Goal: Task Accomplishment & Management: Manage account settings

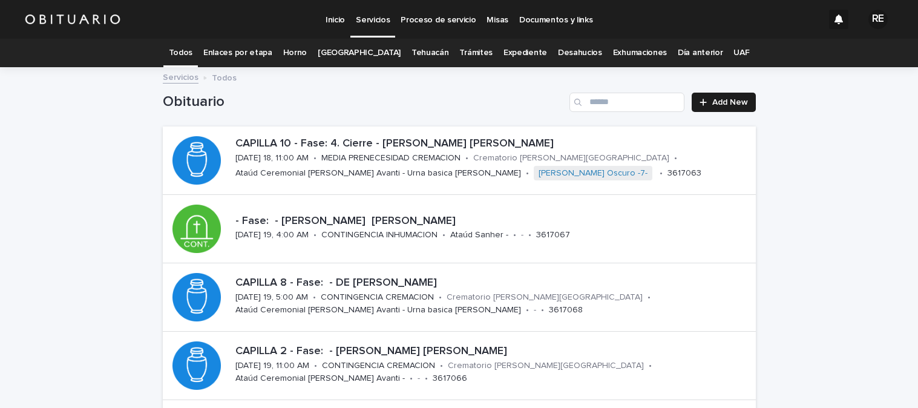
click at [511, 50] on link "Expediente" at bounding box center [525, 53] width 44 height 28
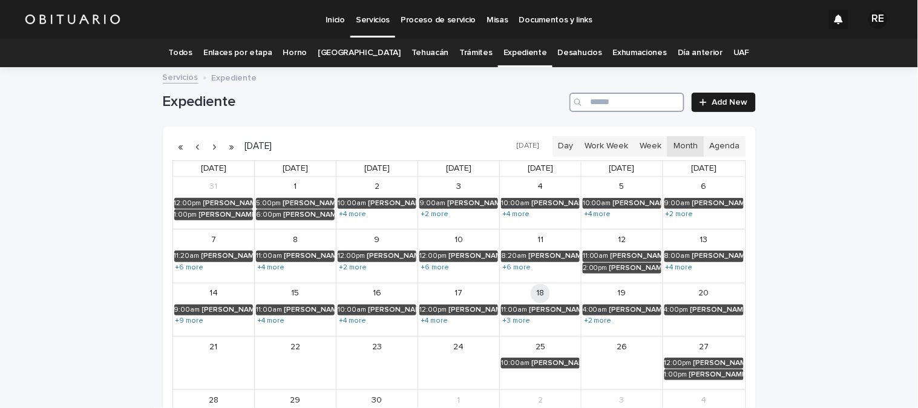
click at [610, 100] on input "Search" at bounding box center [626, 102] width 115 height 19
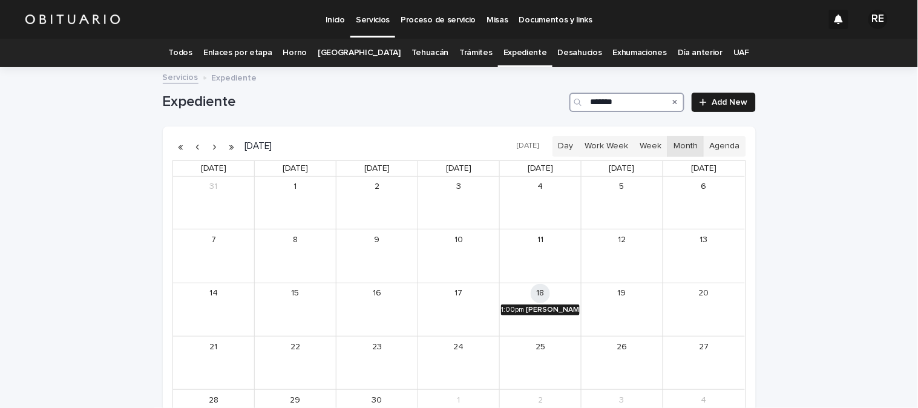
click at [556, 311] on div "[PERSON_NAME] DEL REFUGIO" at bounding box center [553, 309] width 54 height 8
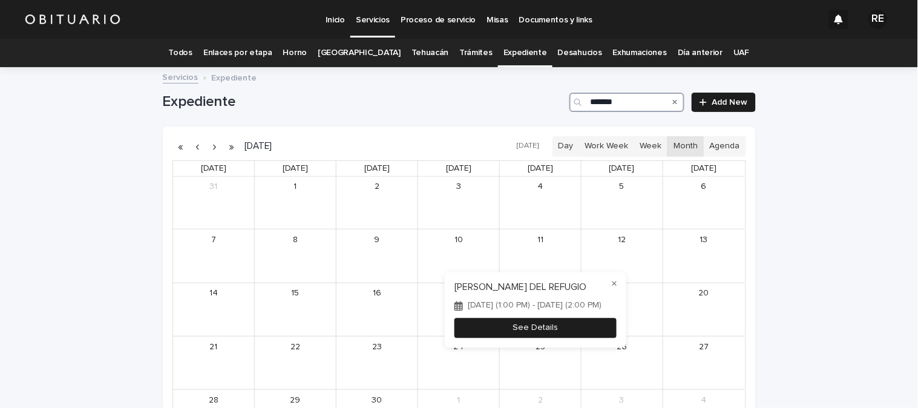
type input "*******"
click at [567, 330] on button "See Details" at bounding box center [535, 328] width 162 height 20
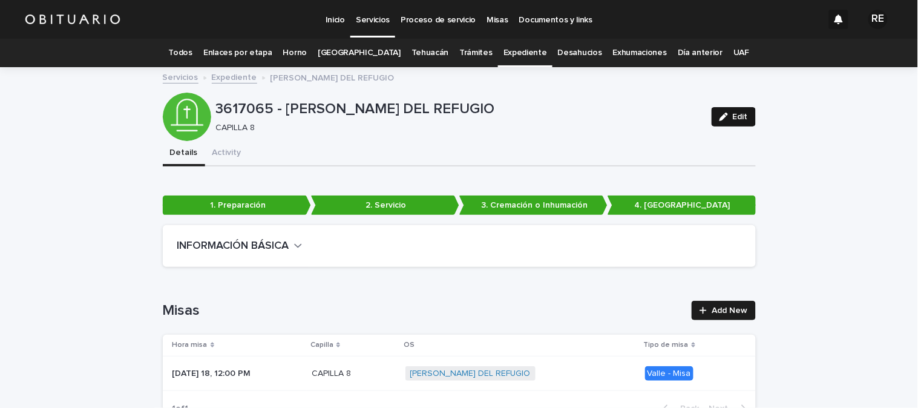
click at [732, 113] on span "Edit" at bounding box center [739, 117] width 15 height 8
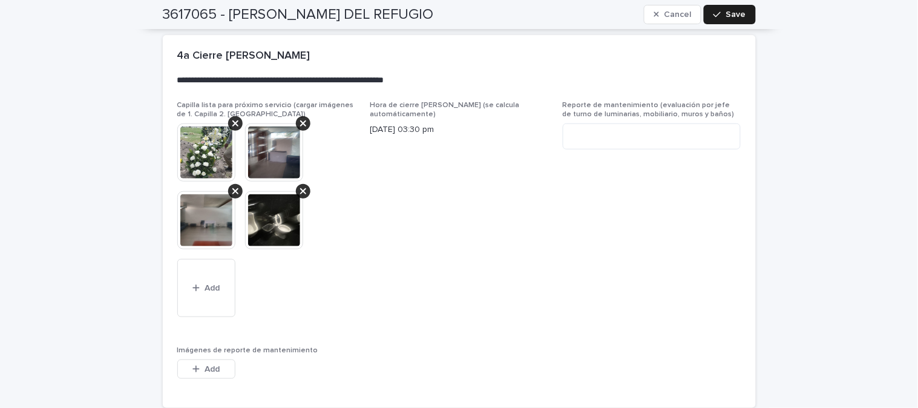
scroll to position [3814, 0]
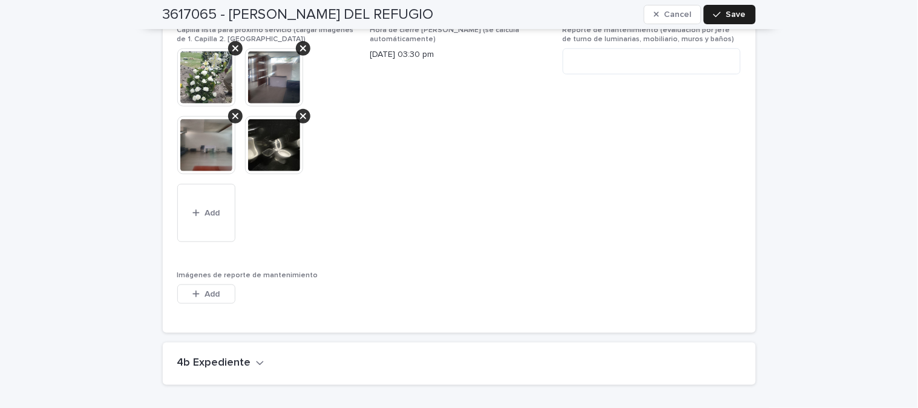
click at [243, 357] on button "4b Expediente" at bounding box center [220, 363] width 87 height 13
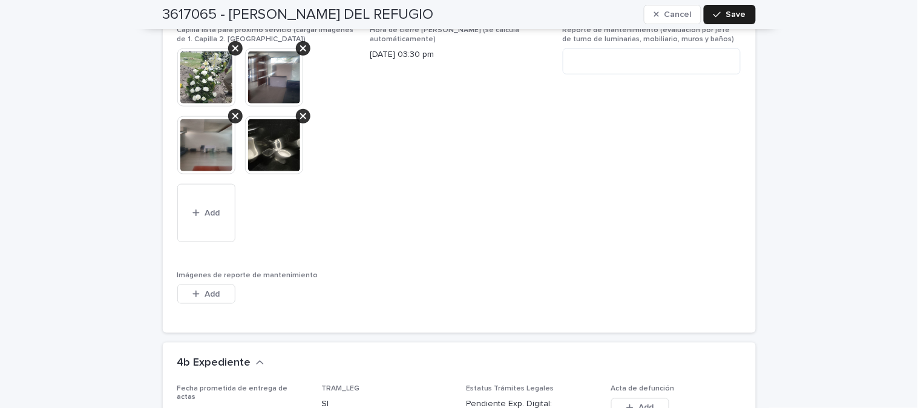
scroll to position [3948, 0]
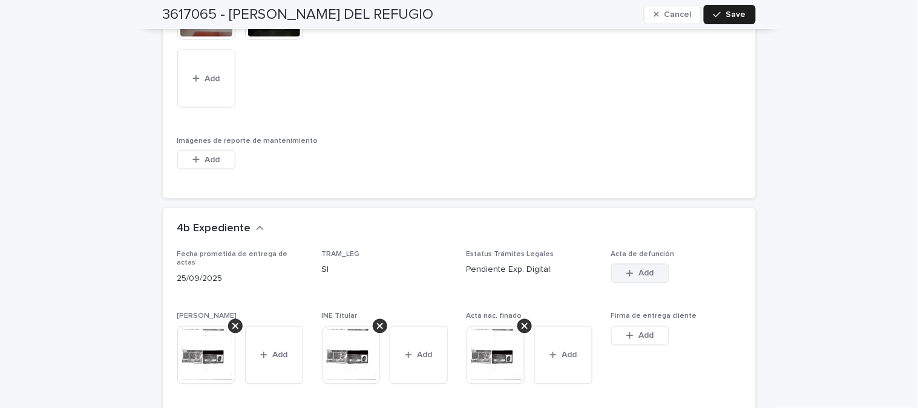
click at [642, 269] on span "Add" at bounding box center [645, 273] width 15 height 8
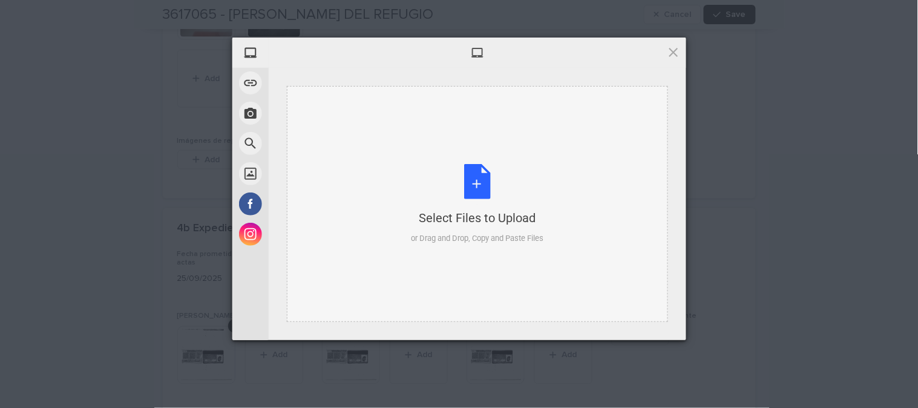
click at [481, 183] on div "Select Files to Upload or Drag and Drop, Copy and Paste Files" at bounding box center [477, 204] width 132 height 80
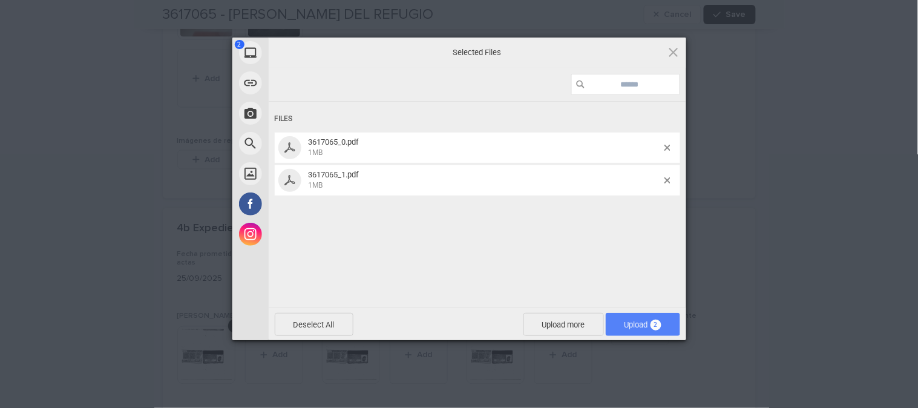
click at [625, 324] on span "Upload 2" at bounding box center [642, 324] width 37 height 9
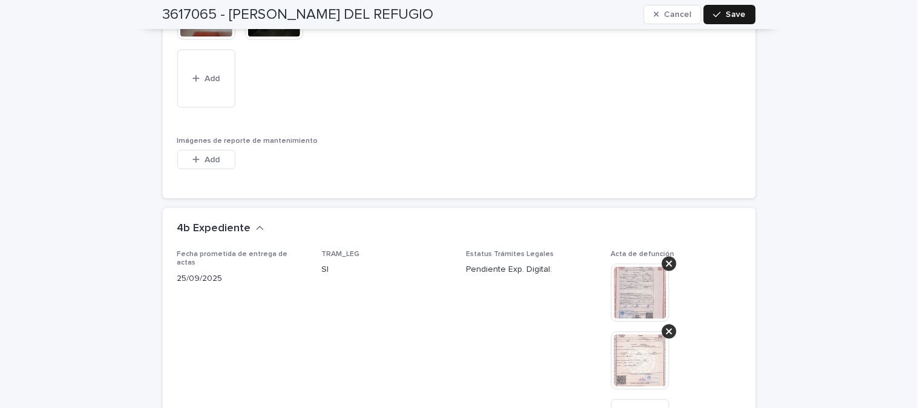
click at [728, 11] on span "Save" at bounding box center [736, 14] width 20 height 8
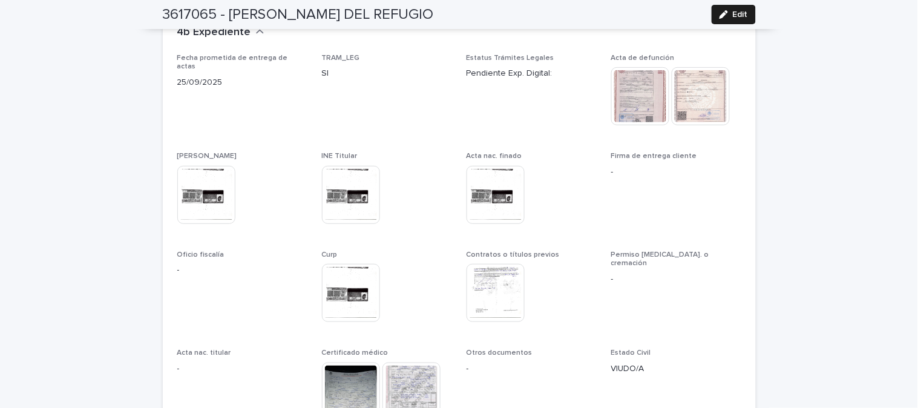
scroll to position [3532, 0]
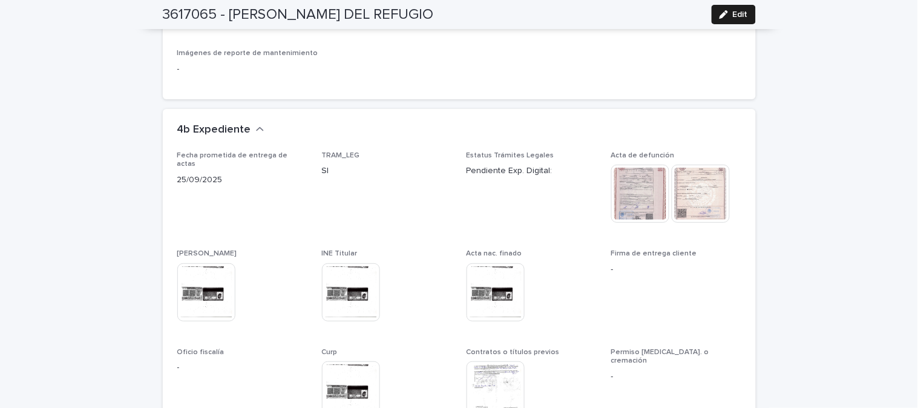
click at [628, 186] on img at bounding box center [640, 194] width 58 height 58
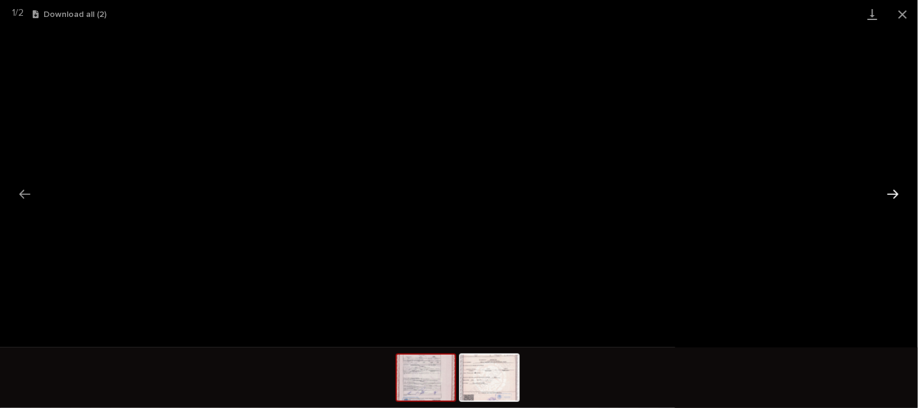
click at [888, 197] on button "Next slide" at bounding box center [892, 194] width 25 height 24
click at [904, 5] on button "Close gallery" at bounding box center [902, 14] width 30 height 28
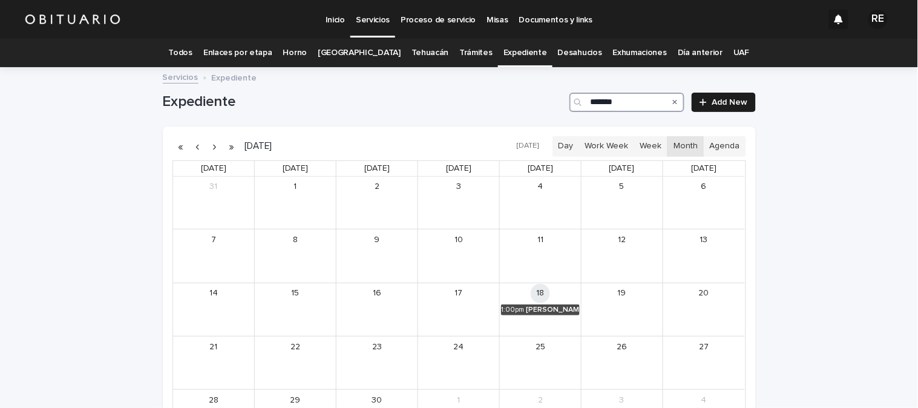
click at [630, 104] on input "*******" at bounding box center [626, 102] width 115 height 19
click at [556, 310] on div "[PERSON_NAME]" at bounding box center [555, 309] width 50 height 8
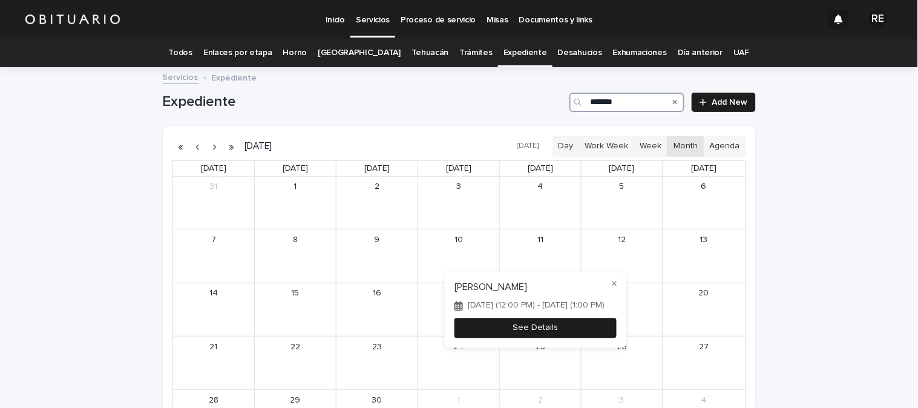
type input "*******"
click at [555, 331] on button "See Details" at bounding box center [535, 328] width 162 height 20
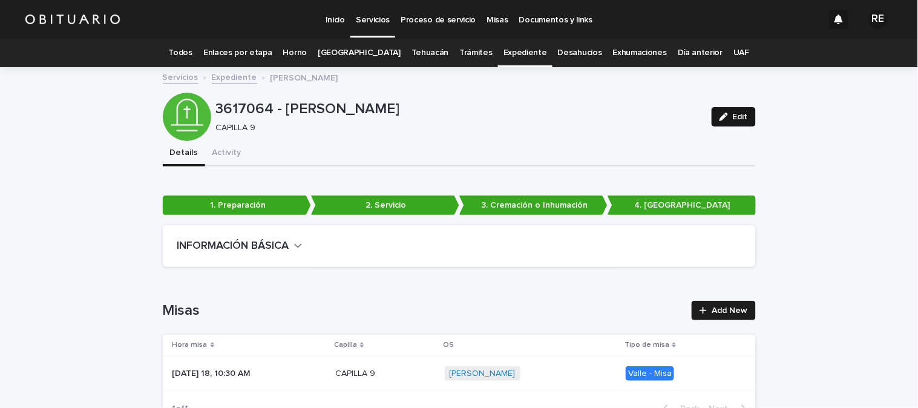
click at [728, 122] on button "Edit" at bounding box center [733, 116] width 44 height 19
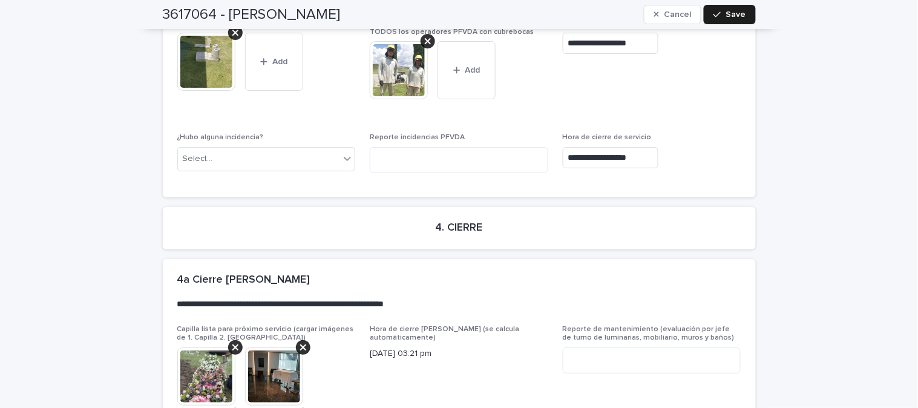
scroll to position [3903, 0]
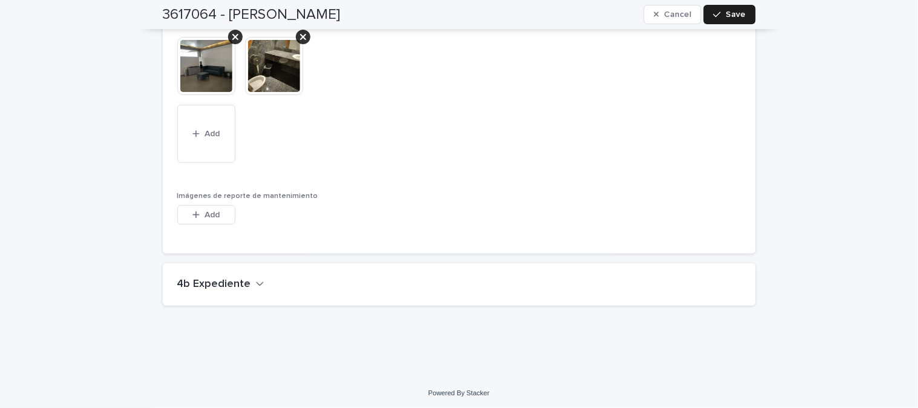
click at [207, 268] on div "4b Expediente" at bounding box center [459, 284] width 593 height 42
click at [226, 279] on h2 "4b Expediente" at bounding box center [214, 284] width 74 height 13
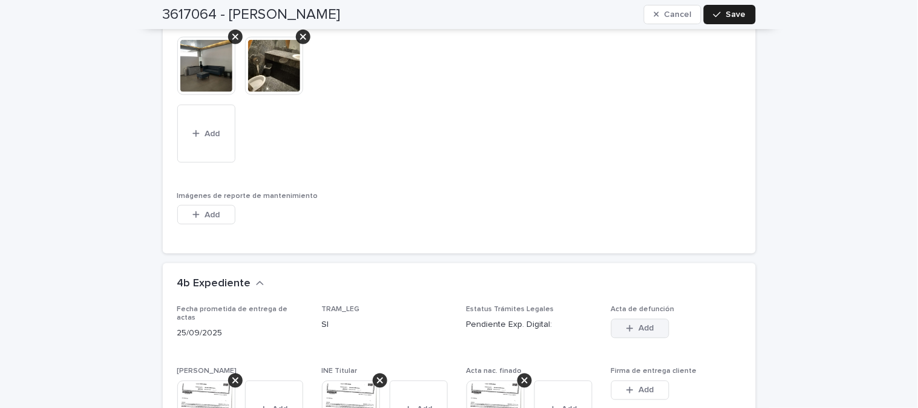
click at [627, 325] on icon "button" at bounding box center [629, 328] width 7 height 8
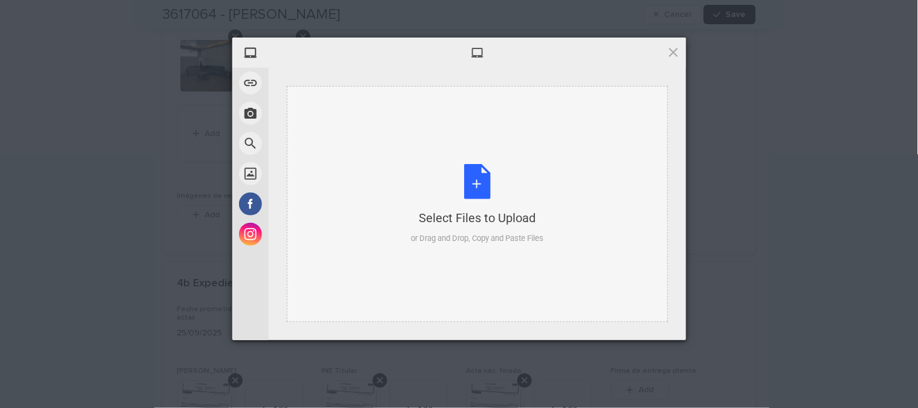
click at [478, 190] on div "Select Files to Upload or Drag and Drop, Copy and Paste Files" at bounding box center [477, 204] width 132 height 80
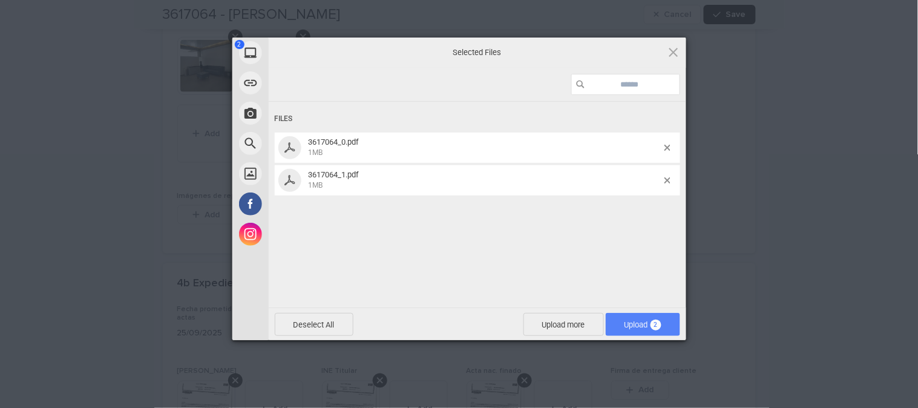
click at [636, 329] on span "Upload 2" at bounding box center [642, 324] width 74 height 23
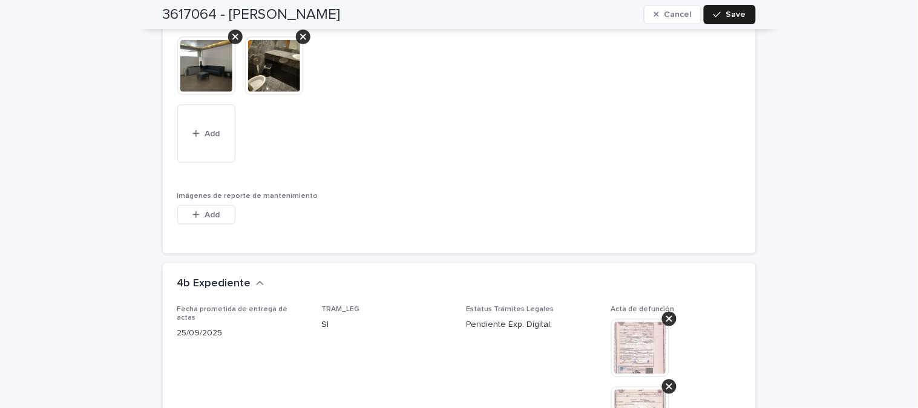
click at [639, 336] on img at bounding box center [640, 348] width 58 height 58
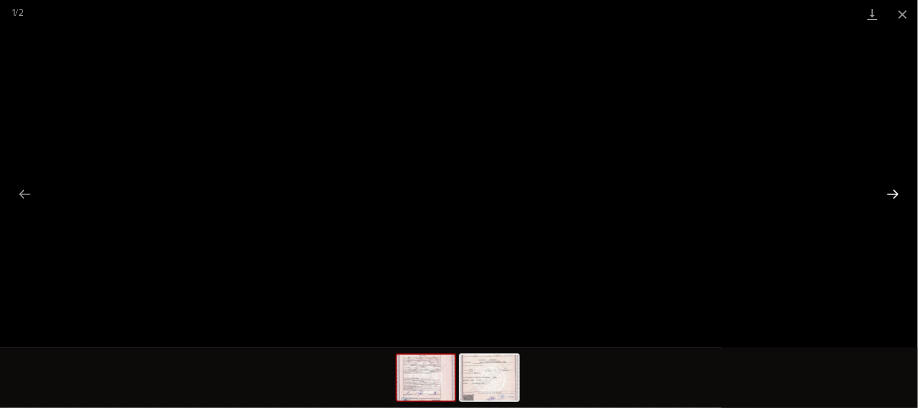
click at [894, 195] on button "Next slide" at bounding box center [892, 194] width 25 height 24
click at [902, 13] on button "Close gallery" at bounding box center [902, 14] width 30 height 28
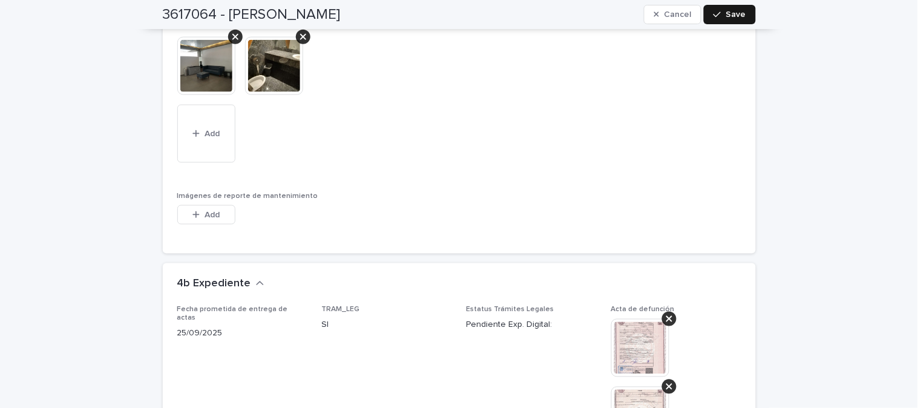
click at [731, 16] on span "Save" at bounding box center [736, 14] width 20 height 8
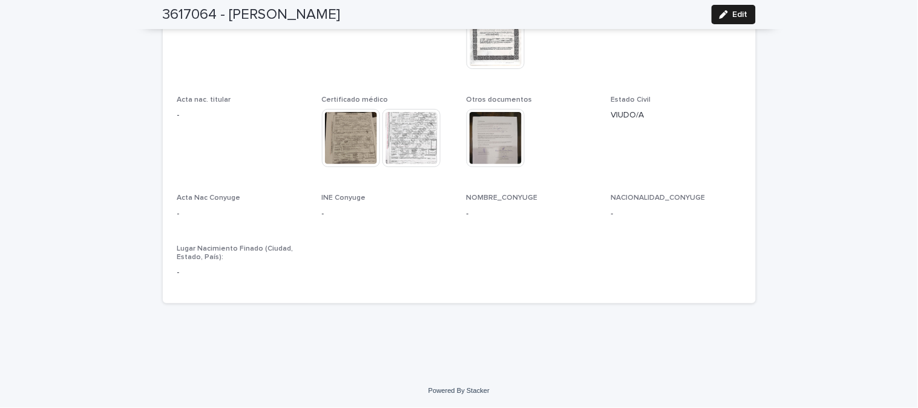
scroll to position [3506, 0]
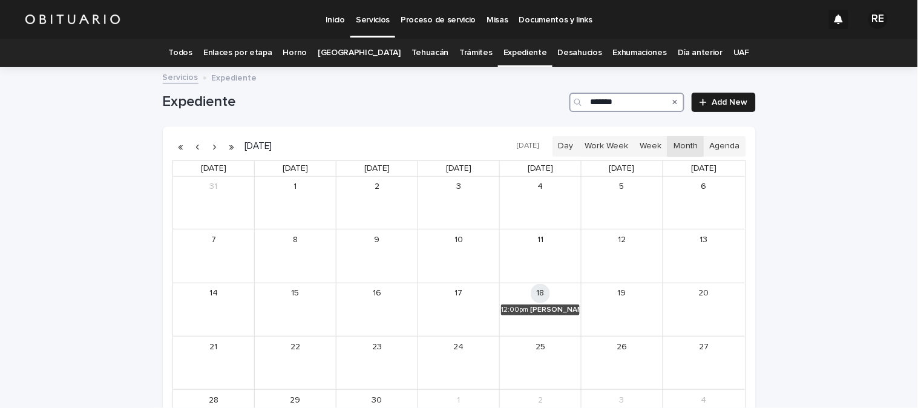
click at [646, 100] on input "*******" at bounding box center [626, 102] width 115 height 19
click at [530, 308] on div "[PERSON_NAME] [PERSON_NAME]" at bounding box center [554, 309] width 51 height 8
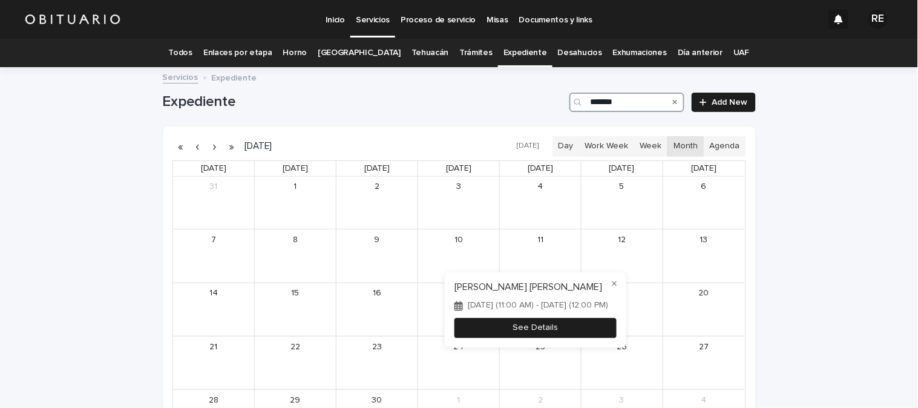
type input "*******"
click at [569, 338] on button "See Details" at bounding box center [535, 328] width 162 height 20
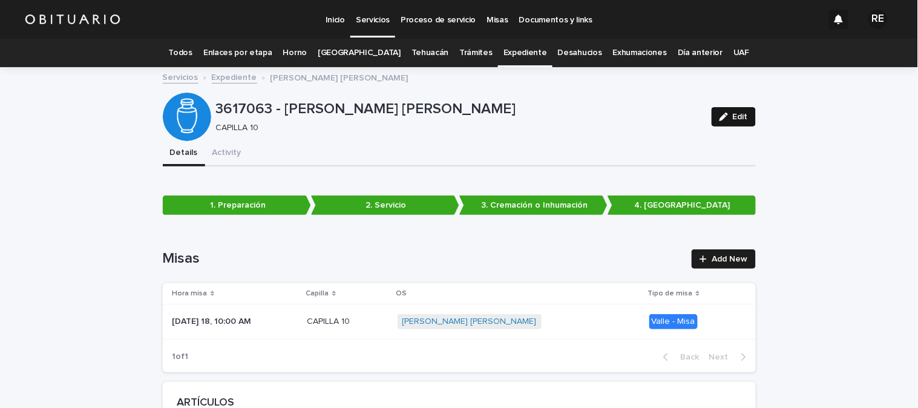
click at [732, 120] on span "Edit" at bounding box center [739, 117] width 15 height 8
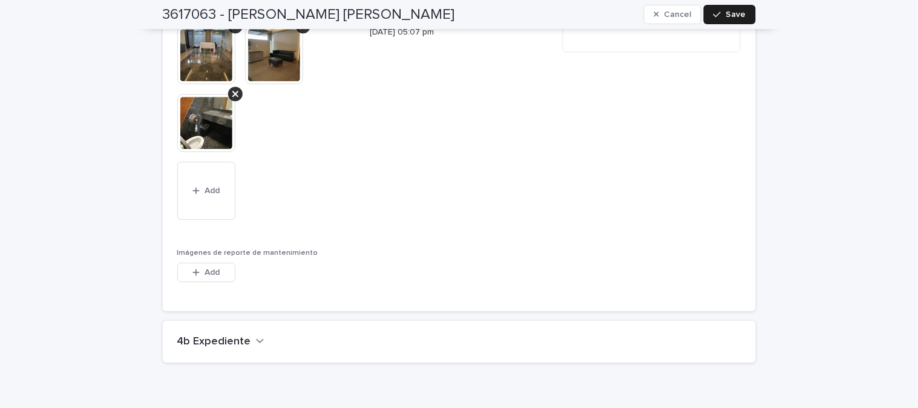
scroll to position [3212, 0]
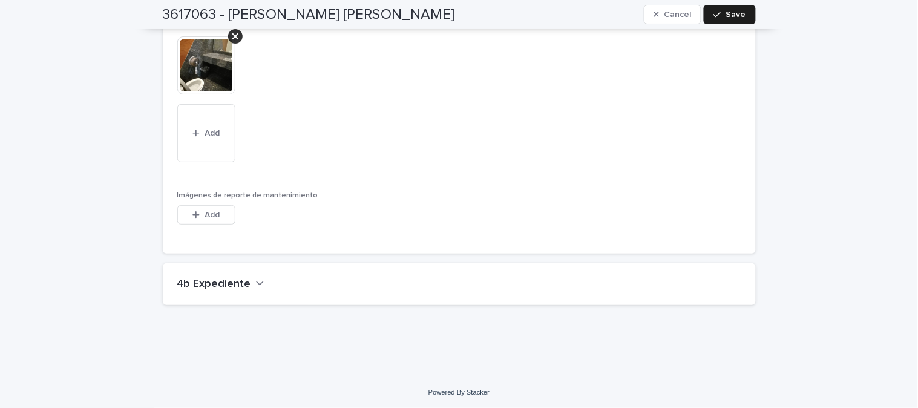
click at [204, 283] on h2 "4b Expediente" at bounding box center [214, 284] width 74 height 13
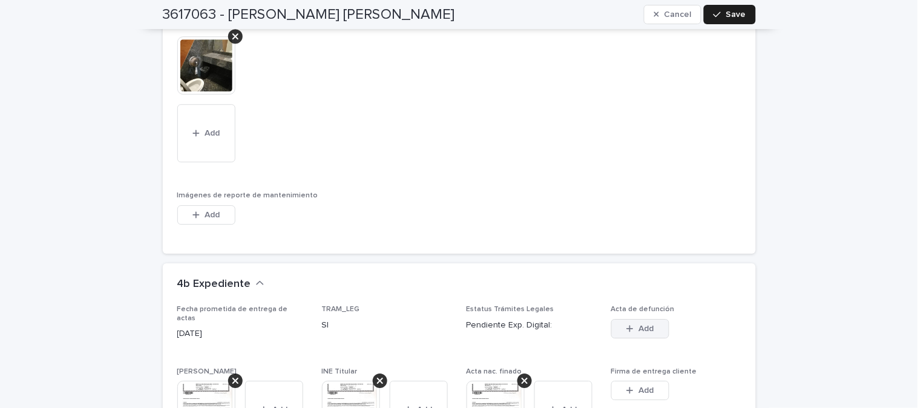
click at [646, 324] on span "Add" at bounding box center [645, 328] width 15 height 8
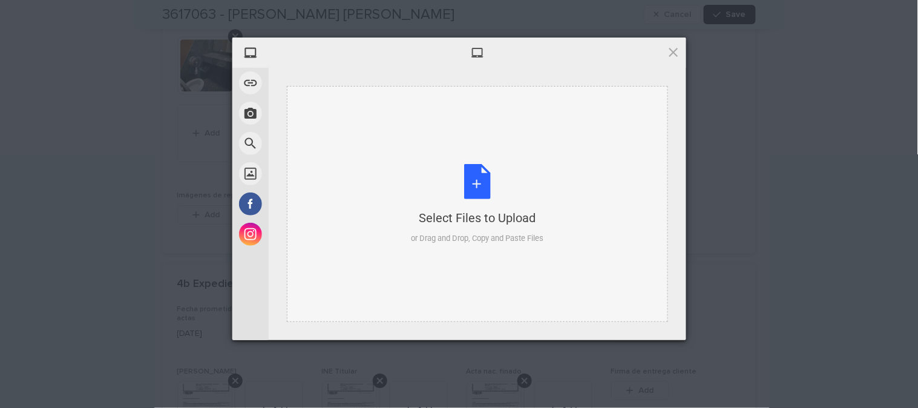
click at [472, 184] on div "Select Files to Upload or Drag and Drop, Copy and Paste Files" at bounding box center [477, 204] width 132 height 80
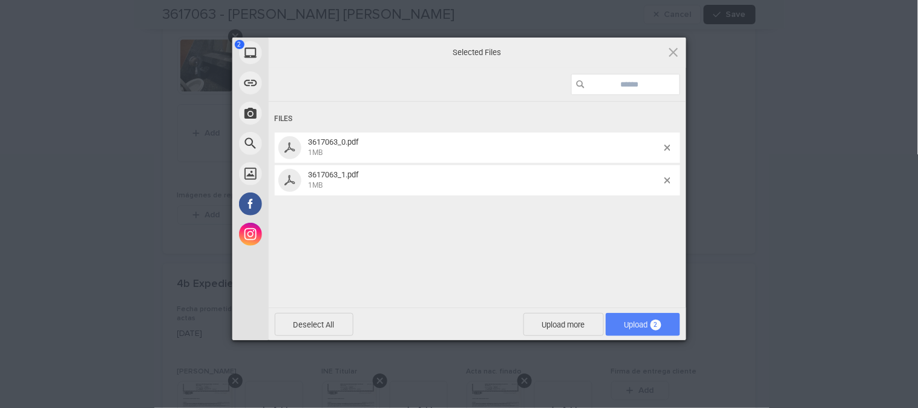
click at [624, 322] on span "Upload 2" at bounding box center [642, 324] width 37 height 9
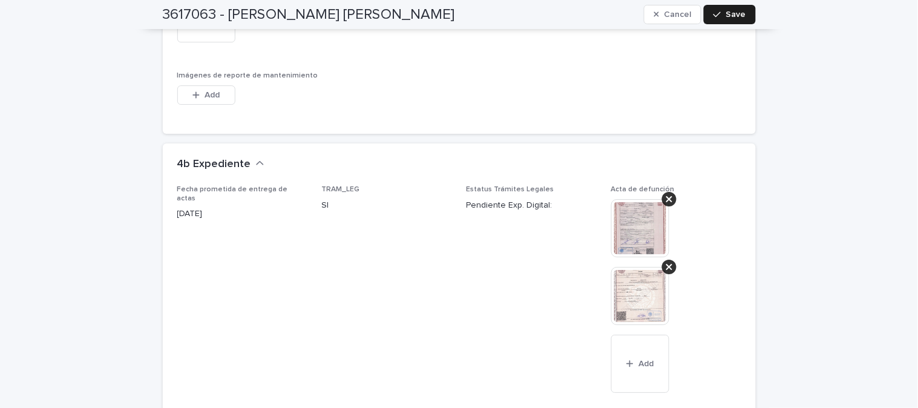
scroll to position [3346, 0]
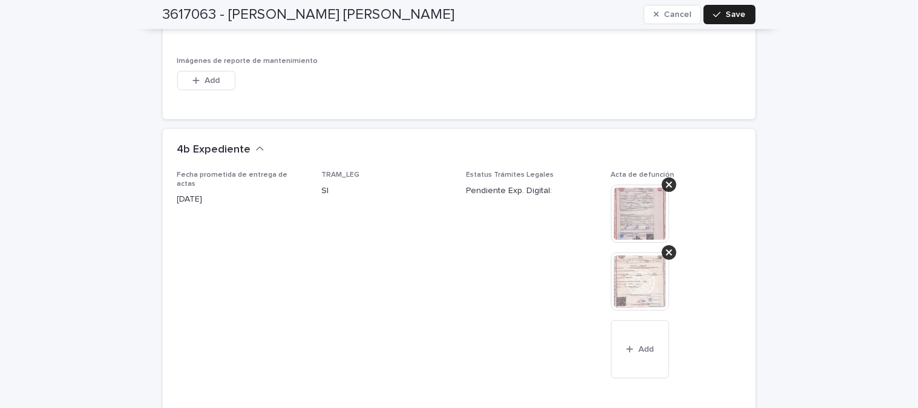
click at [641, 218] on img at bounding box center [640, 213] width 58 height 58
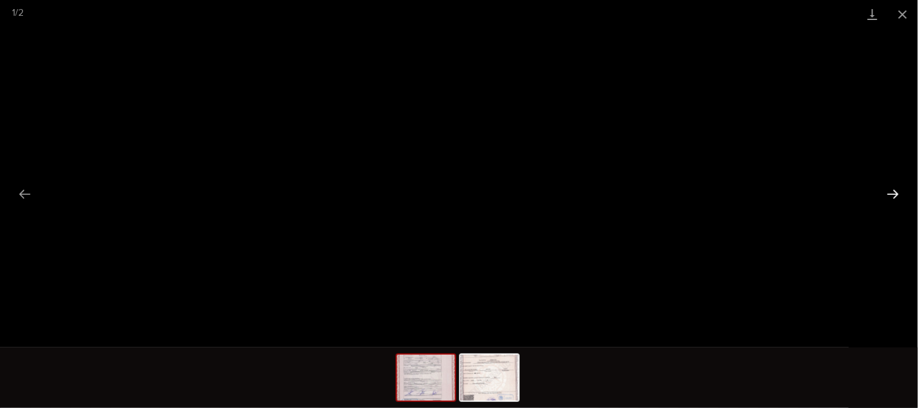
click at [896, 200] on button "Next slide" at bounding box center [892, 194] width 25 height 24
click at [902, 16] on button "Close gallery" at bounding box center [902, 14] width 30 height 28
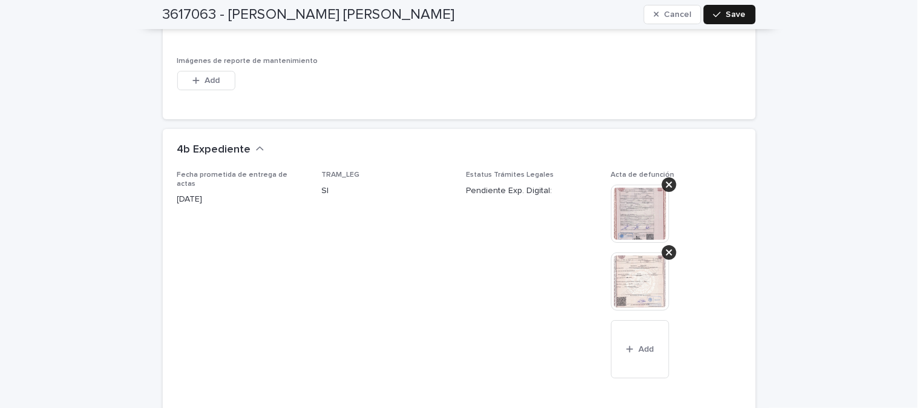
click at [729, 17] on span "Save" at bounding box center [736, 14] width 20 height 8
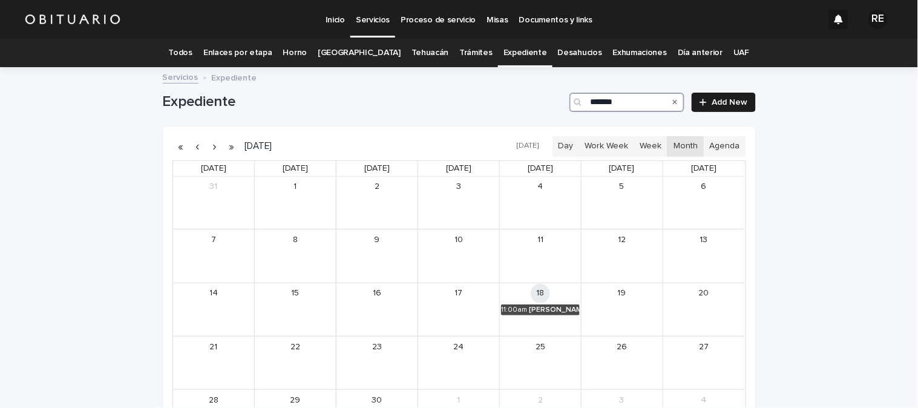
click at [621, 105] on input "*******" at bounding box center [626, 102] width 115 height 19
click at [463, 304] on link "3:00pm [PERSON_NAME] [PERSON_NAME]" at bounding box center [458, 309] width 79 height 11
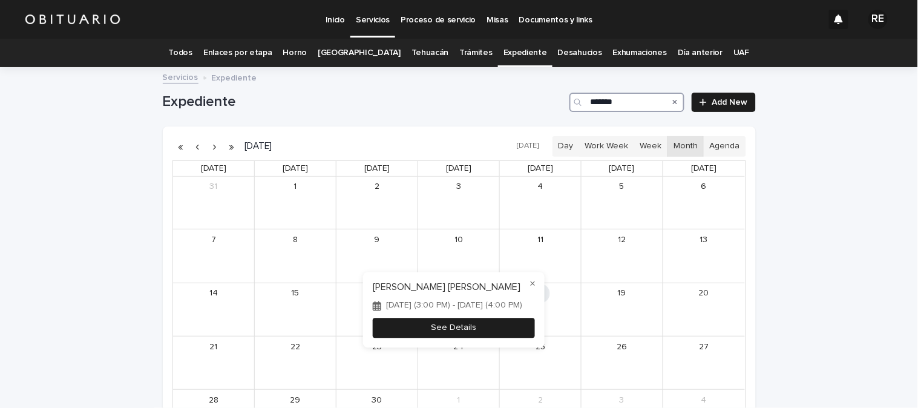
type input "*******"
click at [535, 334] on button "See Details" at bounding box center [454, 328] width 162 height 20
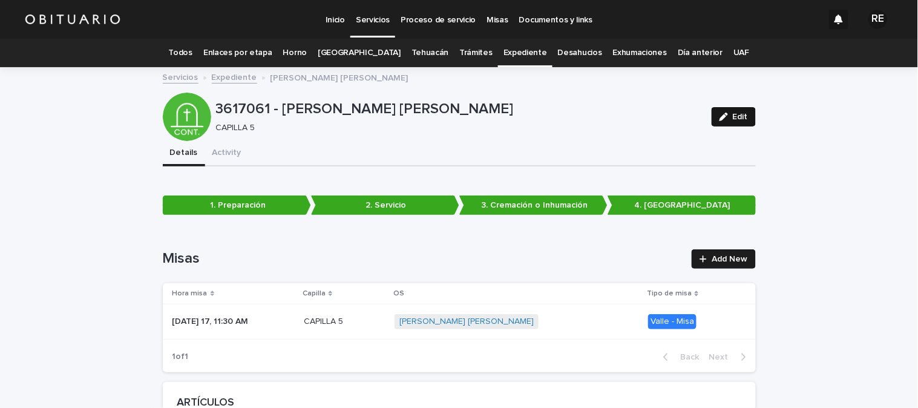
click at [727, 117] on div "button" at bounding box center [725, 117] width 13 height 8
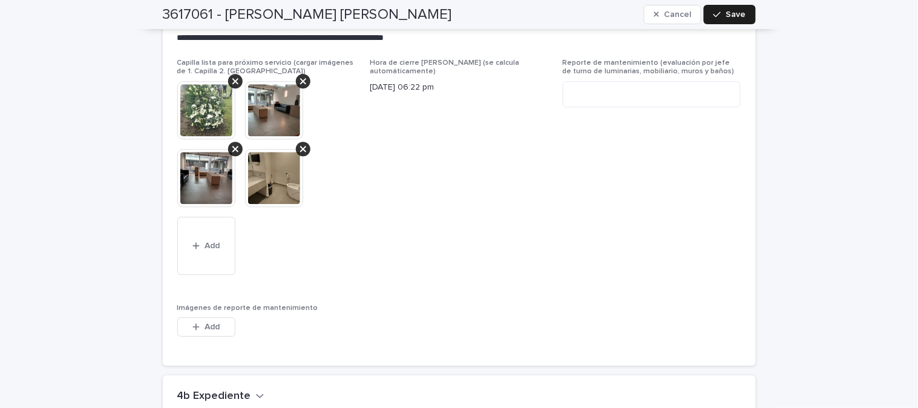
scroll to position [3145, 0]
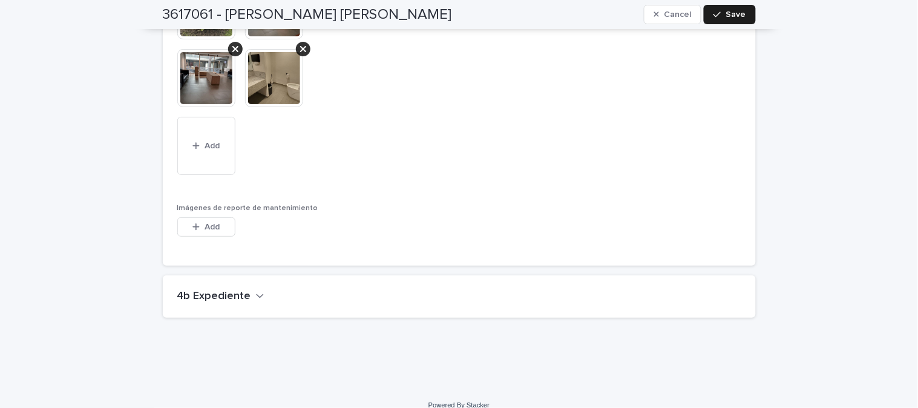
click at [255, 290] on div "4b Expediente" at bounding box center [456, 296] width 559 height 13
click at [256, 290] on icon "button" at bounding box center [260, 295] width 8 height 11
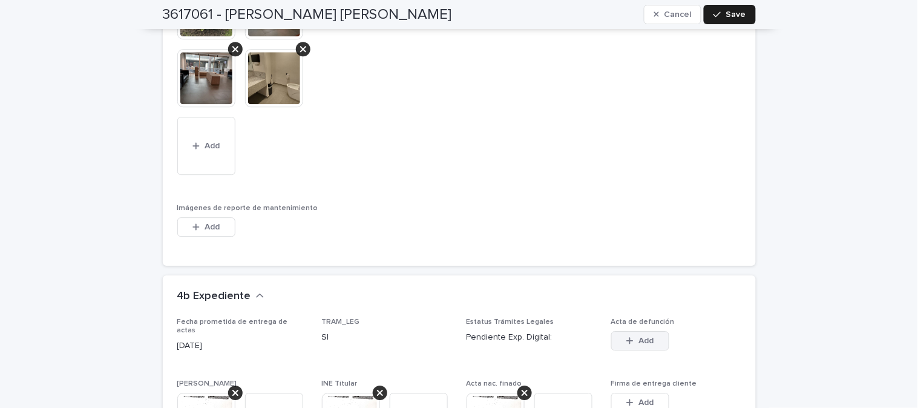
click at [650, 331] on button "Add" at bounding box center [640, 340] width 58 height 19
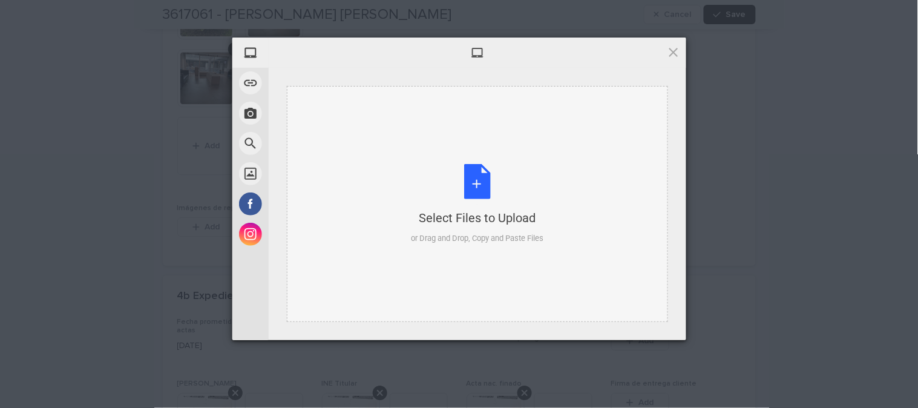
click at [475, 189] on div "Select Files to Upload or Drag and Drop, Copy and Paste Files" at bounding box center [477, 204] width 132 height 80
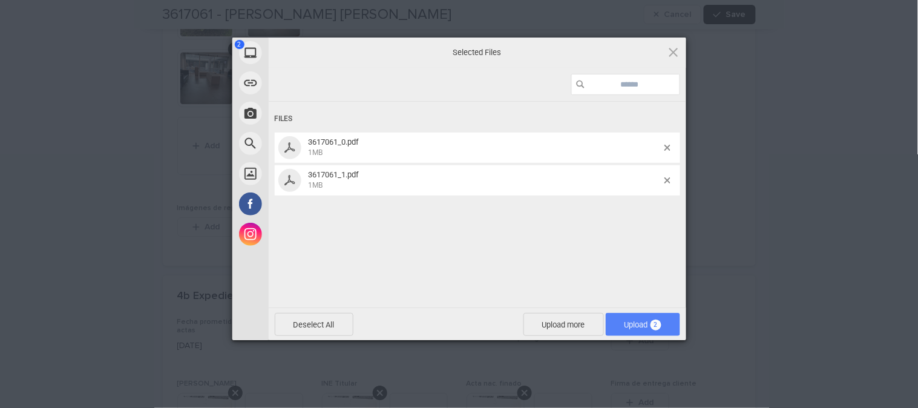
click at [627, 321] on span "Upload 2" at bounding box center [642, 324] width 37 height 9
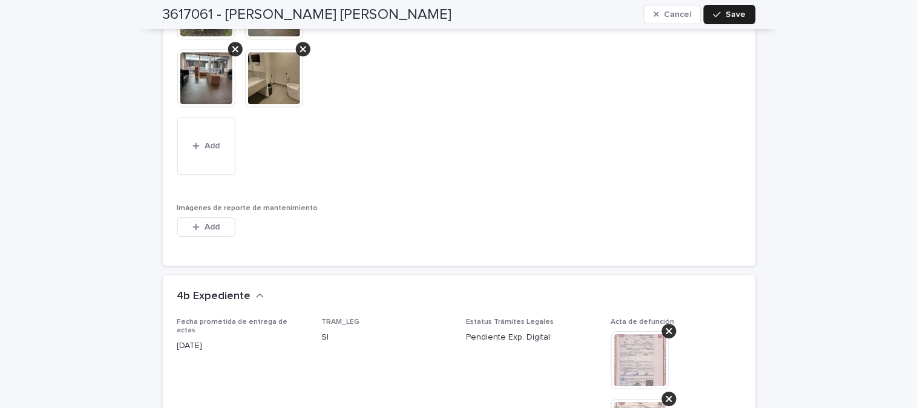
click at [637, 354] on img at bounding box center [640, 360] width 58 height 58
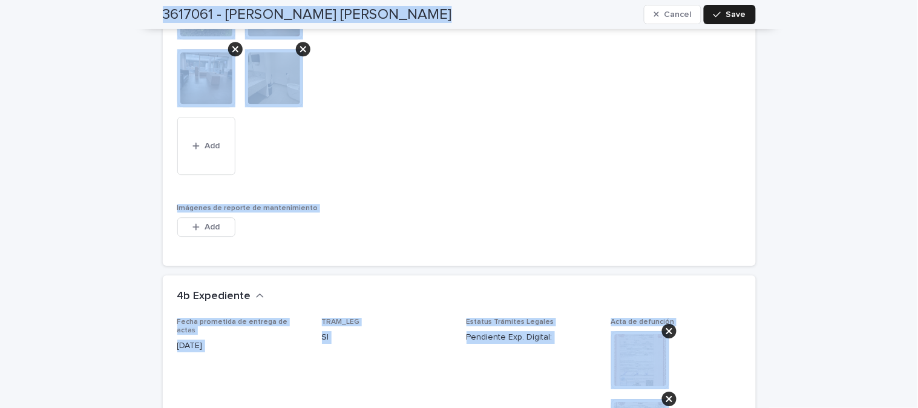
click at [632, 341] on img at bounding box center [640, 360] width 58 height 58
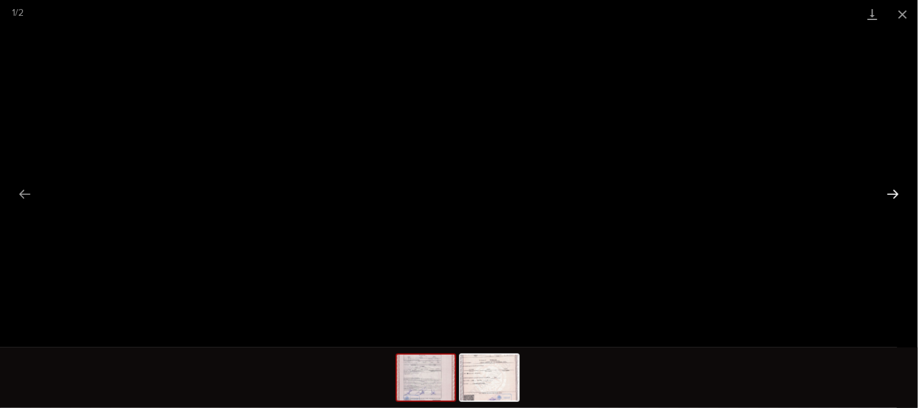
click at [891, 198] on button "Next slide" at bounding box center [892, 194] width 25 height 24
click at [900, 16] on button "Close gallery" at bounding box center [902, 14] width 30 height 28
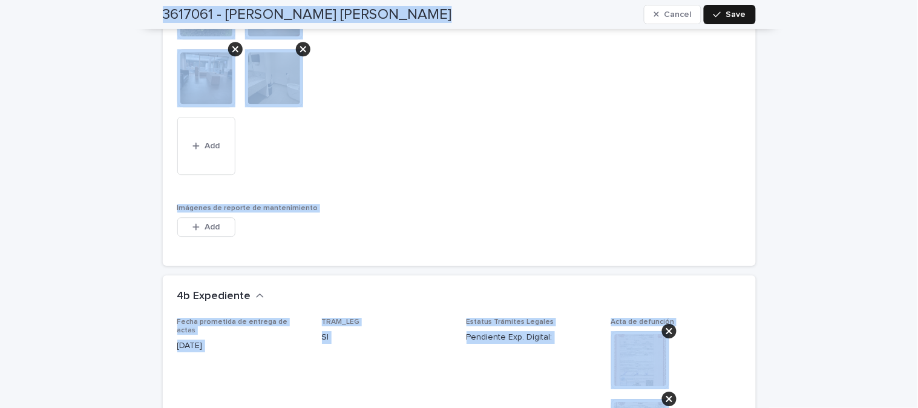
click at [726, 17] on span "Save" at bounding box center [736, 14] width 20 height 8
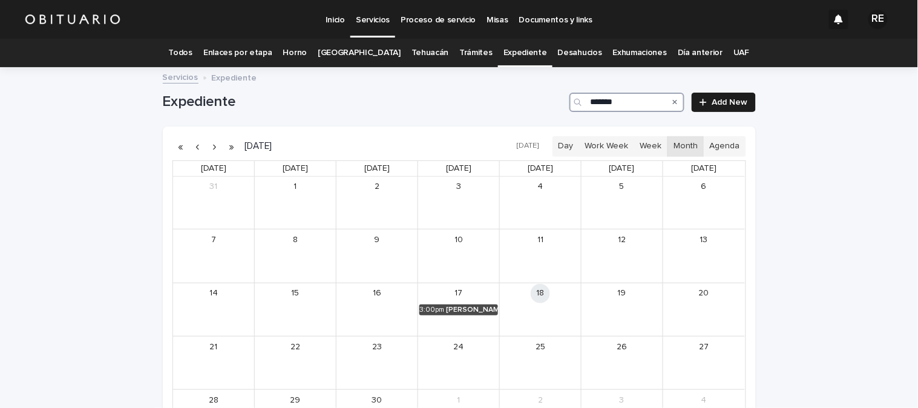
click at [633, 106] on input "*******" at bounding box center [626, 102] width 115 height 19
click at [471, 311] on div "DE [PERSON_NAME] [PERSON_NAME]" at bounding box center [471, 309] width 54 height 8
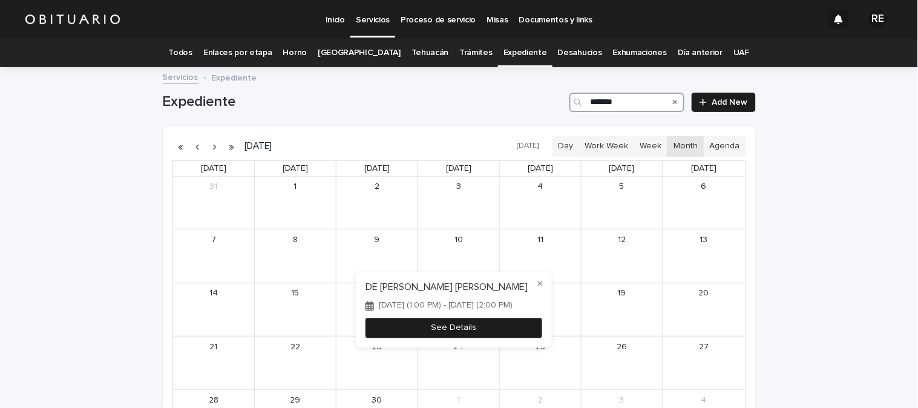
type input "*******"
click at [480, 334] on button "See Details" at bounding box center [453, 328] width 177 height 20
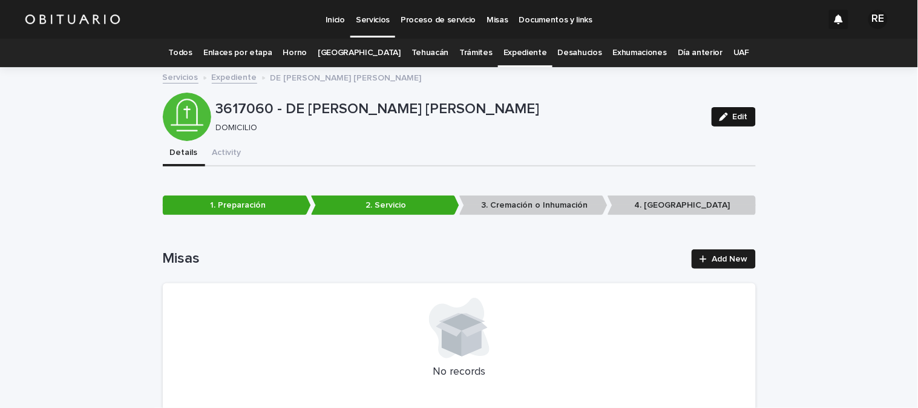
click at [732, 113] on span "Edit" at bounding box center [739, 117] width 15 height 8
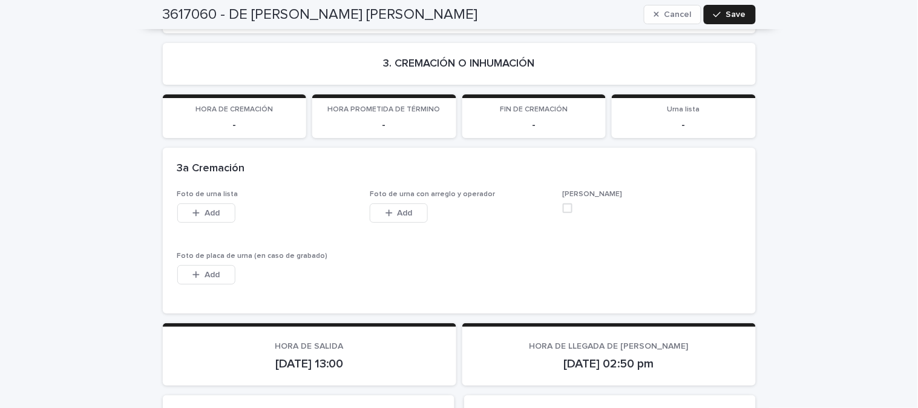
scroll to position [2848, 0]
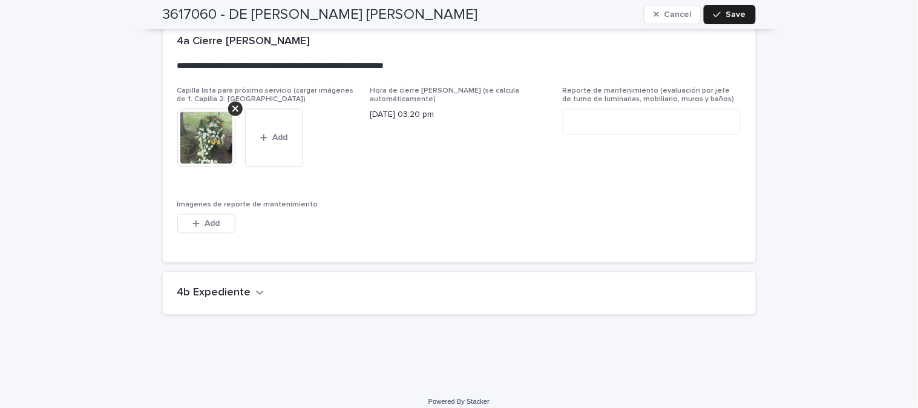
click at [182, 287] on h2 "4b Expediente" at bounding box center [214, 293] width 74 height 13
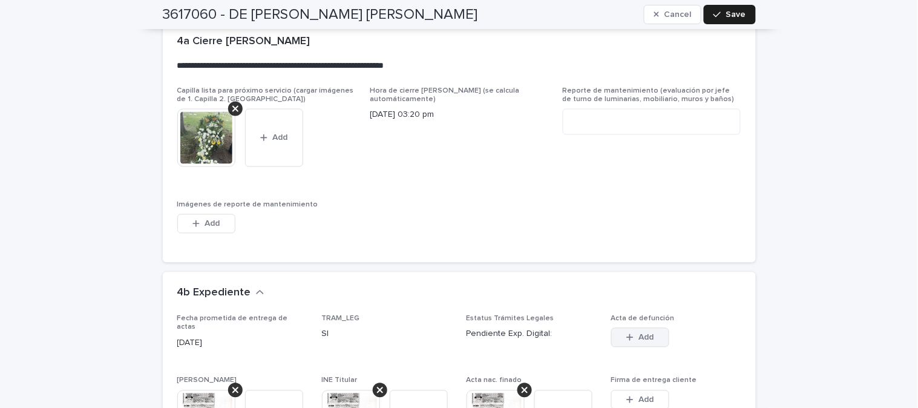
click at [626, 334] on icon "button" at bounding box center [629, 337] width 7 height 7
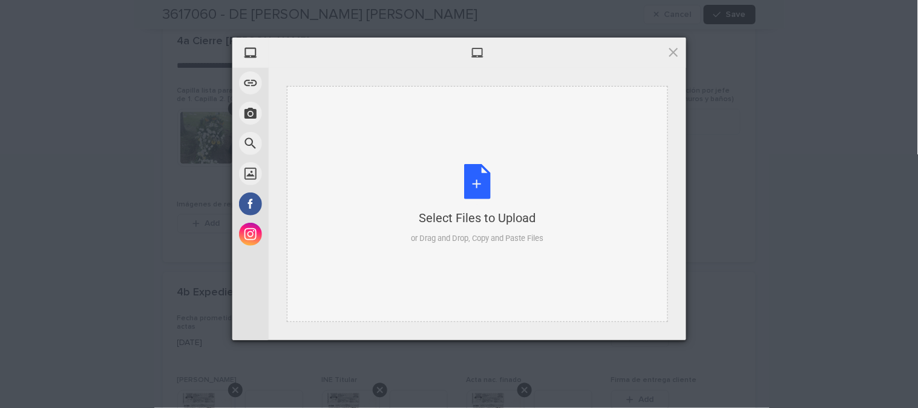
click at [474, 182] on div "Select Files to Upload or Drag and Drop, Copy and Paste Files" at bounding box center [477, 204] width 132 height 80
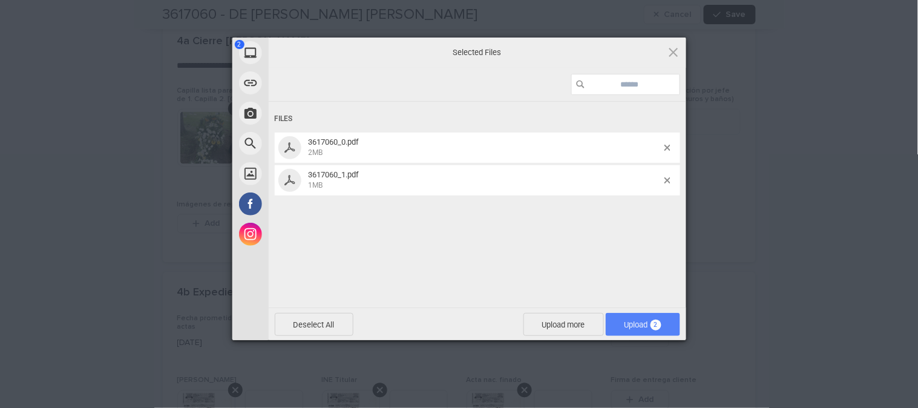
click at [643, 320] on span "Upload 2" at bounding box center [642, 324] width 37 height 9
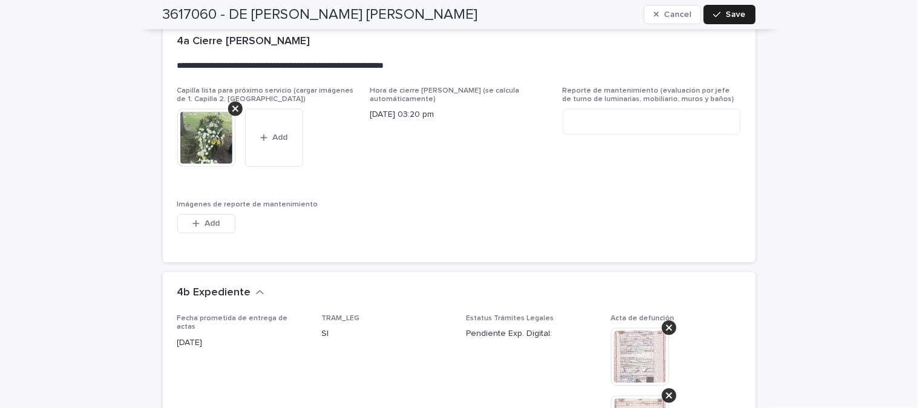
scroll to position [3050, 0]
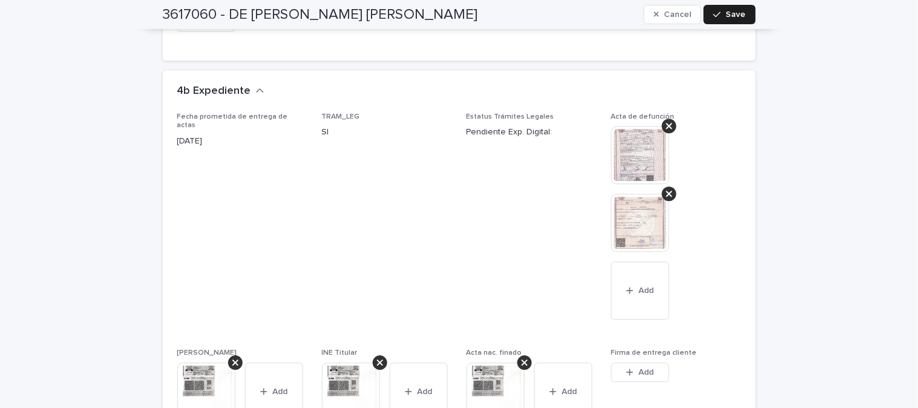
click at [645, 148] on img at bounding box center [640, 155] width 58 height 58
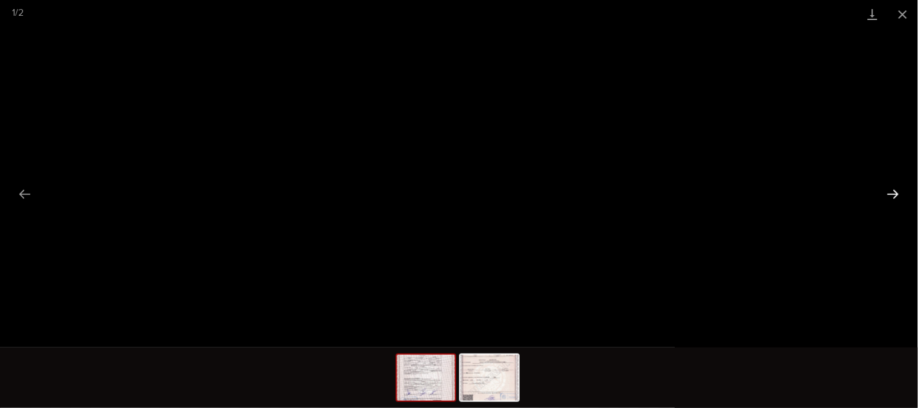
click at [890, 186] on button "Next slide" at bounding box center [892, 194] width 25 height 24
click at [902, 18] on button "Close gallery" at bounding box center [902, 14] width 30 height 28
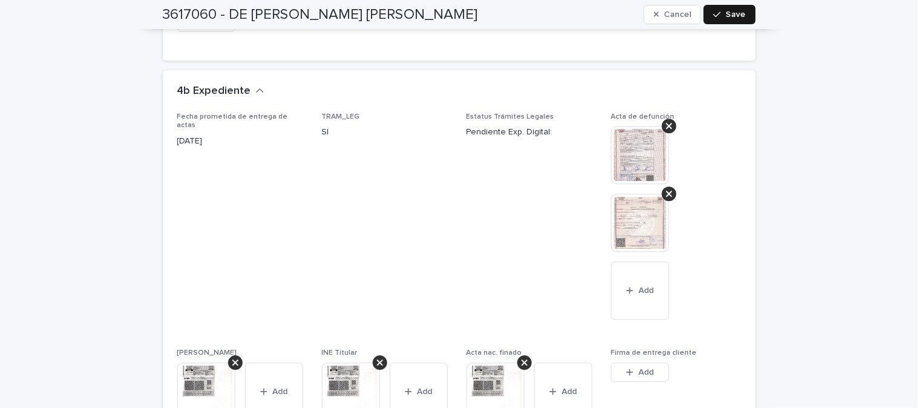
click at [734, 11] on span "Save" at bounding box center [736, 14] width 20 height 8
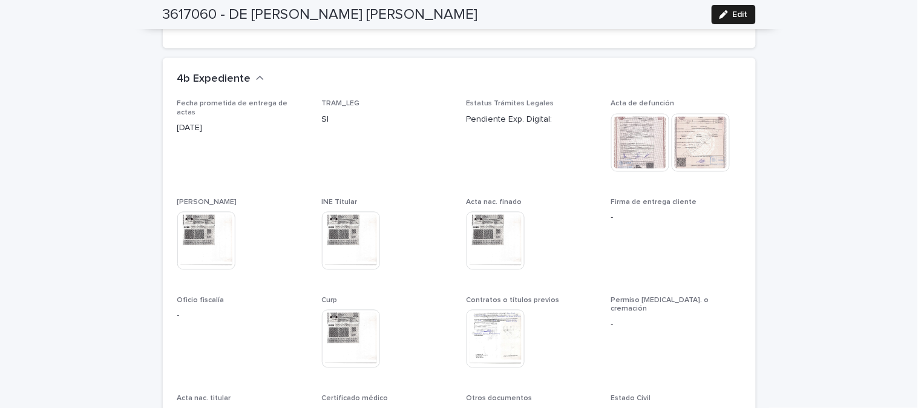
scroll to position [2848, 0]
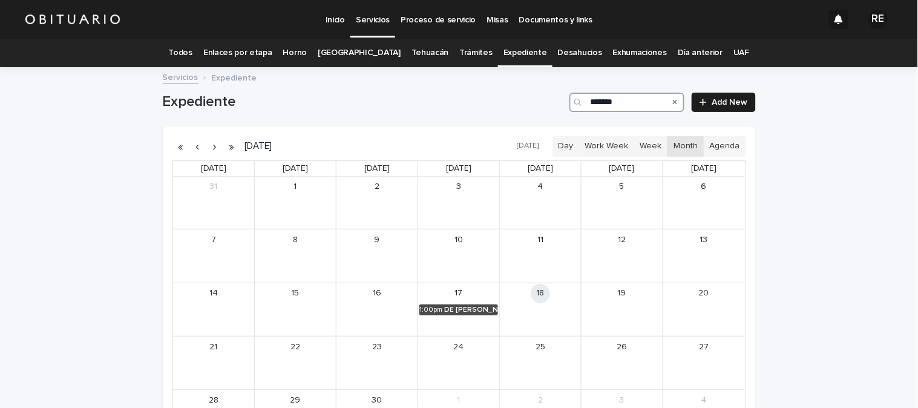
click at [629, 104] on input "*******" at bounding box center [626, 102] width 115 height 19
click at [472, 305] on div "DE LA [PERSON_NAME]" at bounding box center [473, 309] width 50 height 8
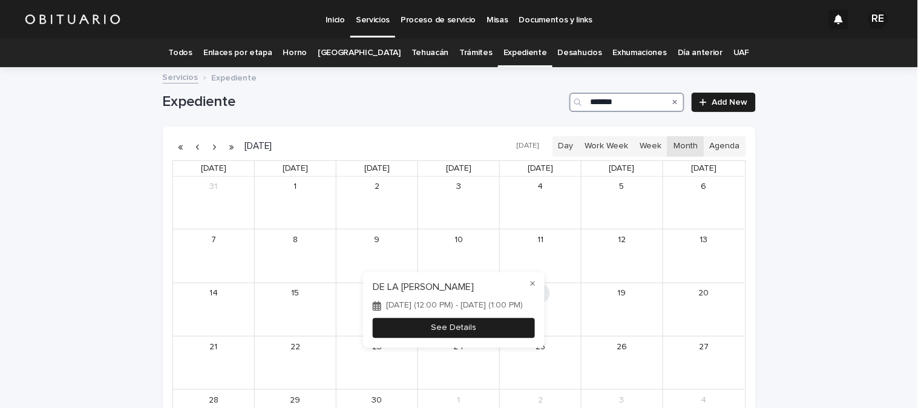
type input "*******"
click at [521, 336] on button "See Details" at bounding box center [454, 328] width 162 height 20
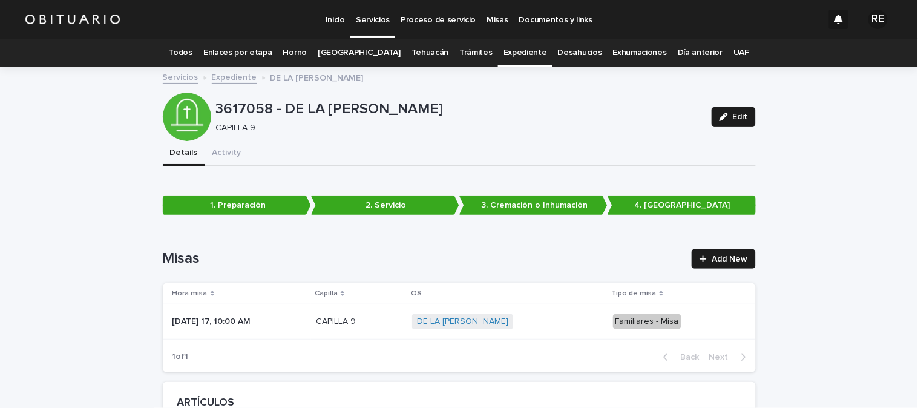
drag, startPoint x: 736, startPoint y: 117, endPoint x: 801, endPoint y: 197, distance: 103.2
click at [736, 117] on span "Edit" at bounding box center [739, 117] width 15 height 8
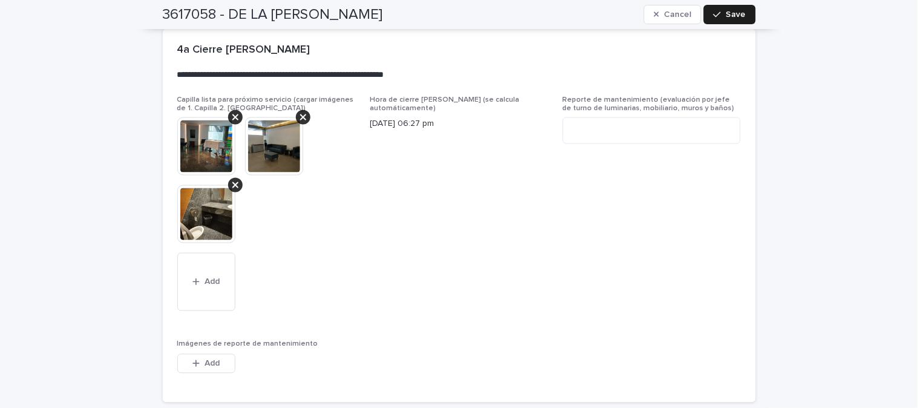
scroll to position [2938, 0]
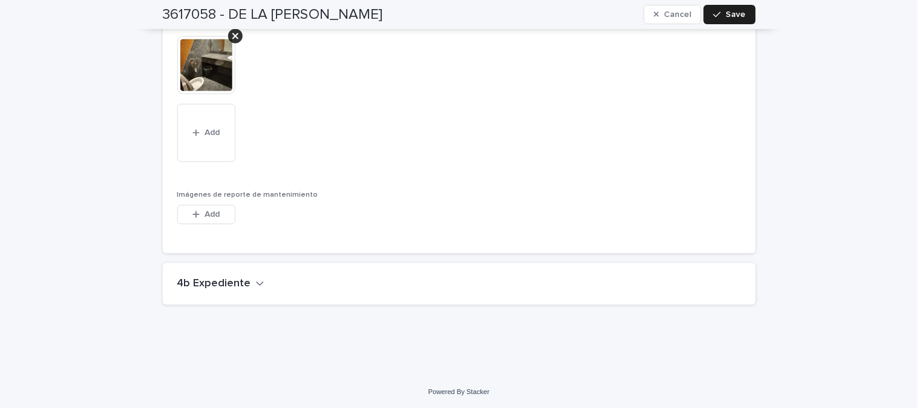
click at [256, 278] on icon "button" at bounding box center [260, 283] width 8 height 11
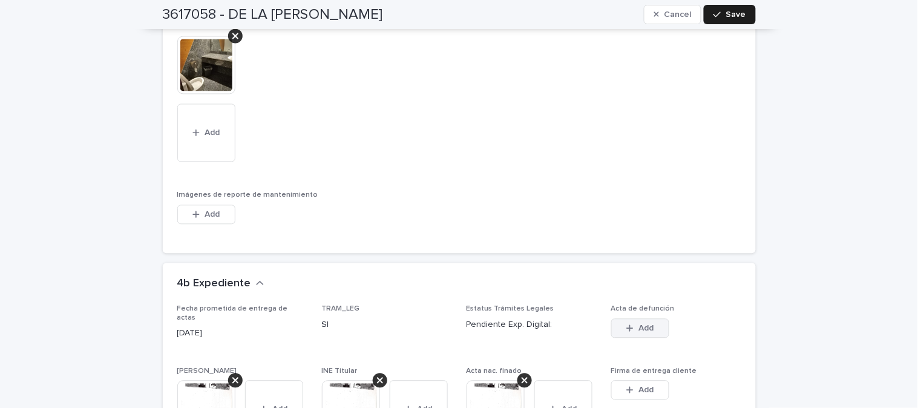
click at [646, 324] on span "Add" at bounding box center [645, 328] width 15 height 8
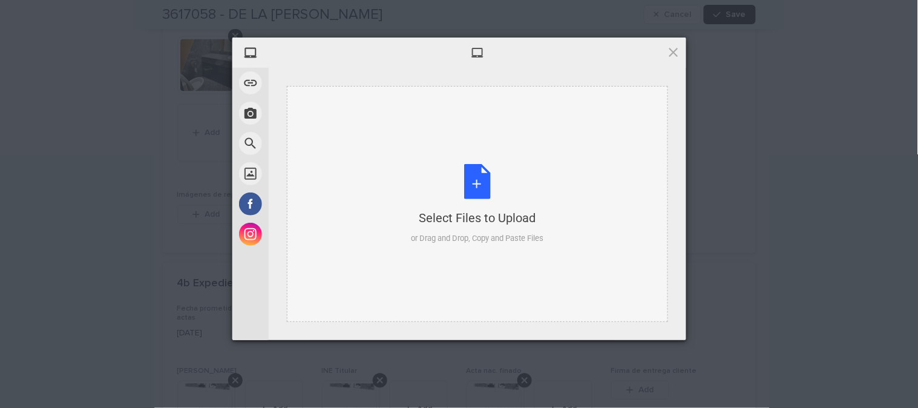
click at [476, 178] on div "Select Files to Upload or Drag and Drop, Copy and Paste Files" at bounding box center [477, 204] width 132 height 80
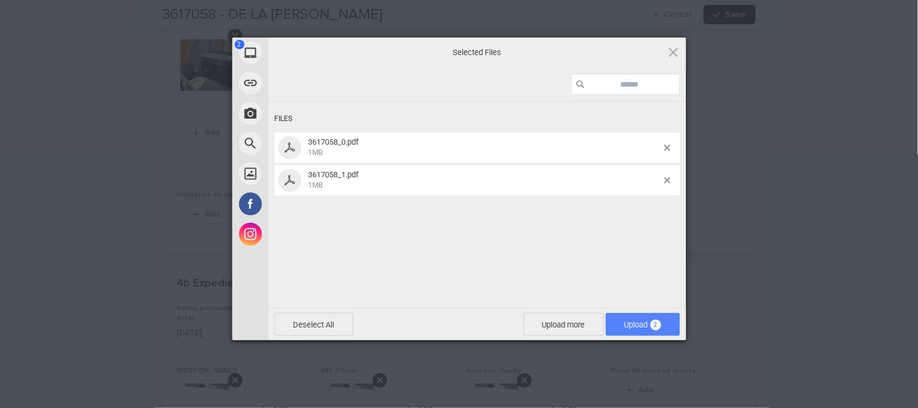
click at [637, 322] on span "Upload 2" at bounding box center [642, 324] width 37 height 9
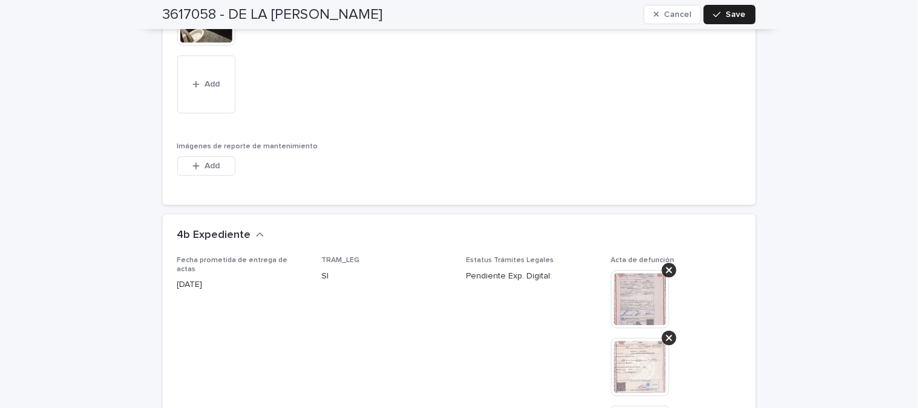
scroll to position [3005, 0]
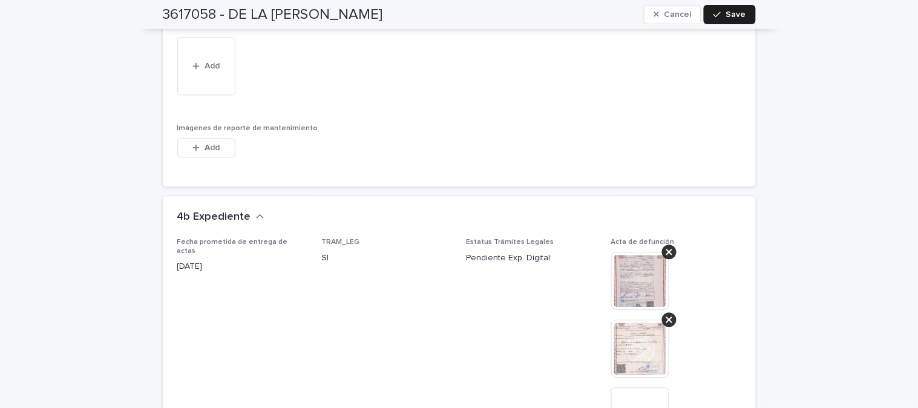
click at [640, 281] on img at bounding box center [640, 281] width 58 height 58
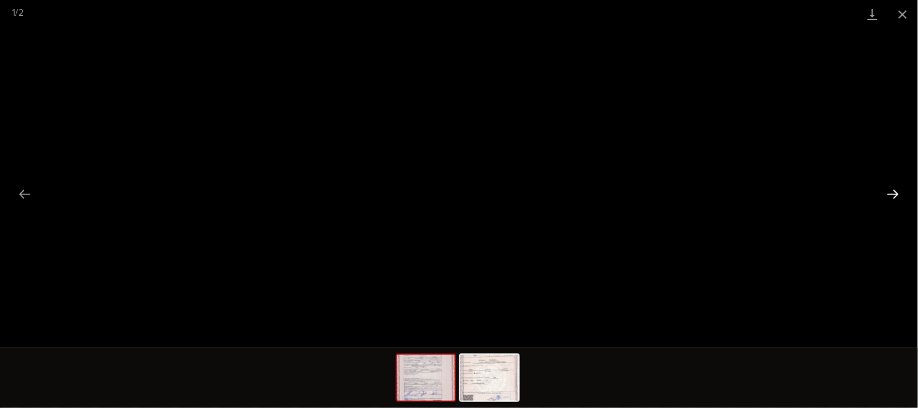
click at [893, 198] on button "Next slide" at bounding box center [892, 194] width 25 height 24
click at [893, 195] on button "Next slide" at bounding box center [892, 194] width 25 height 24
click at [899, 12] on button "Close gallery" at bounding box center [902, 14] width 30 height 28
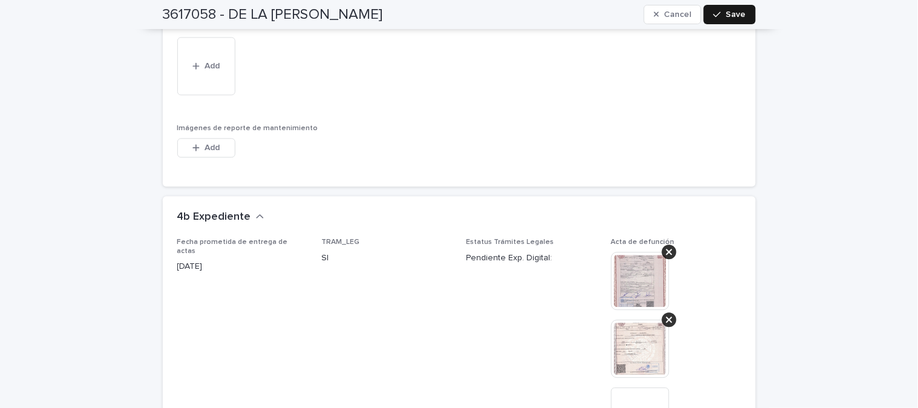
click at [726, 13] on span "Save" at bounding box center [736, 14] width 20 height 8
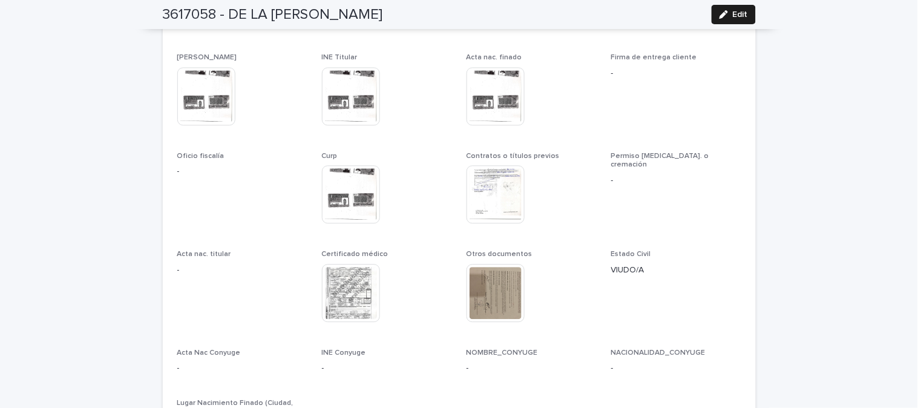
scroll to position [2938, 0]
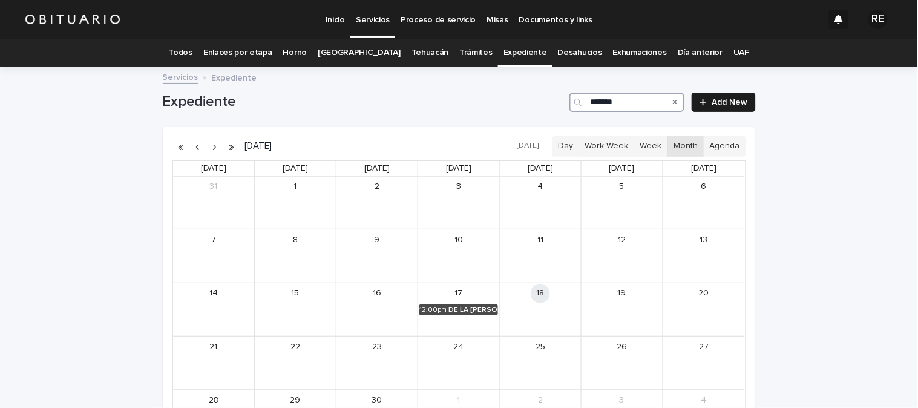
click at [622, 99] on input "*******" at bounding box center [626, 102] width 115 height 19
click at [468, 307] on div "[PERSON_NAME]" at bounding box center [471, 309] width 51 height 8
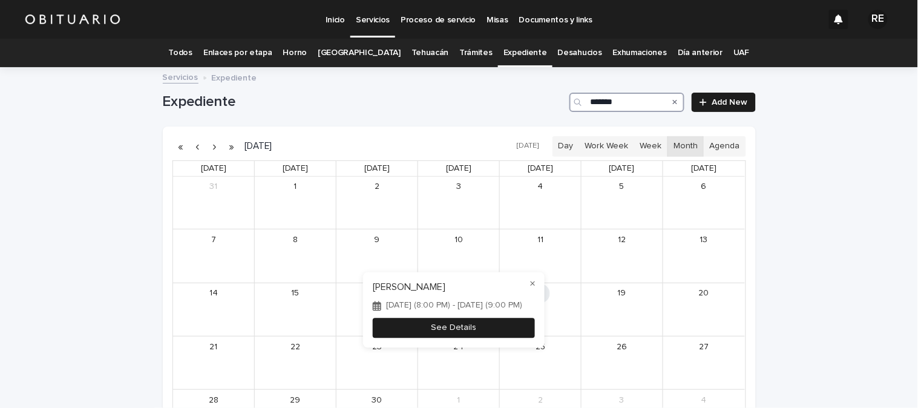
type input "*******"
click at [491, 329] on button "See Details" at bounding box center [454, 328] width 162 height 20
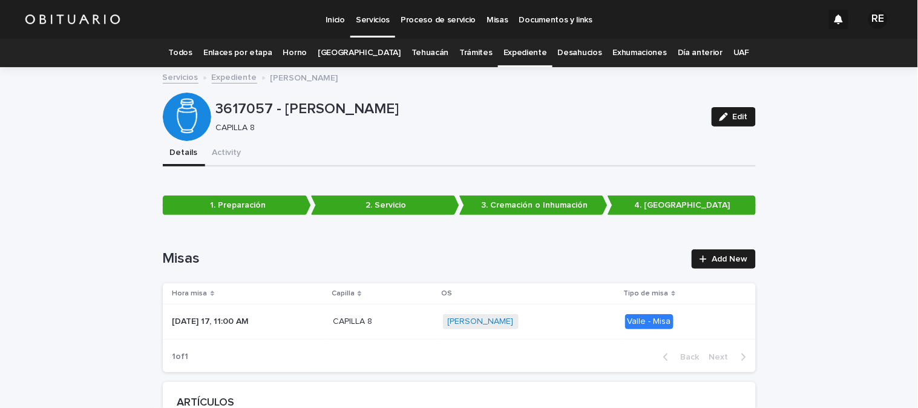
click at [732, 116] on span "Edit" at bounding box center [739, 117] width 15 height 8
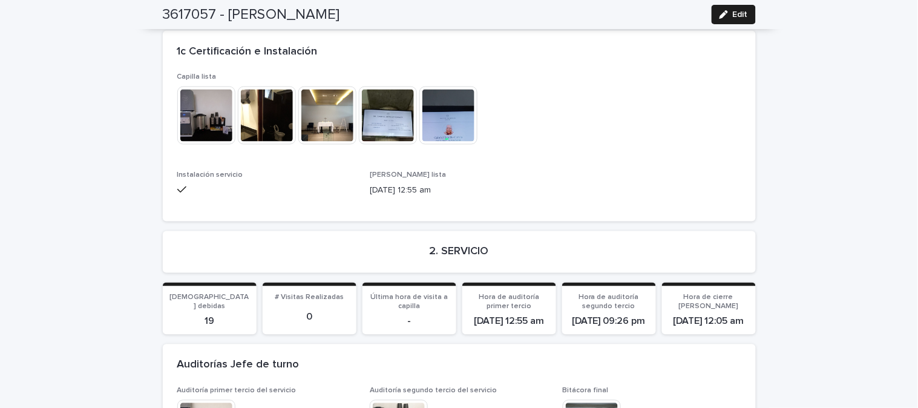
scroll to position [2826, 0]
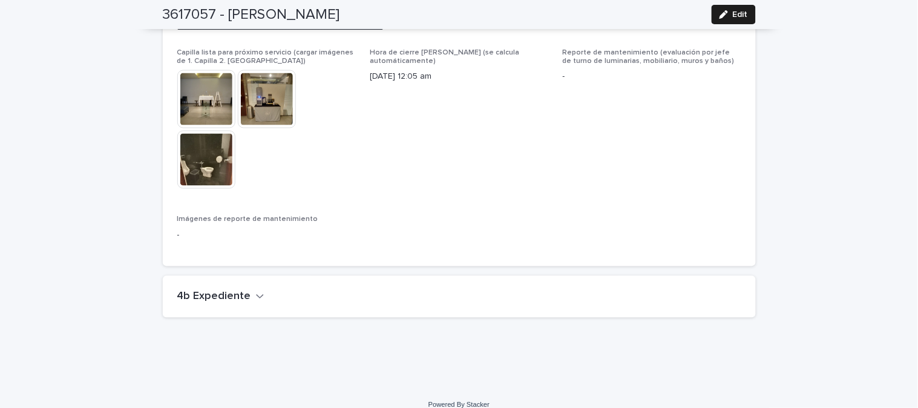
click at [237, 290] on h2 "4b Expediente" at bounding box center [214, 296] width 74 height 13
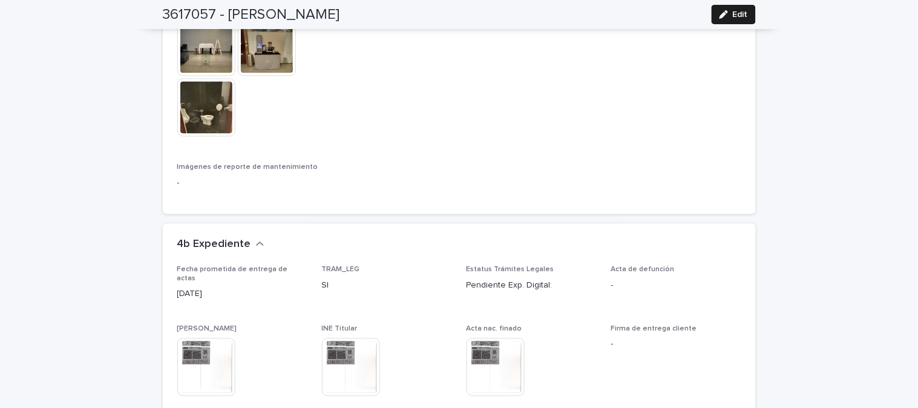
scroll to position [2893, 0]
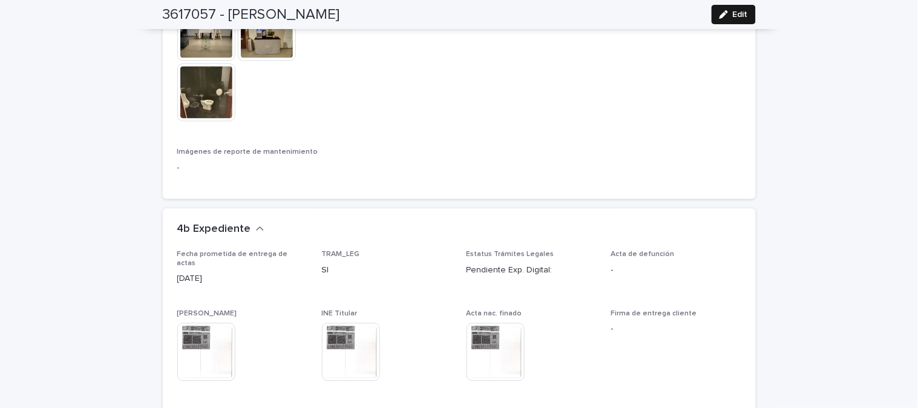
click at [723, 10] on div "button" at bounding box center [725, 14] width 13 height 8
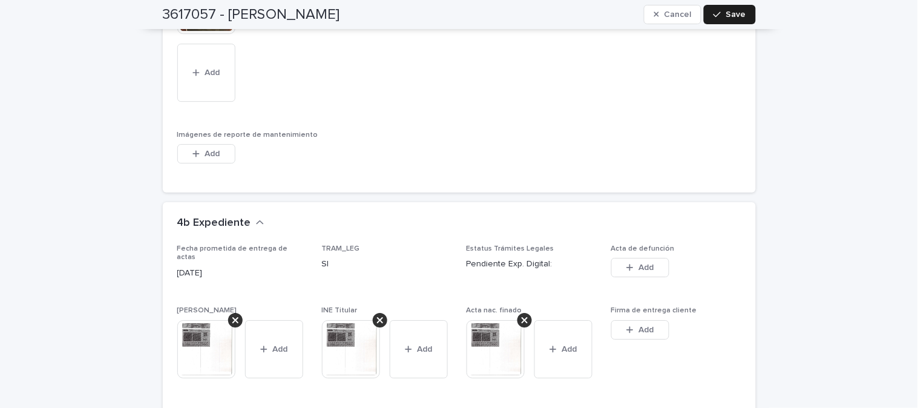
scroll to position [3364, 0]
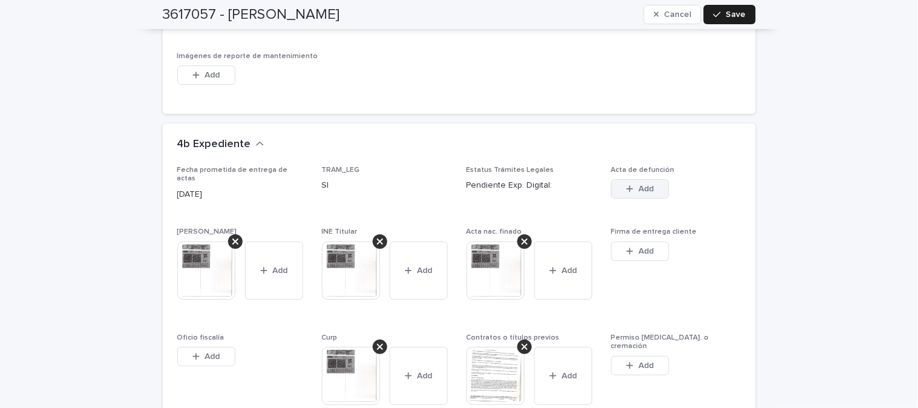
click at [626, 188] on icon "button" at bounding box center [629, 189] width 7 height 7
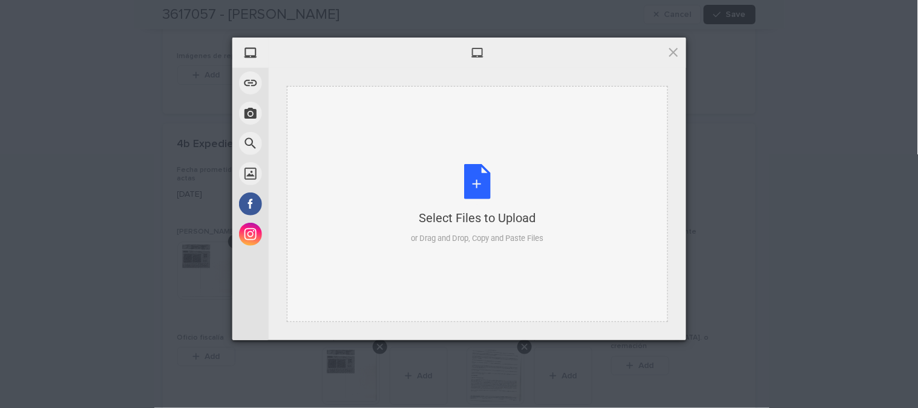
click at [484, 176] on div "Select Files to Upload or Drag and Drop, Copy and Paste Files" at bounding box center [477, 204] width 132 height 80
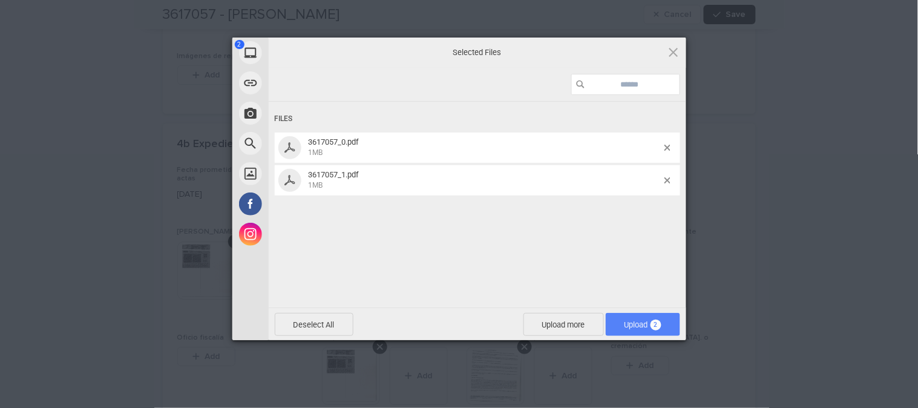
click at [624, 325] on span "Upload 2" at bounding box center [642, 324] width 37 height 9
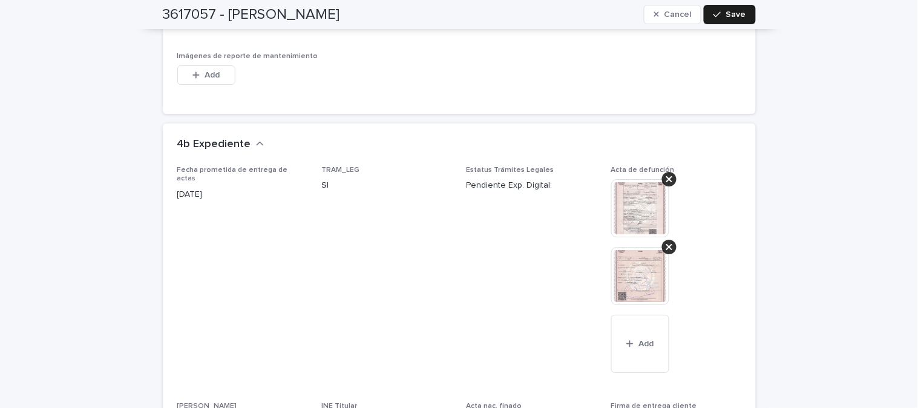
click at [649, 203] on img at bounding box center [640, 208] width 58 height 58
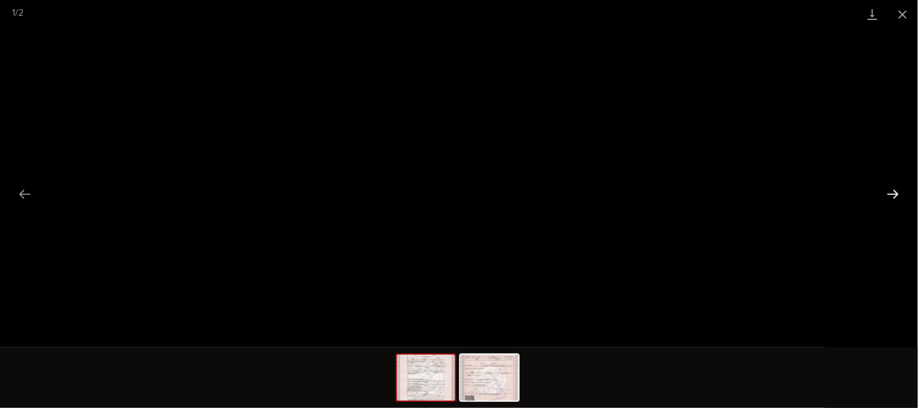
click at [884, 190] on button "Next slide" at bounding box center [892, 194] width 25 height 24
click at [900, 16] on button "Close gallery" at bounding box center [902, 14] width 30 height 28
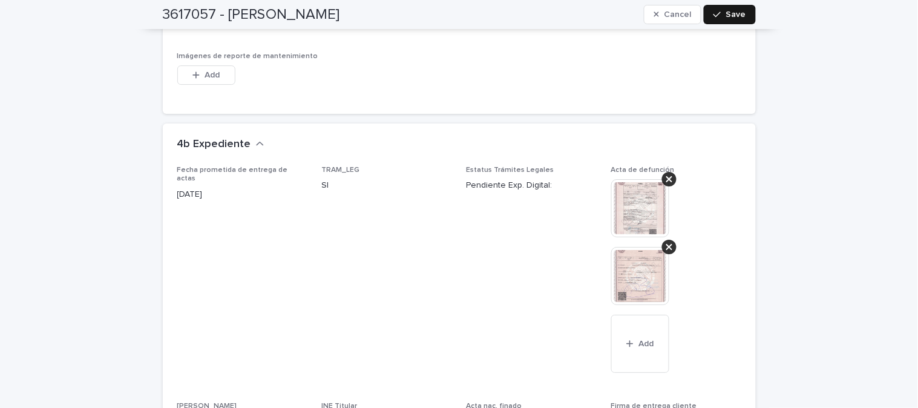
click at [732, 14] on span "Save" at bounding box center [736, 14] width 20 height 8
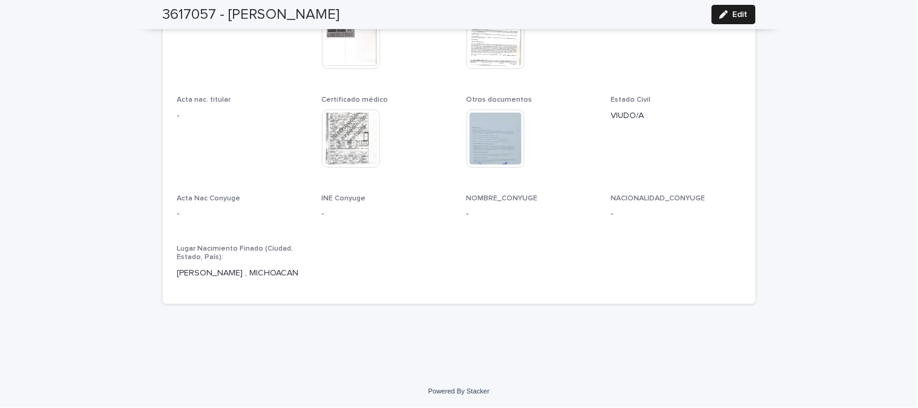
scroll to position [3328, 0]
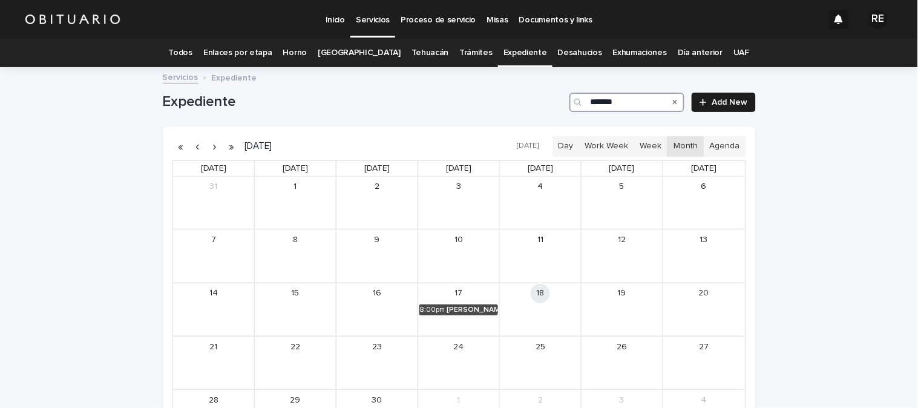
click at [640, 108] on input "*******" at bounding box center [626, 102] width 115 height 19
click at [382, 308] on div "[PERSON_NAME]" at bounding box center [392, 309] width 50 height 8
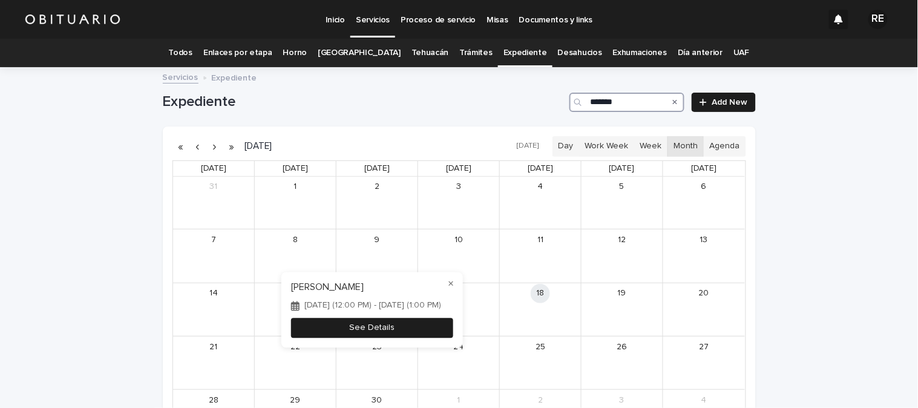
type input "*******"
click at [453, 327] on button "See Details" at bounding box center [372, 328] width 162 height 20
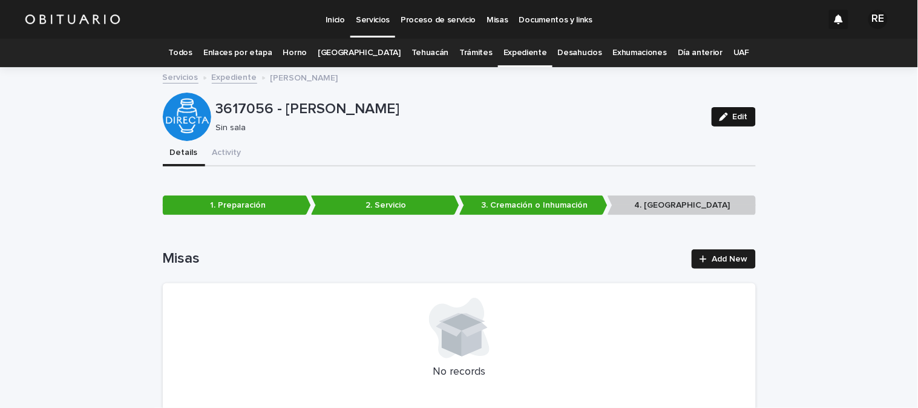
click at [733, 122] on button "Edit" at bounding box center [733, 116] width 44 height 19
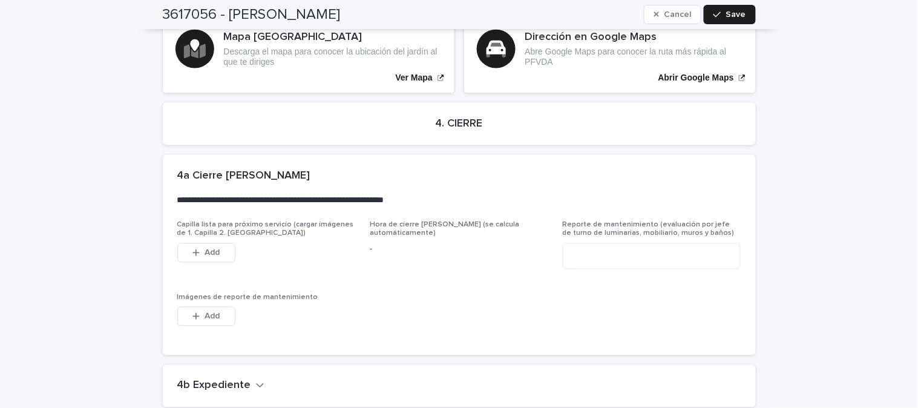
scroll to position [2827, 0]
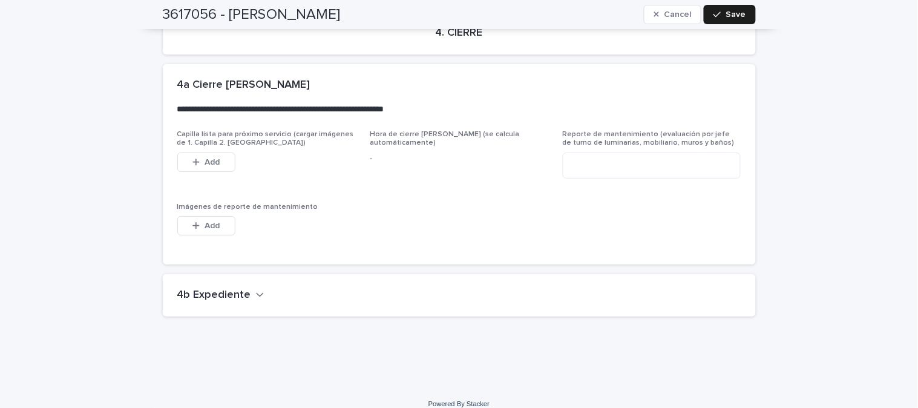
click at [188, 289] on h2 "4b Expediente" at bounding box center [214, 295] width 74 height 13
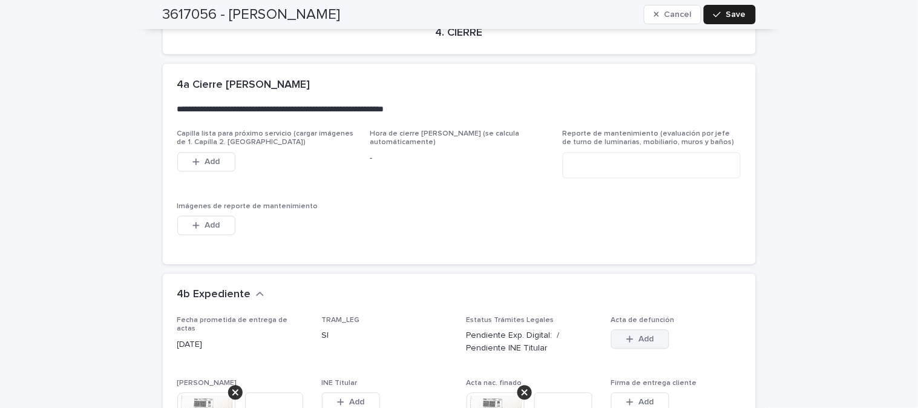
click at [628, 335] on div "button" at bounding box center [632, 339] width 12 height 8
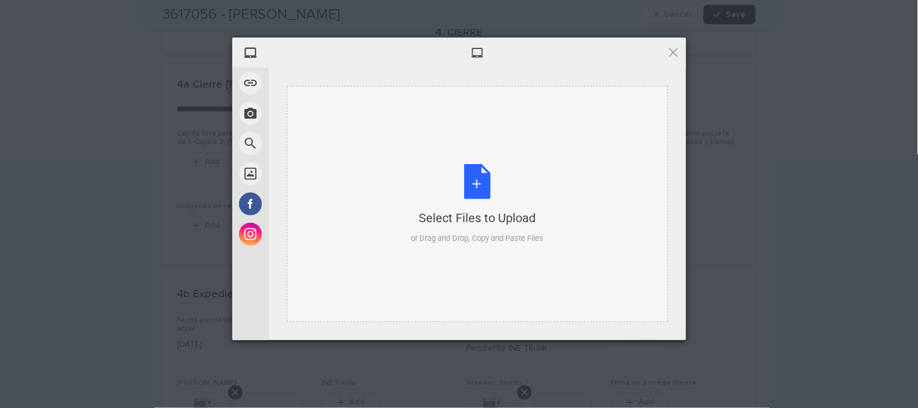
click at [488, 185] on div "Select Files to Upload or Drag and Drop, Copy and Paste Files" at bounding box center [477, 204] width 132 height 80
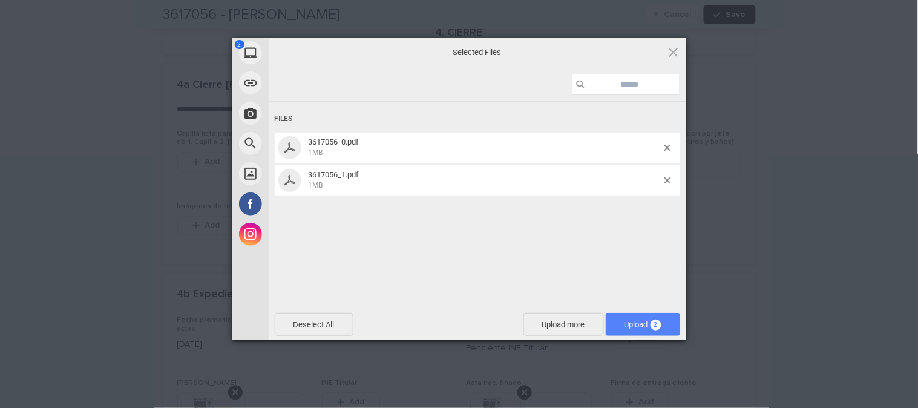
click at [644, 318] on span "Upload 2" at bounding box center [642, 324] width 74 height 23
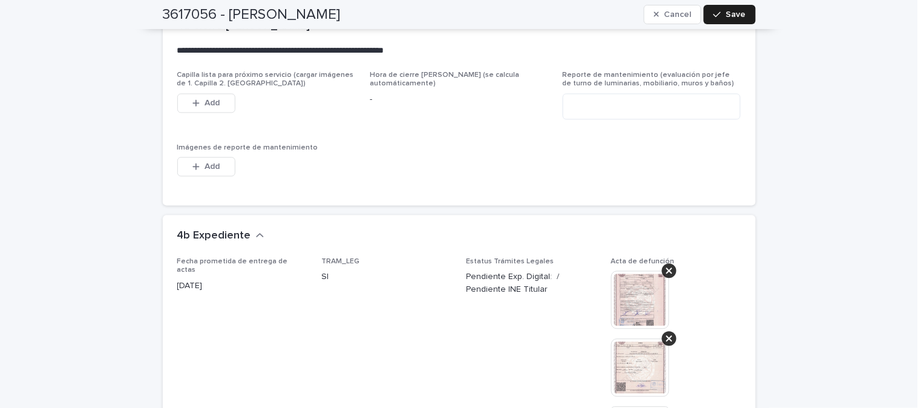
scroll to position [2961, 0]
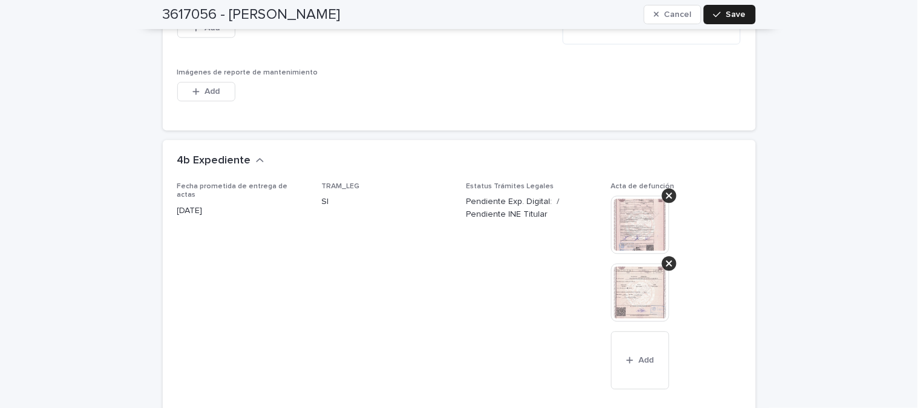
click at [633, 224] on img at bounding box center [640, 224] width 58 height 58
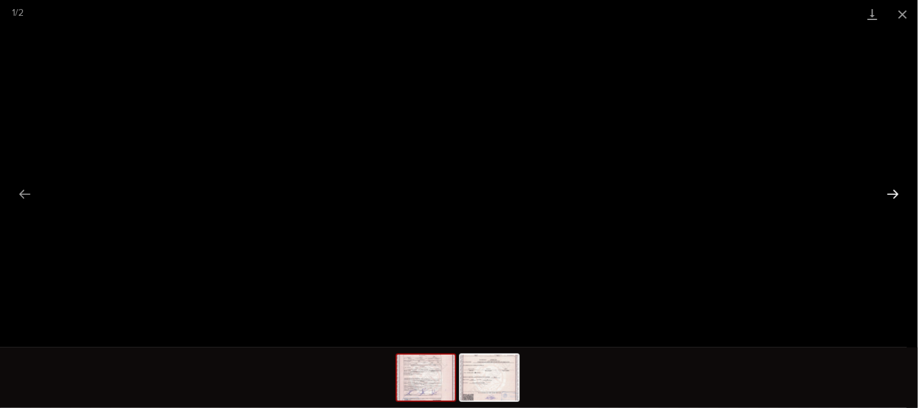
click at [891, 194] on button "Next slide" at bounding box center [892, 194] width 25 height 24
click at [902, 18] on button "Close gallery" at bounding box center [902, 14] width 30 height 28
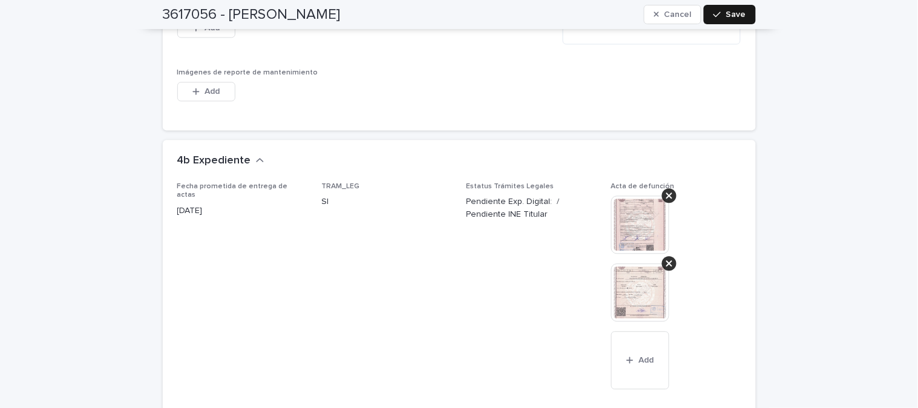
click at [728, 14] on span "Save" at bounding box center [736, 14] width 20 height 8
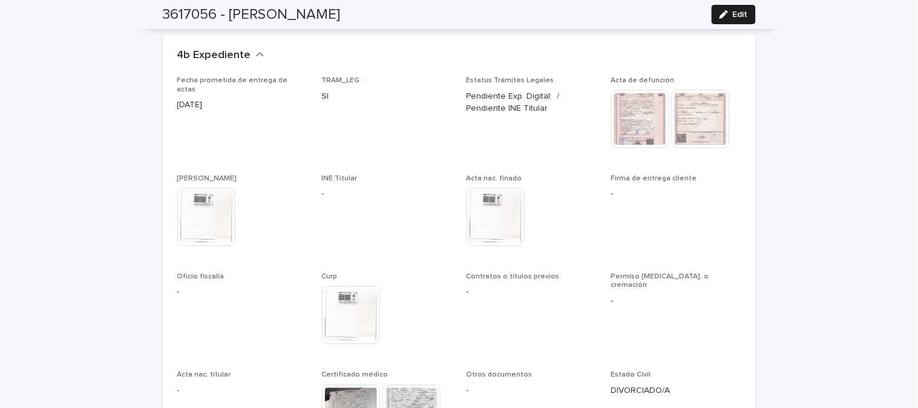
scroll to position [2692, 0]
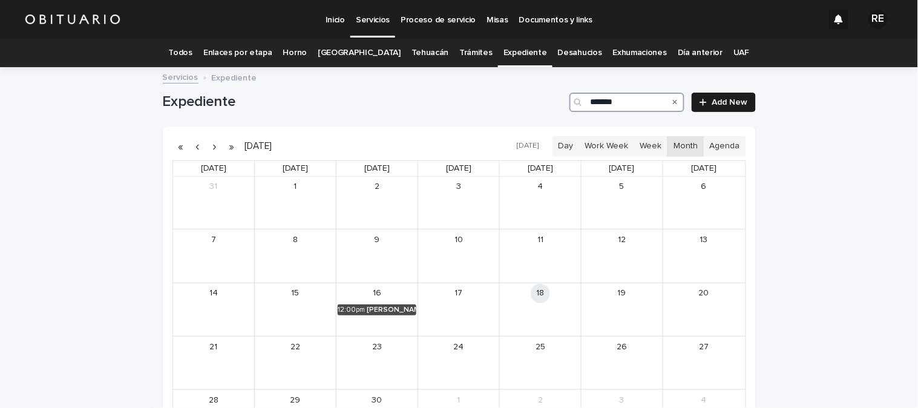
click at [638, 96] on input "*******" at bounding box center [626, 102] width 115 height 19
click at [370, 309] on div "[PERSON_NAME]" at bounding box center [392, 309] width 48 height 8
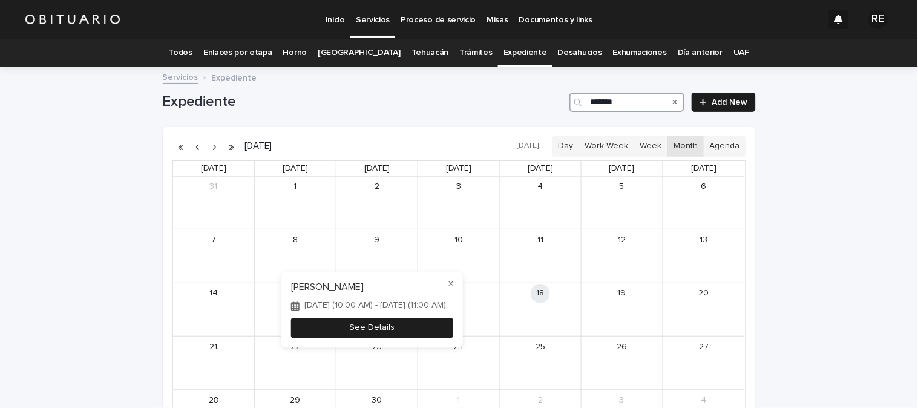
type input "*******"
click at [395, 330] on button "See Details" at bounding box center [372, 328] width 162 height 20
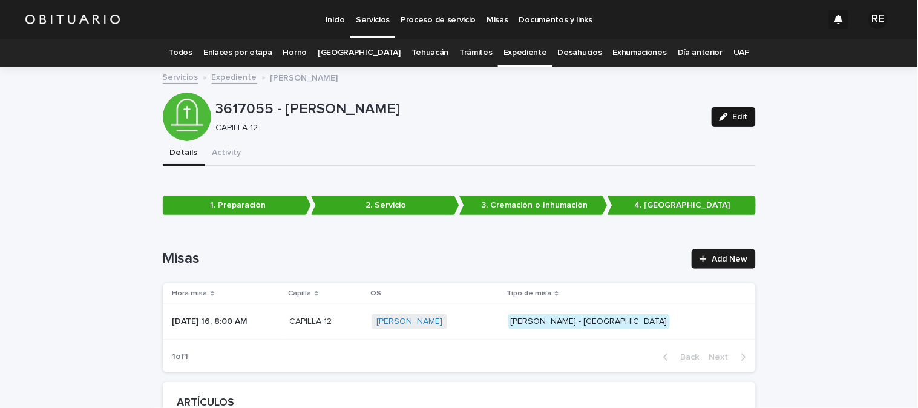
click at [732, 113] on span "Edit" at bounding box center [739, 117] width 15 height 8
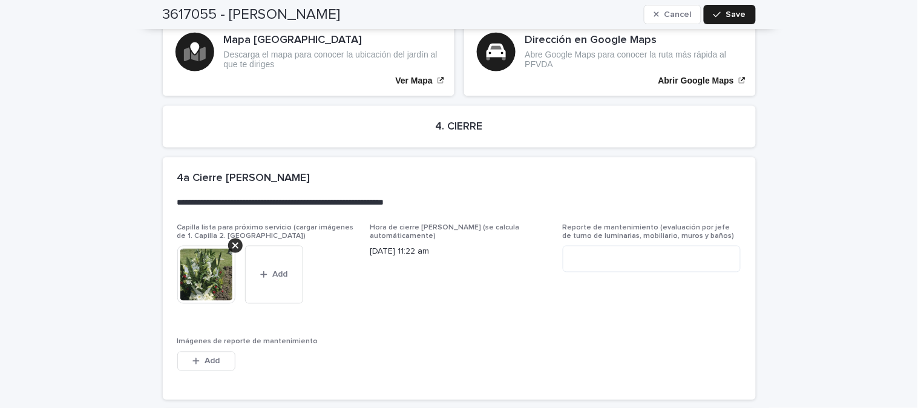
scroll to position [2902, 0]
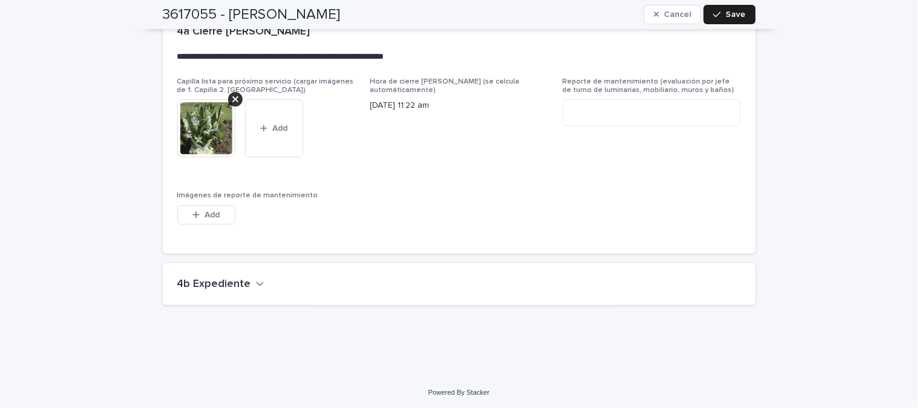
click at [256, 278] on icon "button" at bounding box center [260, 283] width 8 height 11
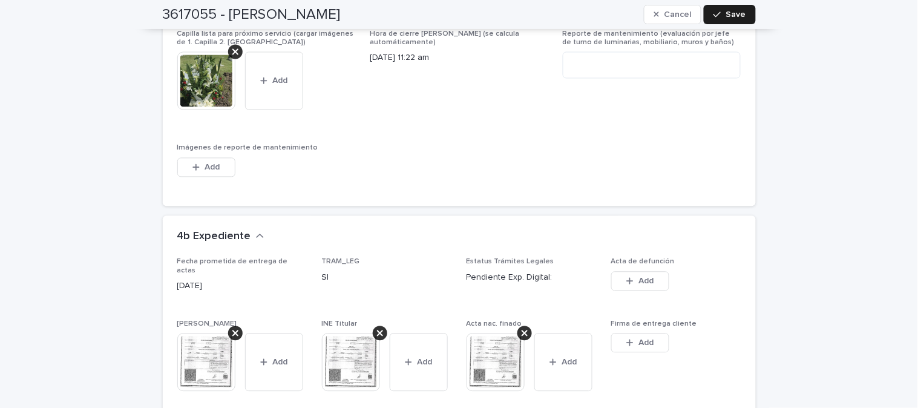
scroll to position [2969, 0]
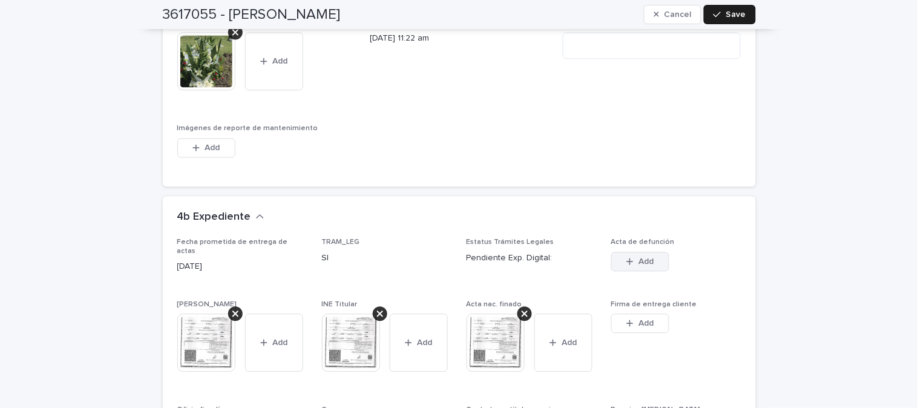
click at [631, 252] on button "Add" at bounding box center [640, 261] width 58 height 19
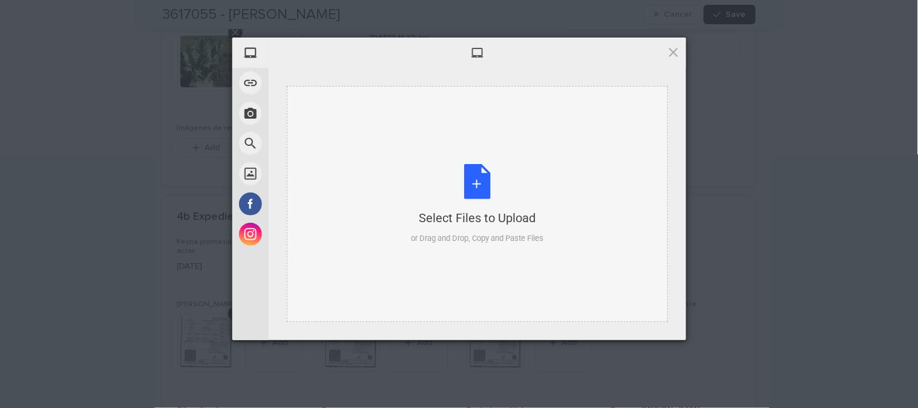
click at [470, 184] on div "Select Files to Upload or Drag and Drop, Copy and Paste Files" at bounding box center [477, 204] width 132 height 80
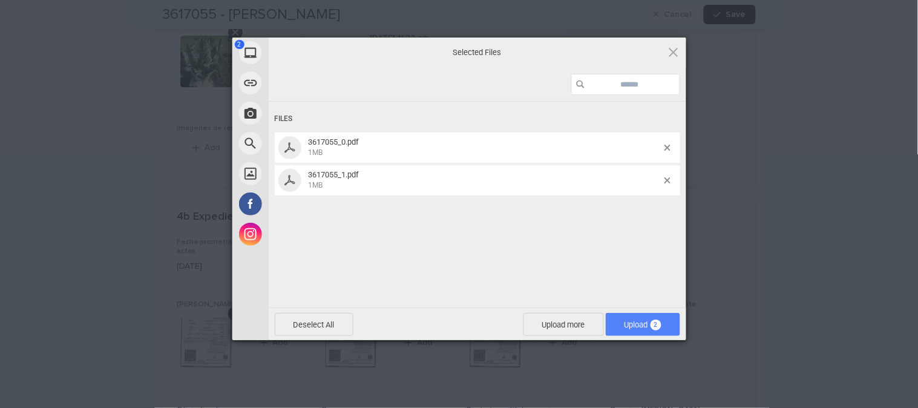
click at [645, 320] on span "Upload 2" at bounding box center [642, 324] width 37 height 9
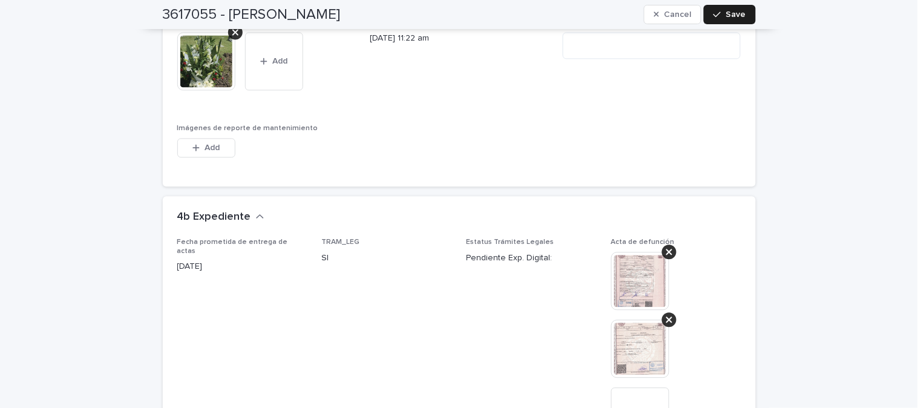
click at [636, 281] on img at bounding box center [640, 281] width 58 height 58
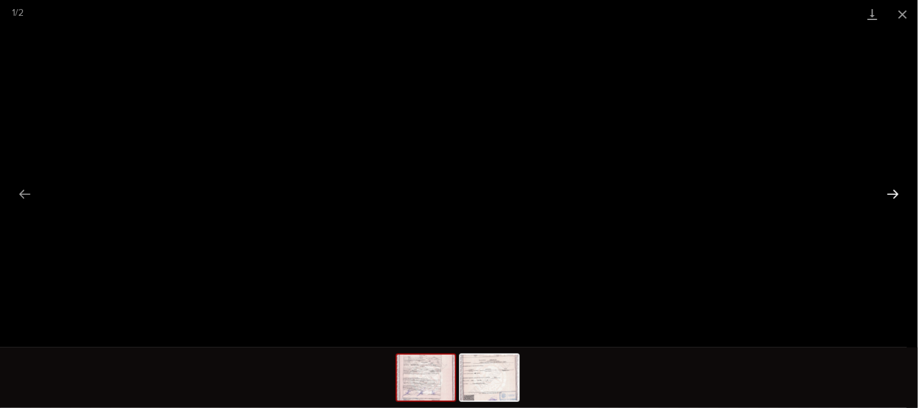
click at [892, 189] on button "Next slide" at bounding box center [892, 194] width 25 height 24
click at [904, 10] on button "Close gallery" at bounding box center [902, 14] width 30 height 28
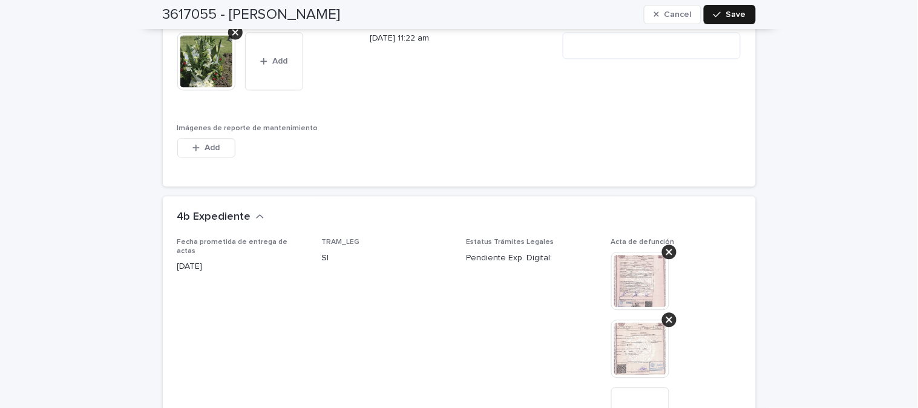
click at [734, 16] on span "Save" at bounding box center [736, 14] width 20 height 8
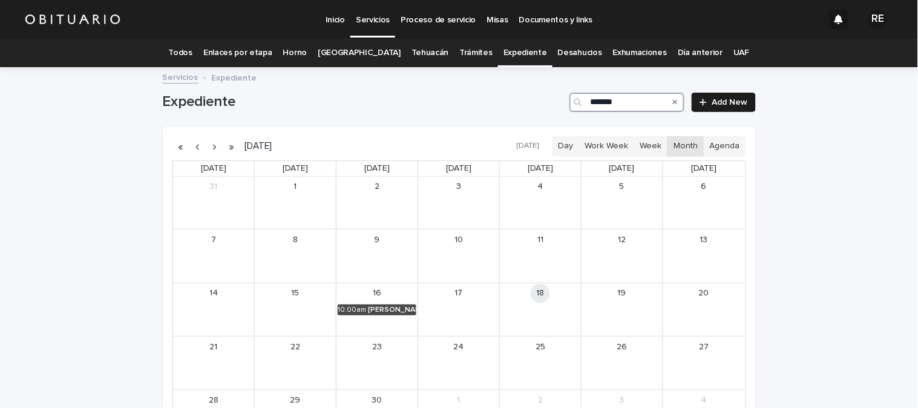
click at [620, 100] on input "*******" at bounding box center [626, 102] width 115 height 19
click at [381, 309] on div "[PERSON_NAME] [PERSON_NAME]" at bounding box center [389, 309] width 54 height 8
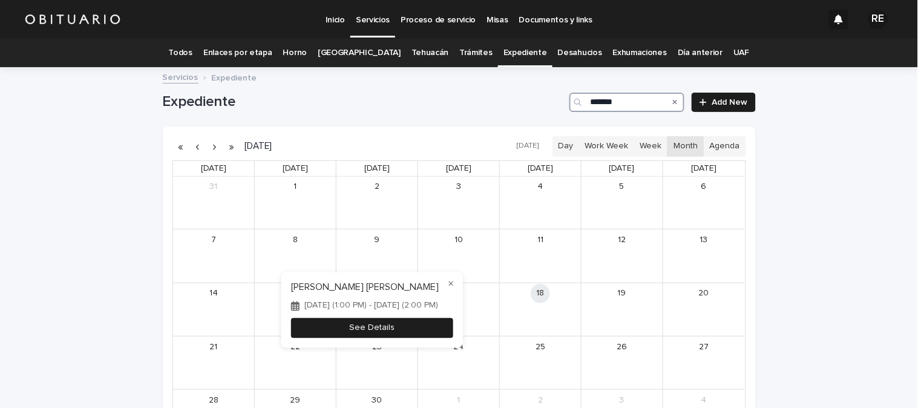
type input "*******"
click at [406, 328] on button "See Details" at bounding box center [372, 328] width 162 height 20
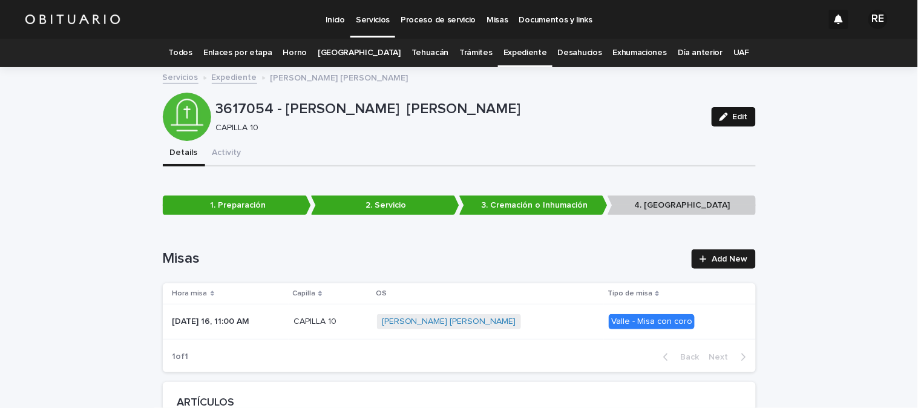
click at [724, 117] on div "button" at bounding box center [725, 117] width 13 height 8
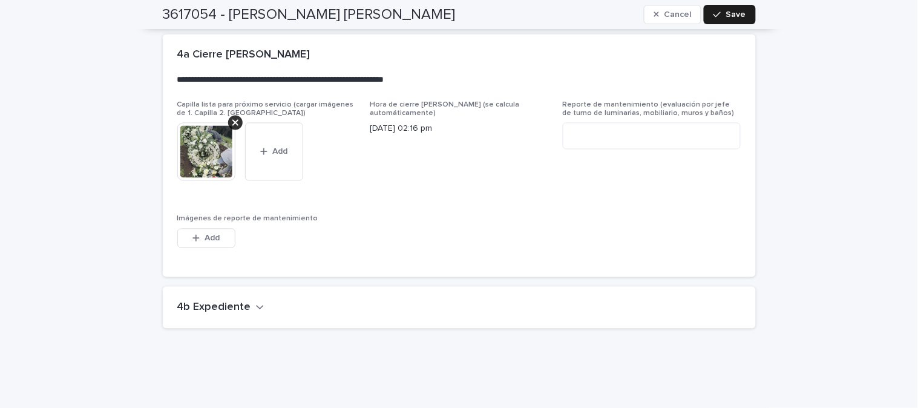
scroll to position [2944, 0]
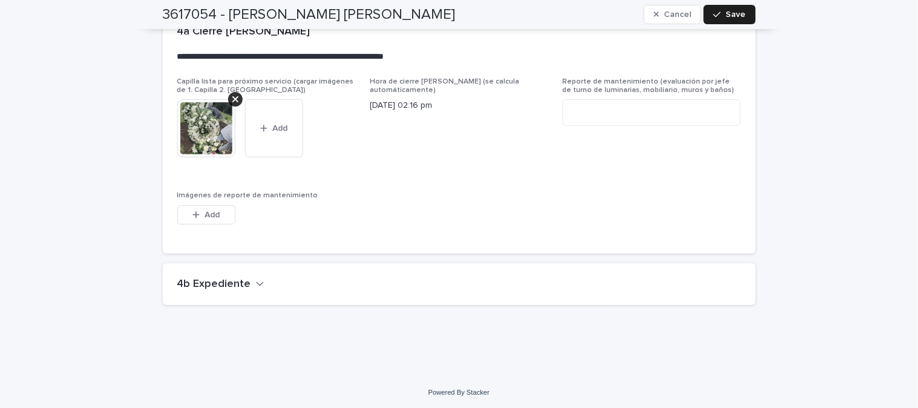
click at [246, 282] on button "4b Expediente" at bounding box center [220, 284] width 87 height 13
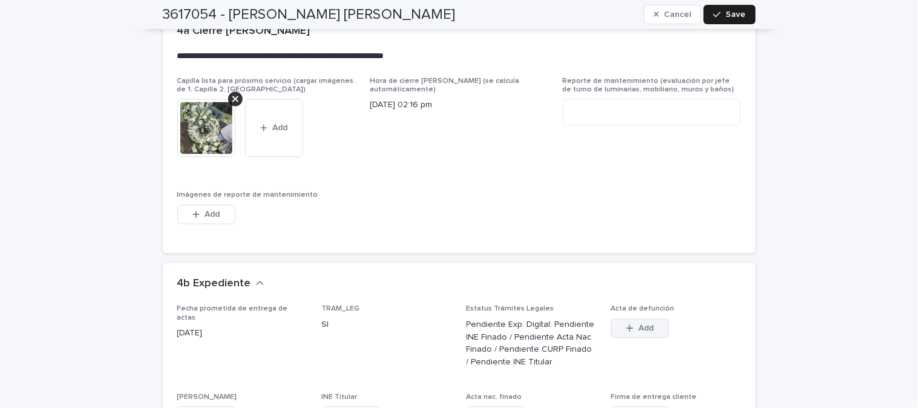
click at [639, 324] on span "Add" at bounding box center [645, 328] width 15 height 8
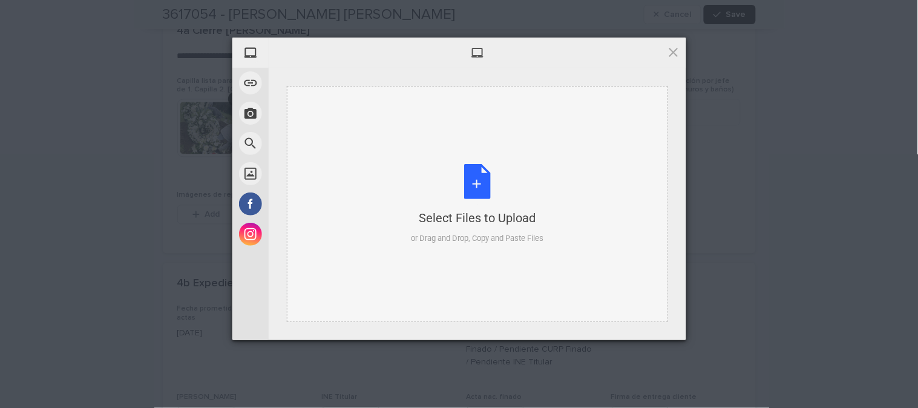
click at [485, 188] on div "Select Files to Upload or Drag and Drop, Copy and Paste Files" at bounding box center [477, 204] width 132 height 80
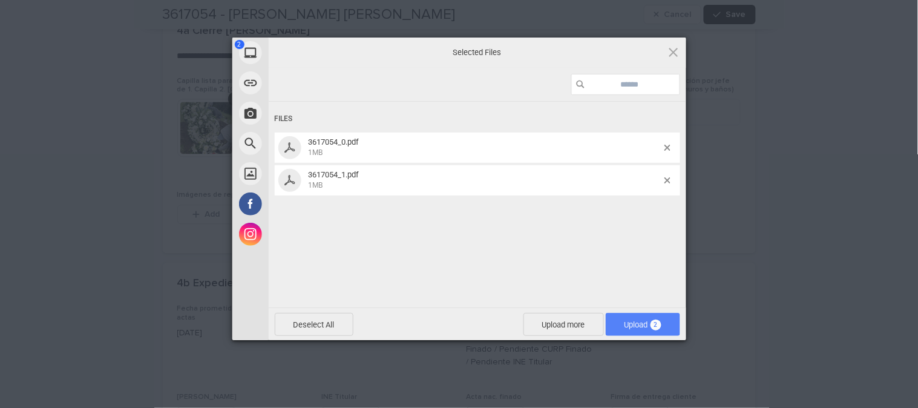
click at [639, 323] on span "Upload 2" at bounding box center [642, 324] width 37 height 9
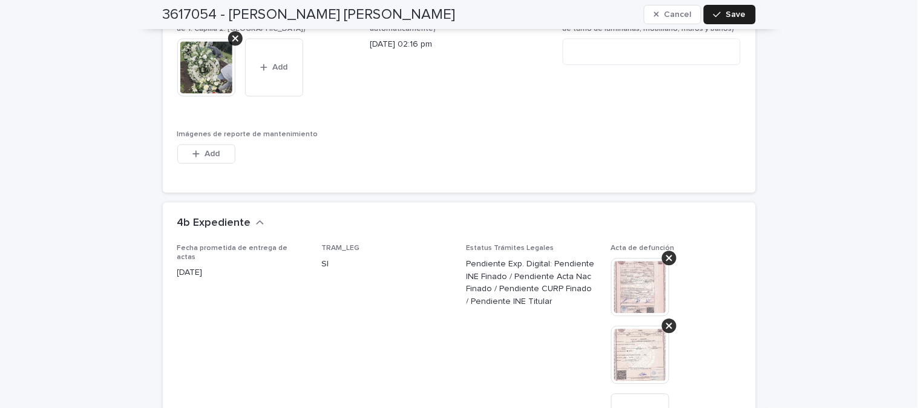
scroll to position [3079, 0]
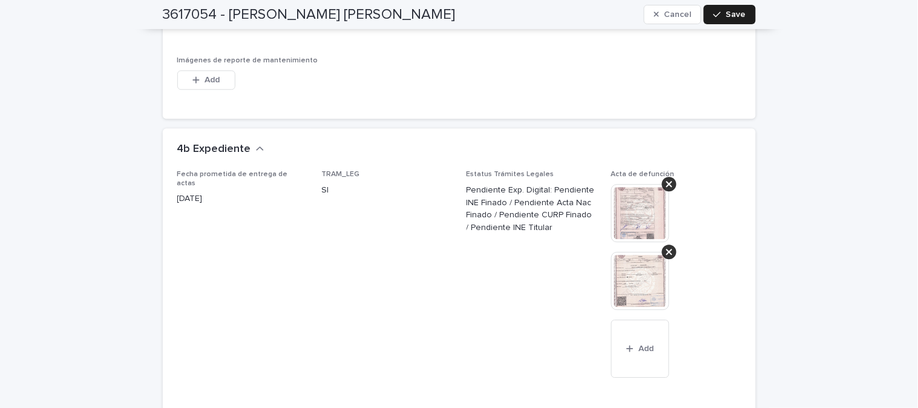
click at [627, 207] on img at bounding box center [640, 213] width 58 height 58
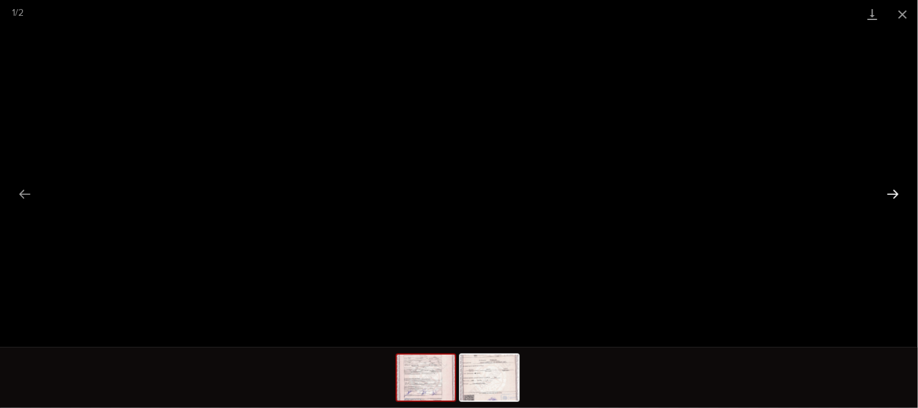
click at [889, 188] on button "Next slide" at bounding box center [892, 194] width 25 height 24
click at [906, 10] on button "Close gallery" at bounding box center [902, 14] width 30 height 28
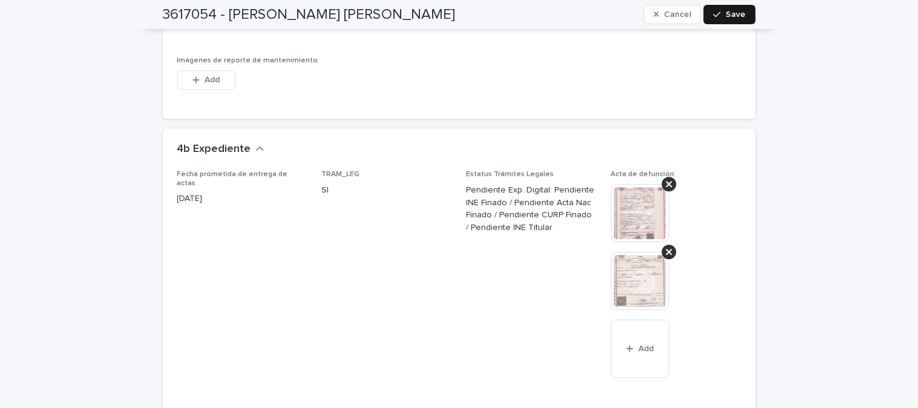
click at [720, 14] on div "button" at bounding box center [719, 14] width 12 height 8
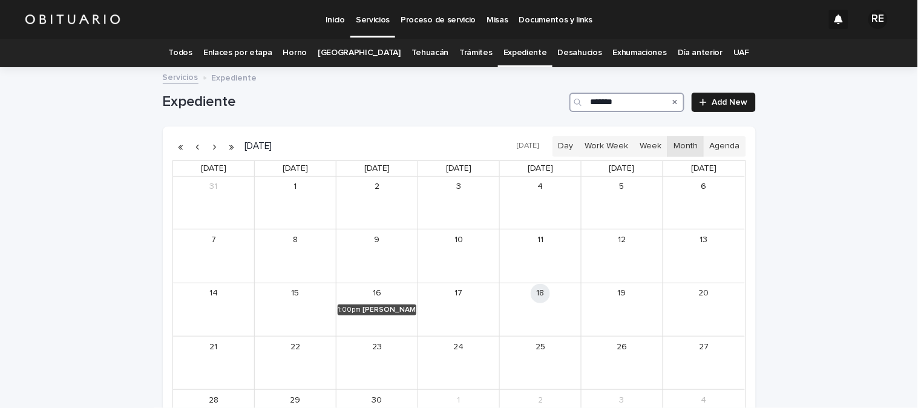
click at [622, 97] on input "*******" at bounding box center [626, 102] width 115 height 19
click at [388, 310] on div "[PERSON_NAME]" at bounding box center [390, 309] width 51 height 8
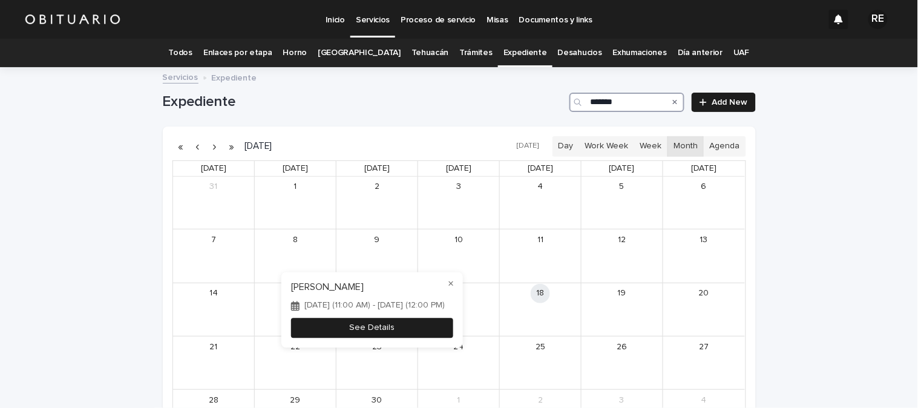
type input "*******"
click at [402, 334] on button "See Details" at bounding box center [372, 328] width 162 height 20
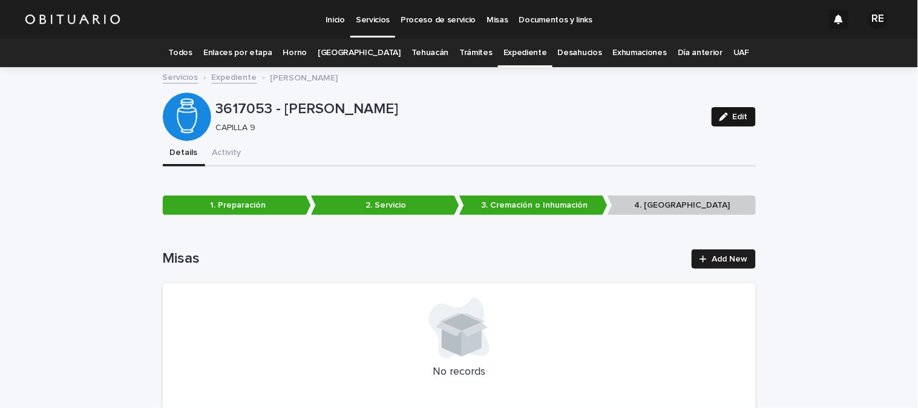
click at [732, 117] on span "Edit" at bounding box center [739, 117] width 15 height 8
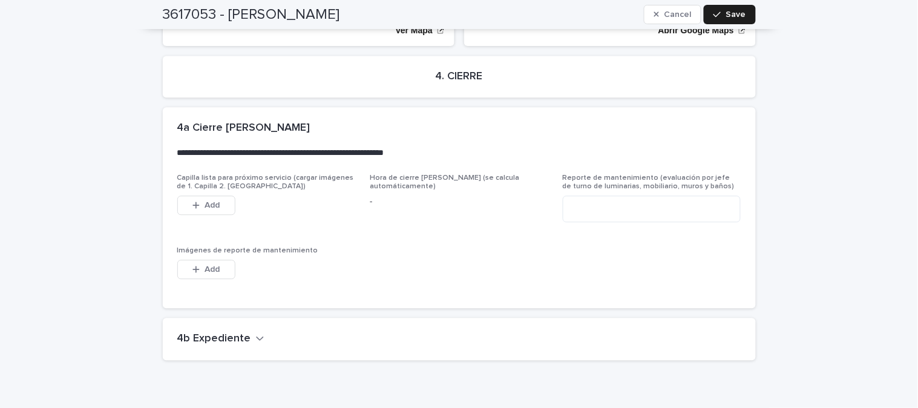
scroll to position [3080, 0]
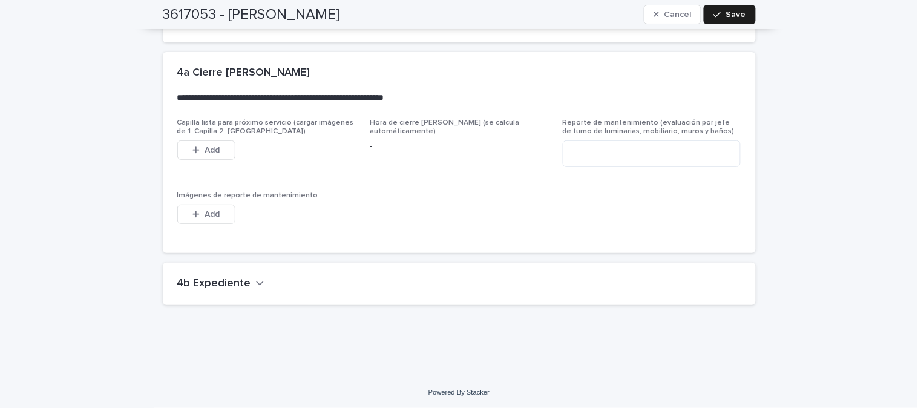
click at [229, 280] on h2 "4b Expediente" at bounding box center [214, 283] width 74 height 13
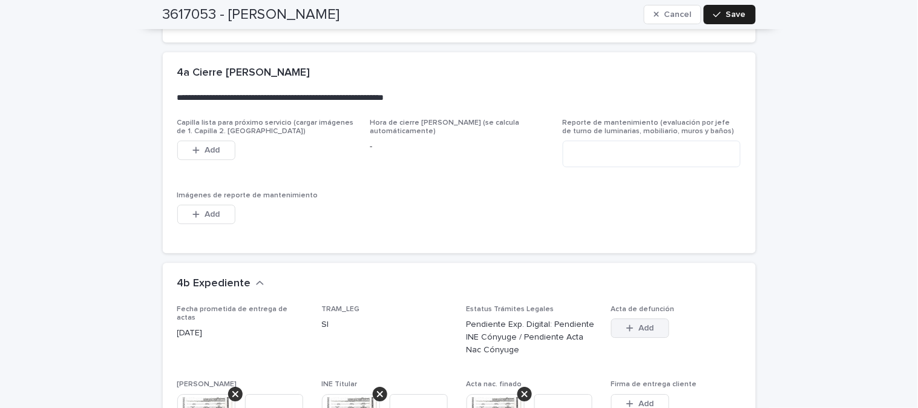
click at [618, 327] on button "Add" at bounding box center [640, 327] width 58 height 19
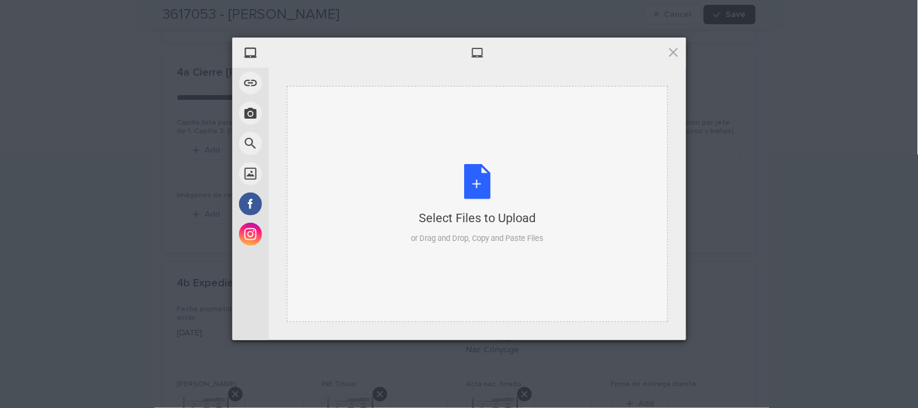
click at [481, 190] on div "Select Files to Upload or Drag and Drop, Copy and Paste Files" at bounding box center [477, 204] width 132 height 80
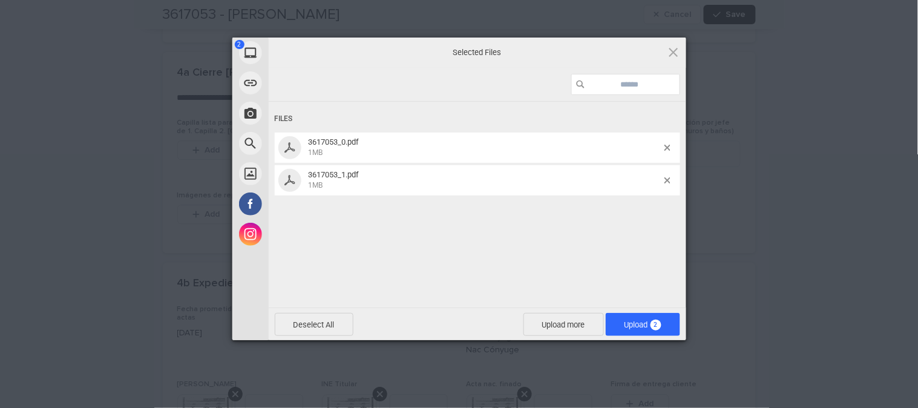
click at [641, 310] on div "Deselect All Upload more Upload 2" at bounding box center [477, 323] width 417 height 33
click at [645, 322] on span "Upload 2" at bounding box center [642, 324] width 37 height 9
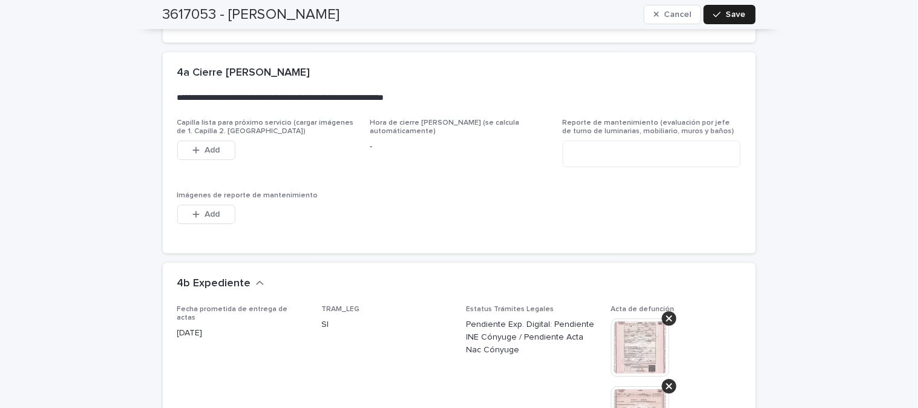
scroll to position [3214, 0]
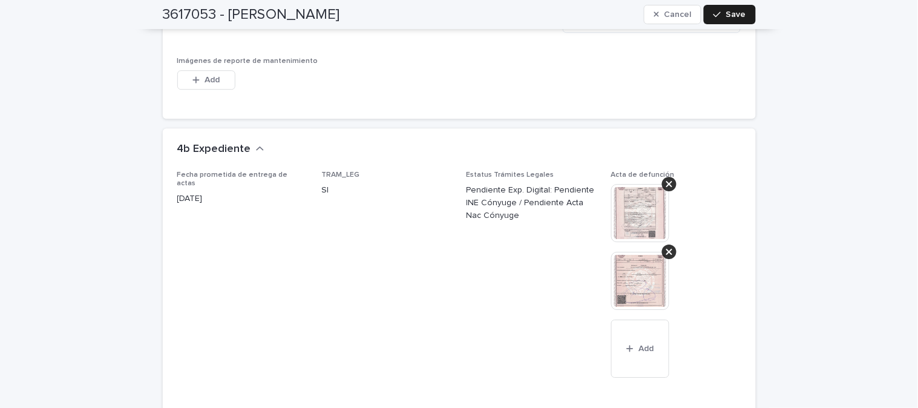
click at [646, 215] on img at bounding box center [640, 213] width 58 height 58
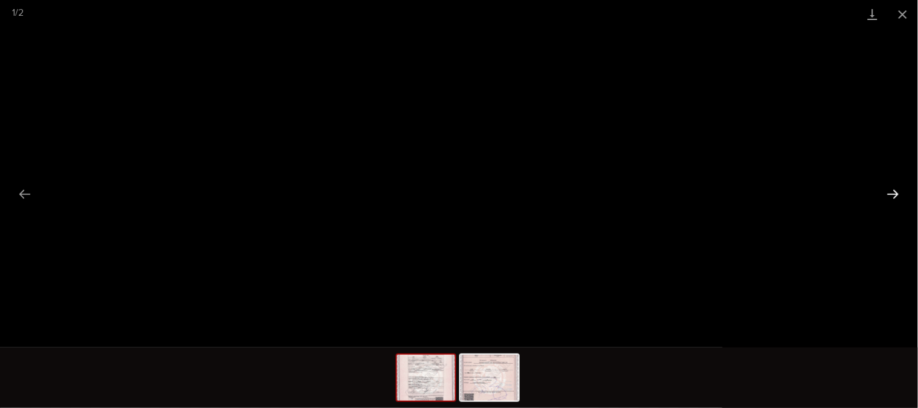
click at [883, 191] on button "Next slide" at bounding box center [892, 194] width 25 height 24
click at [902, 13] on button "Close gallery" at bounding box center [902, 14] width 30 height 28
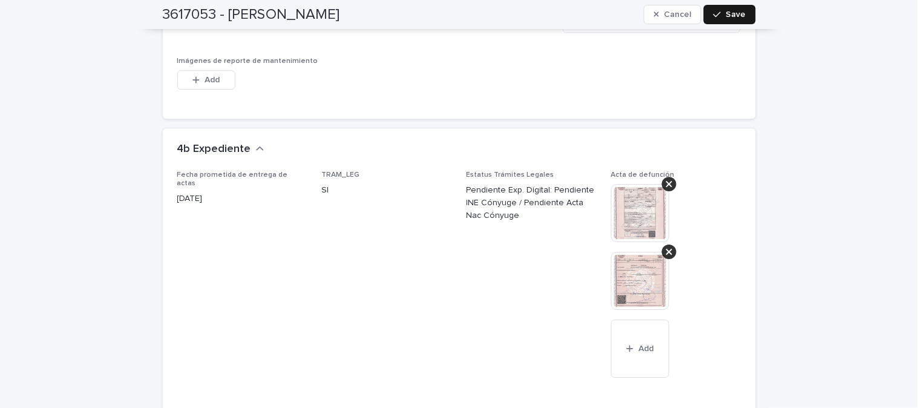
click at [726, 11] on span "Save" at bounding box center [736, 14] width 20 height 8
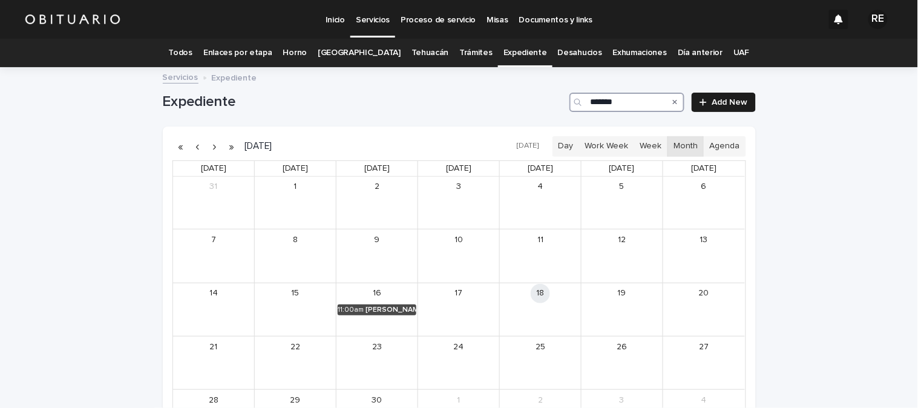
click at [625, 102] on input "*******" at bounding box center [626, 102] width 115 height 19
type input "*"
click at [460, 306] on div "[PERSON_NAME]" at bounding box center [473, 309] width 50 height 8
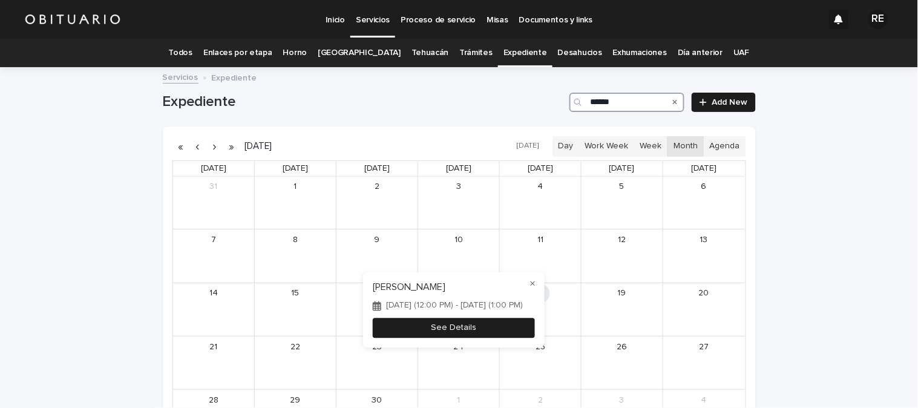
type input "******"
click at [535, 329] on button "See Details" at bounding box center [454, 328] width 162 height 20
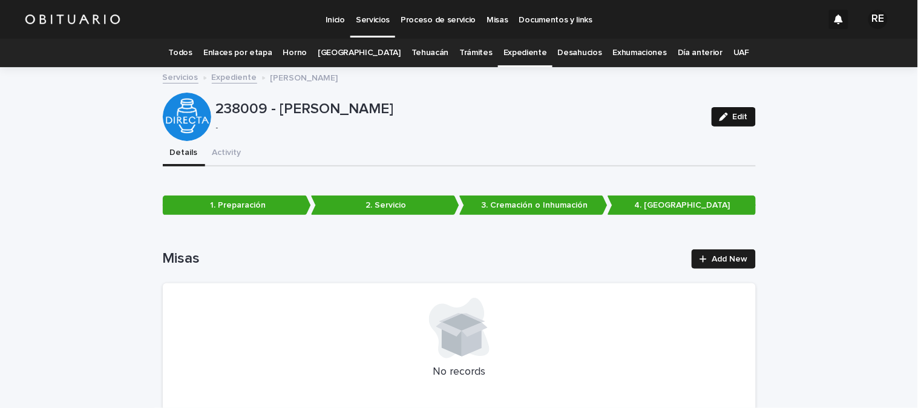
click at [728, 111] on button "Edit" at bounding box center [733, 116] width 44 height 19
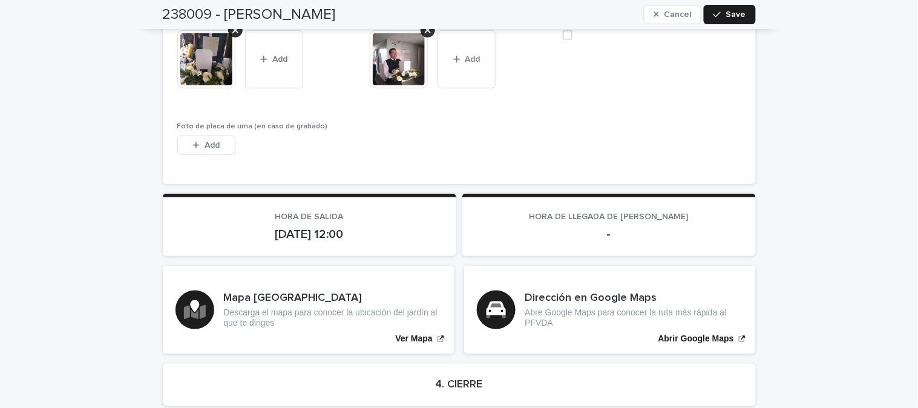
scroll to position [2876, 0]
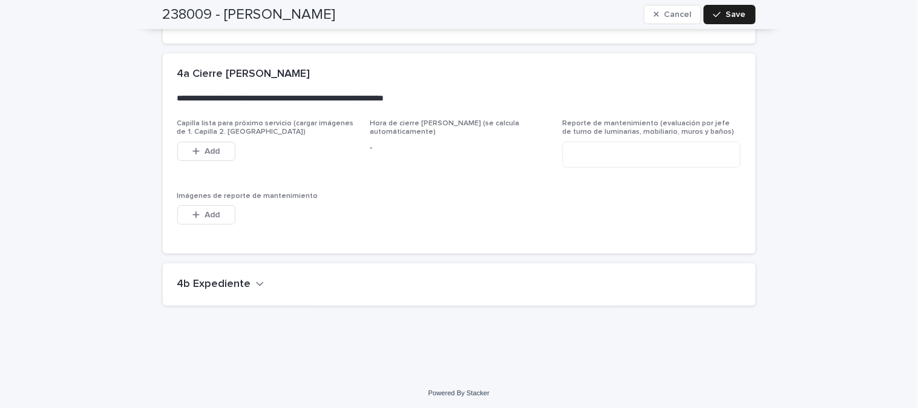
click at [236, 285] on h2 "4b Expediente" at bounding box center [214, 284] width 74 height 13
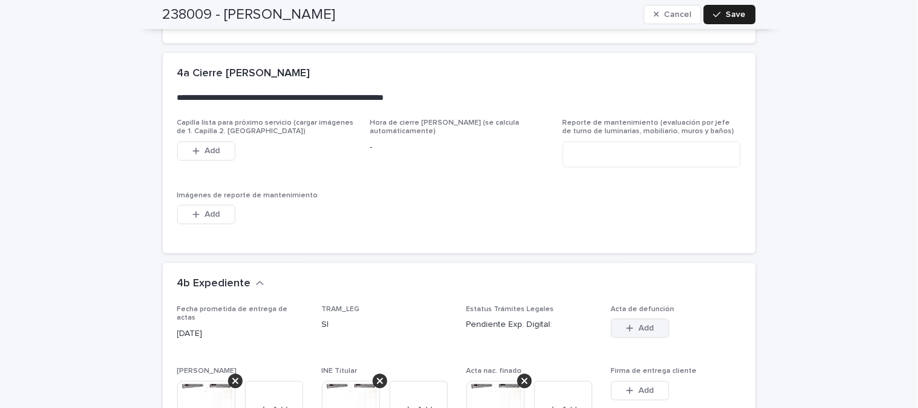
click at [638, 325] on span "Add" at bounding box center [645, 328] width 15 height 8
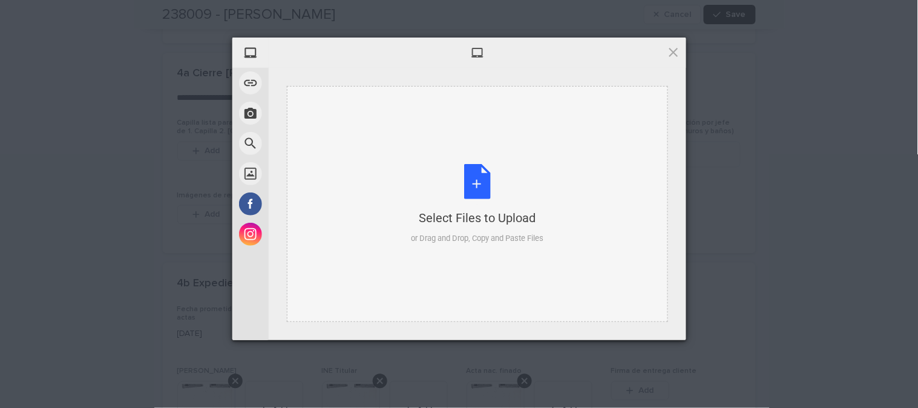
click at [477, 173] on div "Select Files to Upload or Drag and Drop, Copy and Paste Files" at bounding box center [477, 204] width 132 height 80
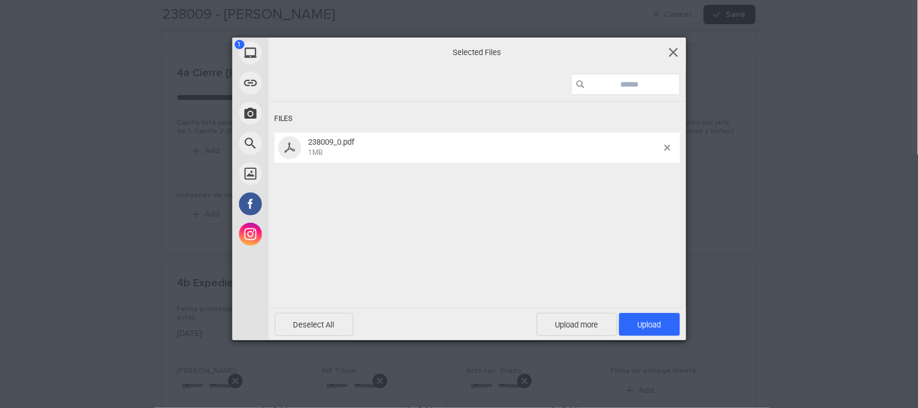
click at [676, 50] on span at bounding box center [673, 51] width 13 height 13
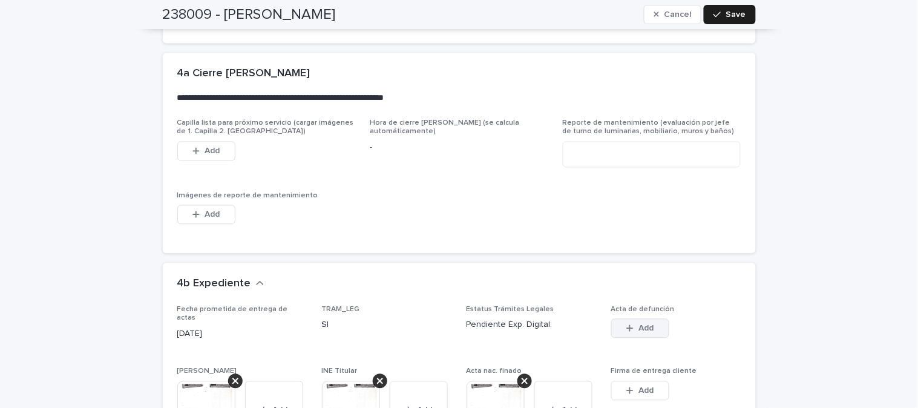
click at [646, 327] on span "Add" at bounding box center [645, 328] width 15 height 8
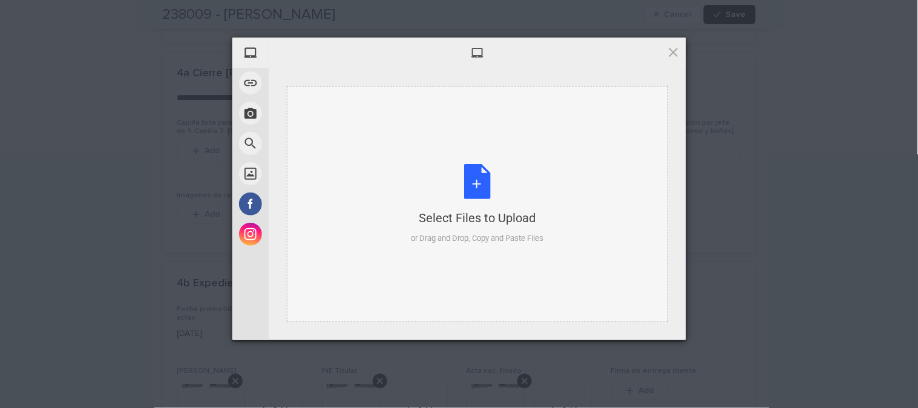
click at [476, 179] on div "Select Files to Upload or Drag and Drop, Copy and Paste Files" at bounding box center [477, 204] width 132 height 80
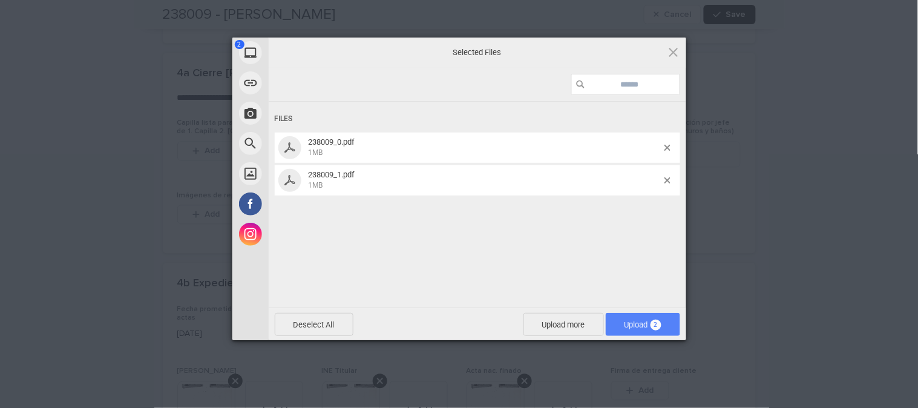
click at [639, 322] on span "Upload 2" at bounding box center [642, 324] width 37 height 9
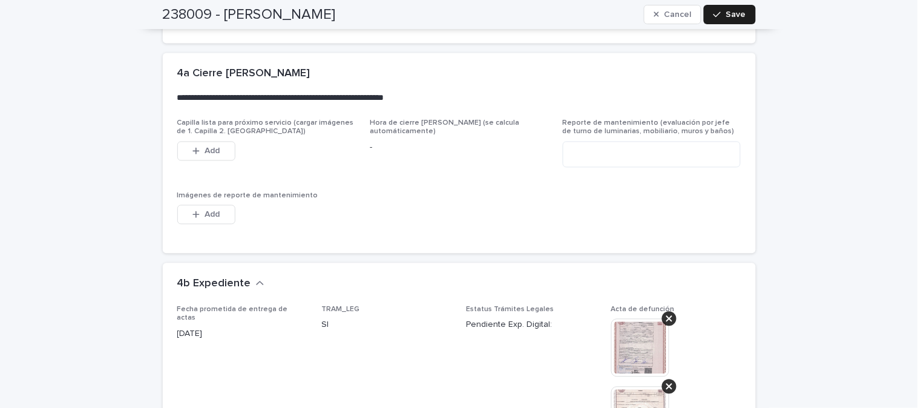
scroll to position [3010, 0]
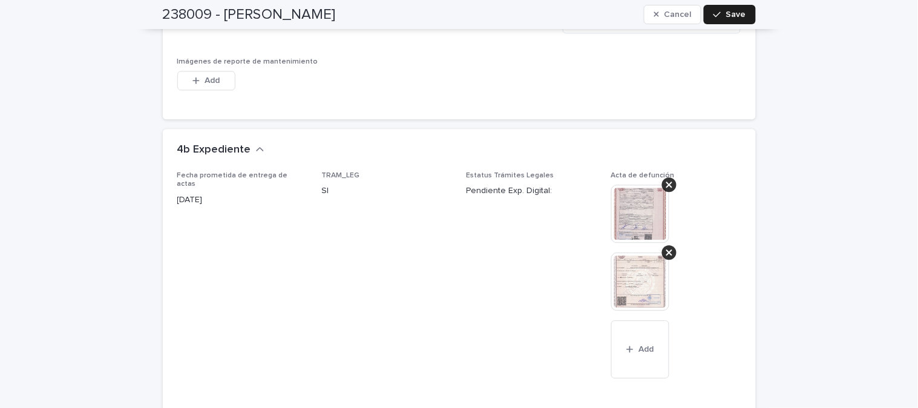
click at [638, 226] on img at bounding box center [640, 213] width 58 height 58
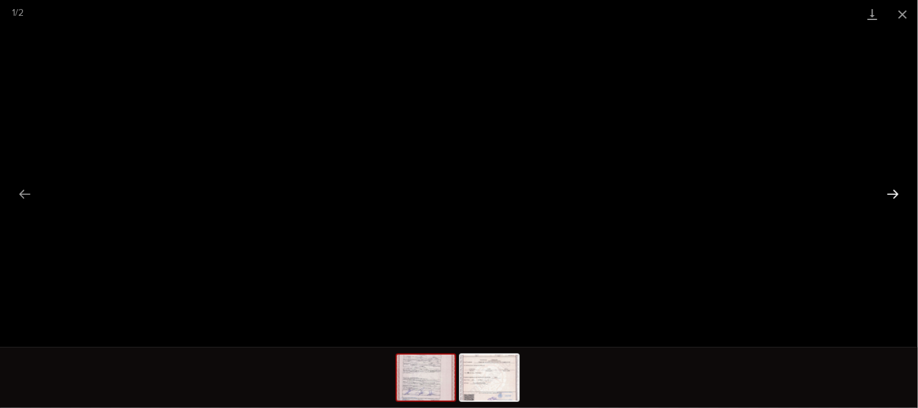
click at [896, 192] on button "Next slide" at bounding box center [892, 194] width 25 height 24
click at [899, 10] on button "Close gallery" at bounding box center [902, 14] width 30 height 28
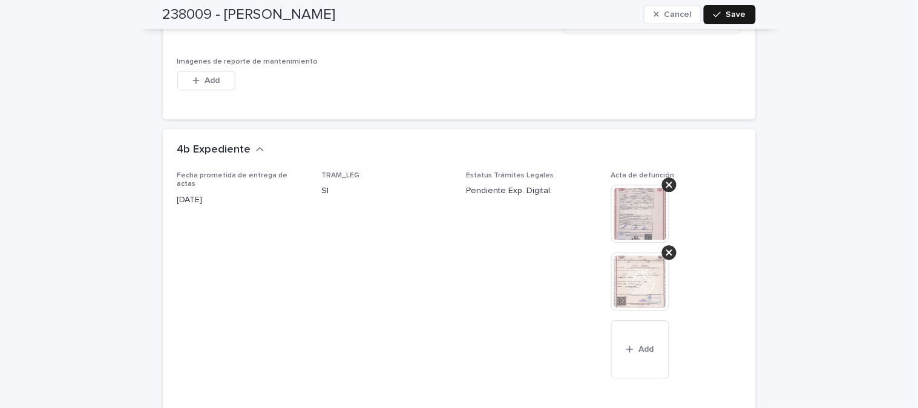
click at [726, 13] on span "Save" at bounding box center [736, 14] width 20 height 8
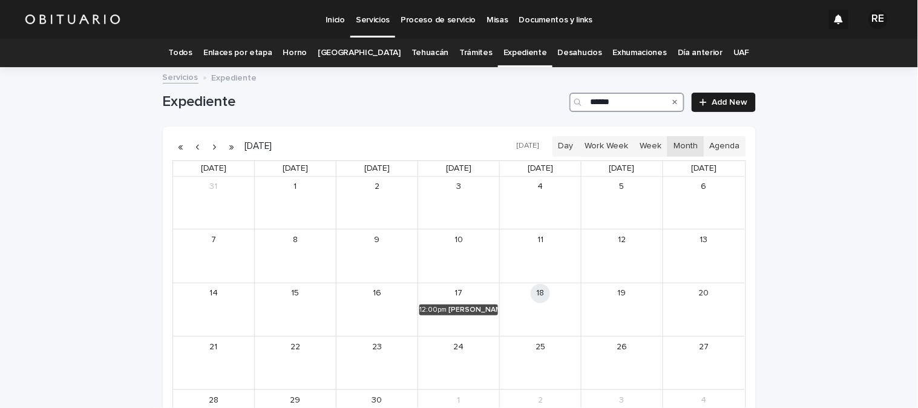
click at [624, 103] on input "******" at bounding box center [626, 102] width 115 height 19
click at [271, 304] on link "9:00pm [PERSON_NAME] [PERSON_NAME]" at bounding box center [295, 309] width 79 height 11
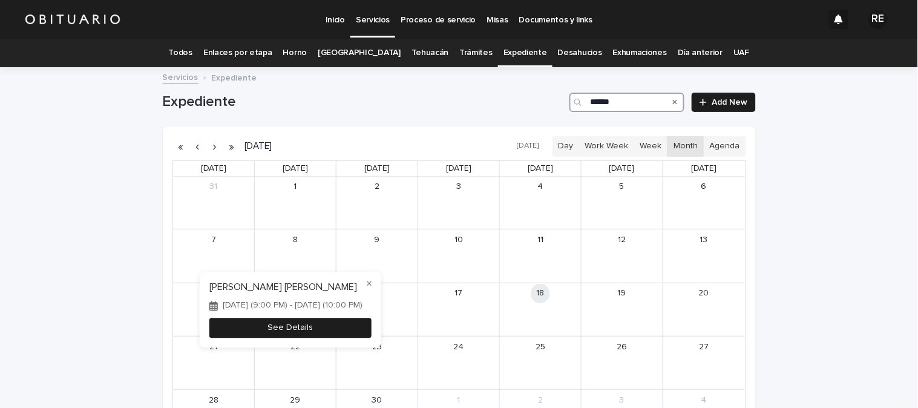
type input "******"
click at [336, 328] on button "See Details" at bounding box center [290, 328] width 162 height 20
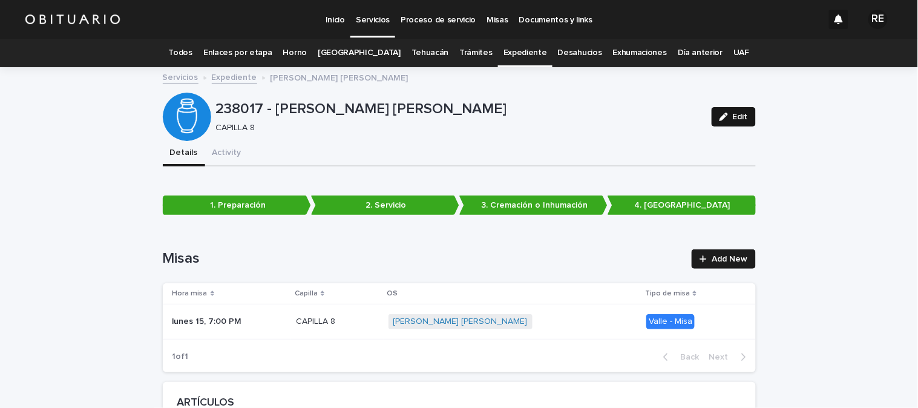
click at [726, 116] on div "button" at bounding box center [725, 117] width 13 height 8
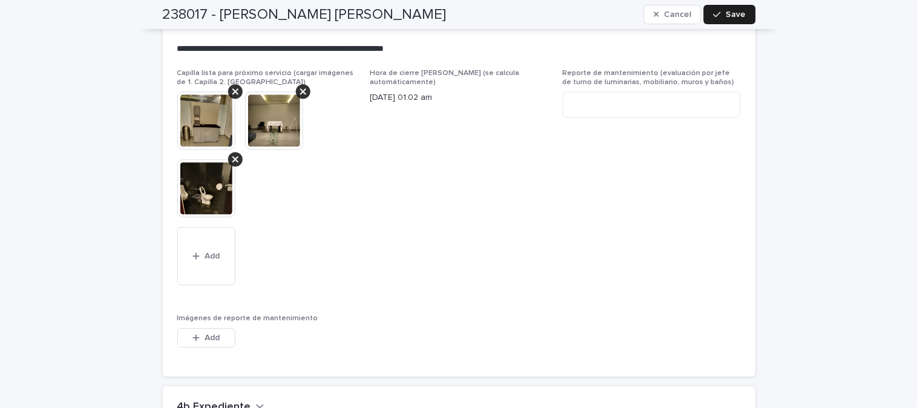
scroll to position [3192, 0]
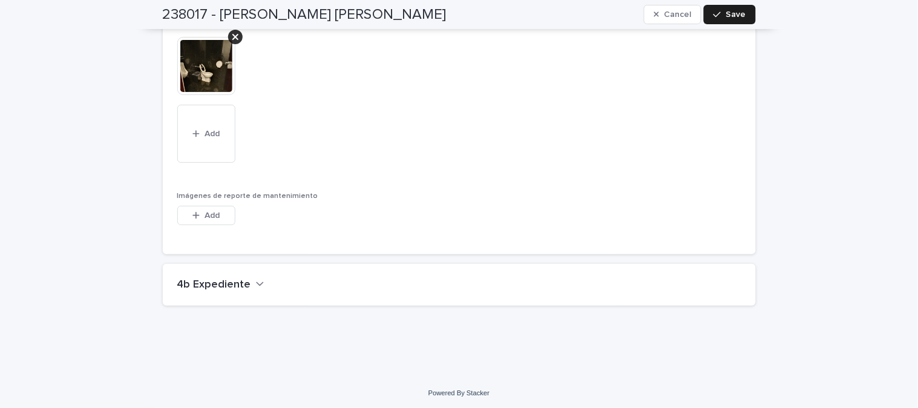
click at [215, 278] on h2 "4b Expediente" at bounding box center [214, 284] width 74 height 13
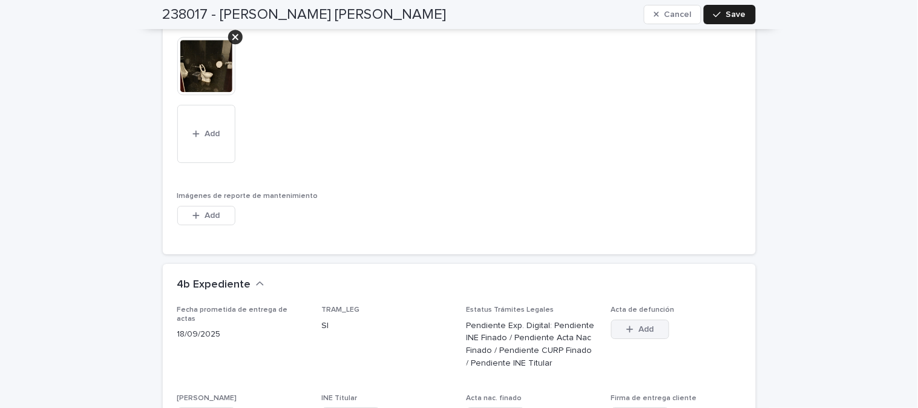
click at [626, 328] on icon "button" at bounding box center [629, 329] width 7 height 8
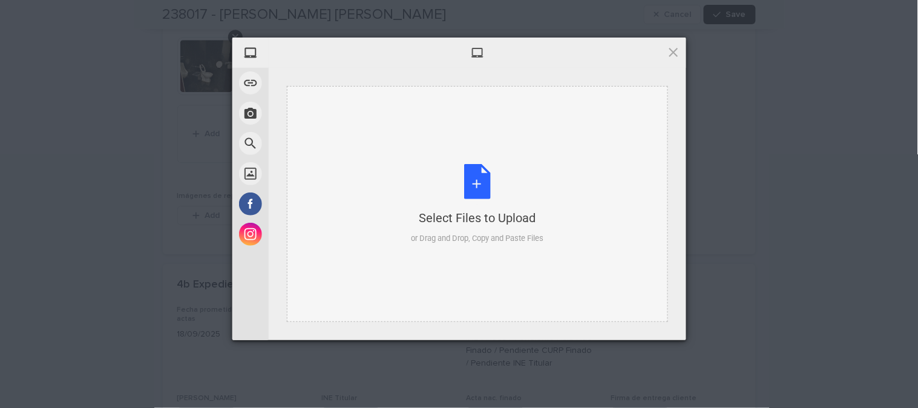
click at [481, 176] on div "Select Files to Upload or Drag and Drop, Copy and Paste Files" at bounding box center [477, 204] width 132 height 80
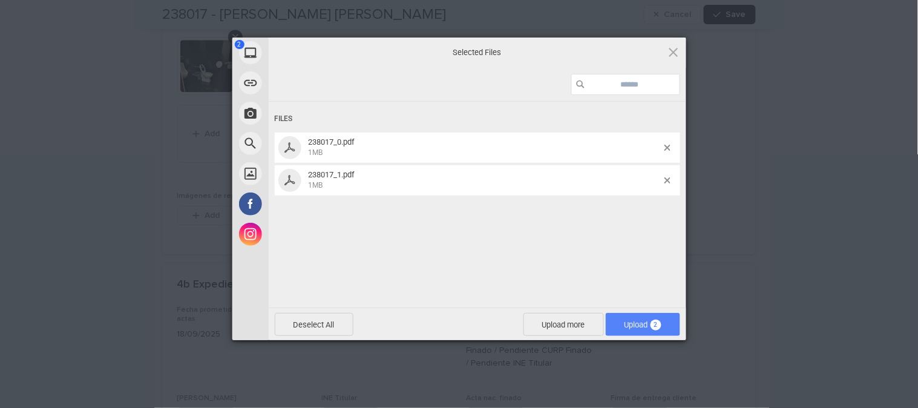
click at [636, 321] on span "Upload 2" at bounding box center [642, 324] width 37 height 9
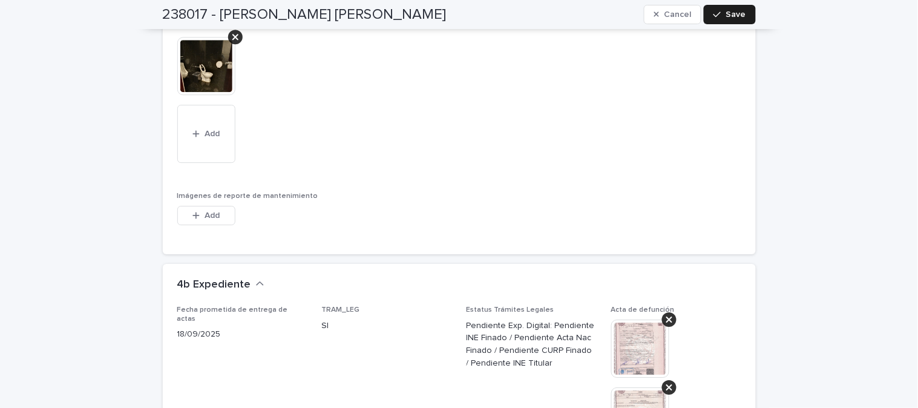
click at [641, 328] on img at bounding box center [640, 348] width 58 height 58
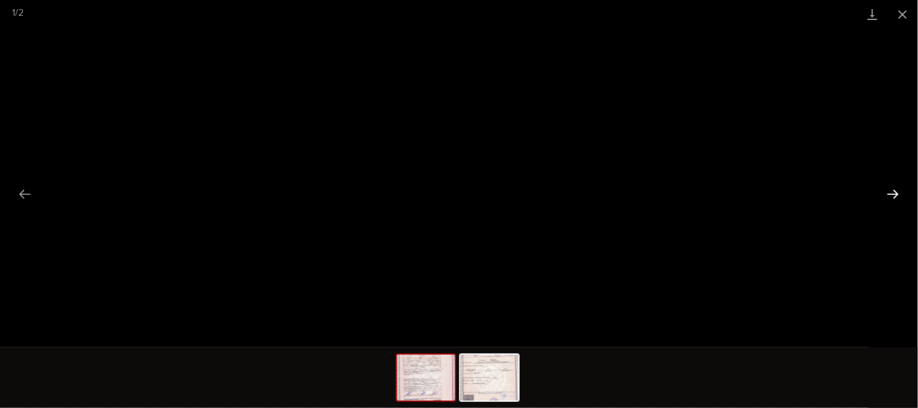
click at [892, 190] on button "Next slide" at bounding box center [892, 194] width 25 height 24
click at [903, 18] on button "Close gallery" at bounding box center [902, 14] width 30 height 28
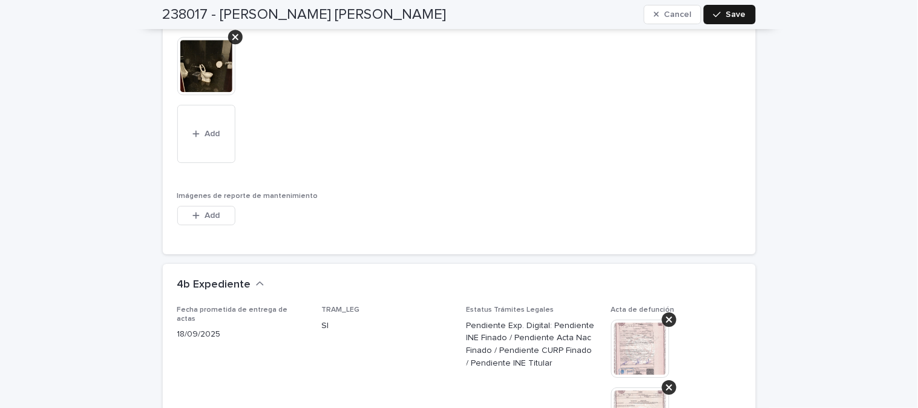
click at [734, 13] on span "Save" at bounding box center [736, 14] width 20 height 8
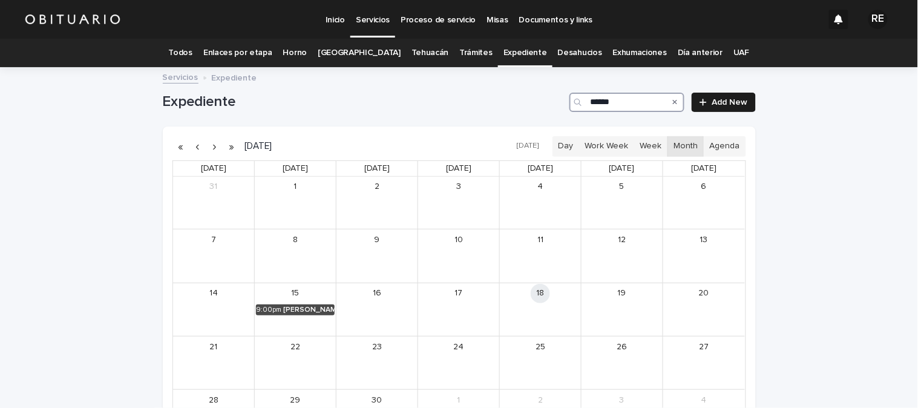
click at [620, 103] on input "******" at bounding box center [626, 102] width 115 height 19
type input "*"
click at [552, 307] on div "[PERSON_NAME] [PERSON_NAME]" at bounding box center [554, 309] width 50 height 8
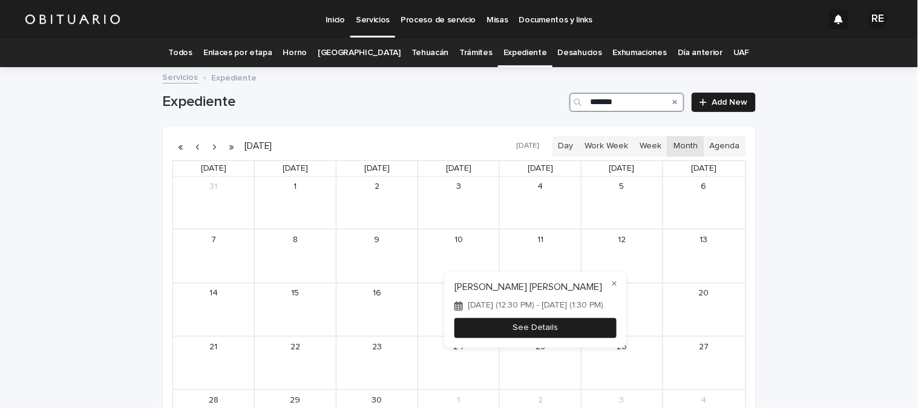
type input "*******"
click at [575, 330] on button "See Details" at bounding box center [535, 328] width 162 height 20
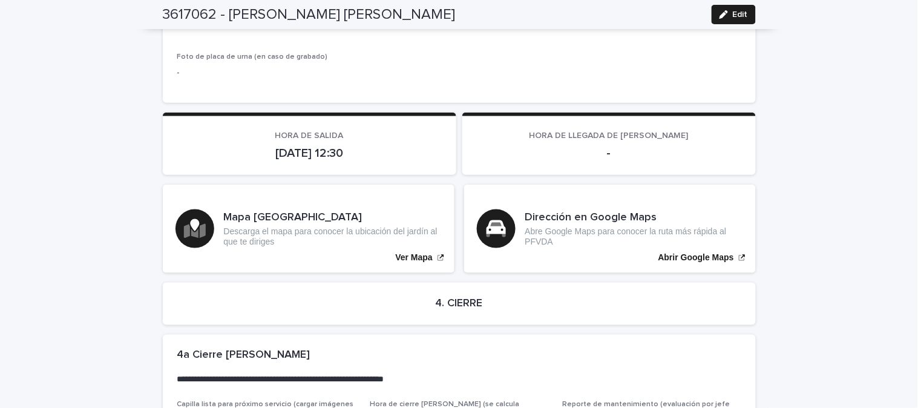
scroll to position [2954, 0]
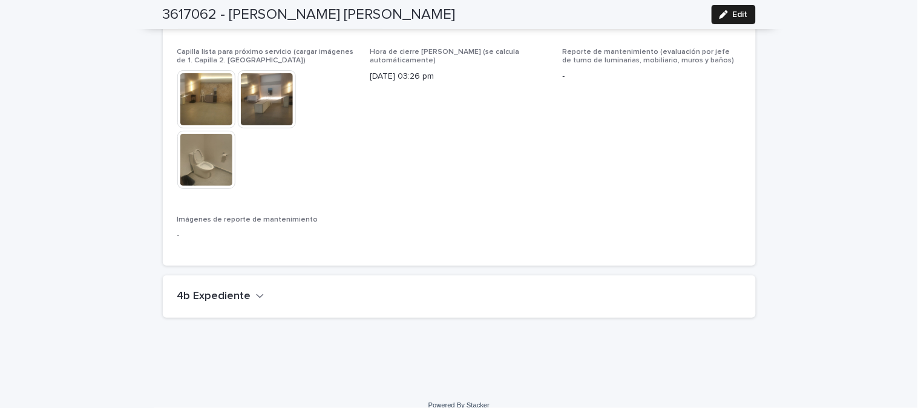
click at [256, 290] on icon "button" at bounding box center [260, 295] width 8 height 11
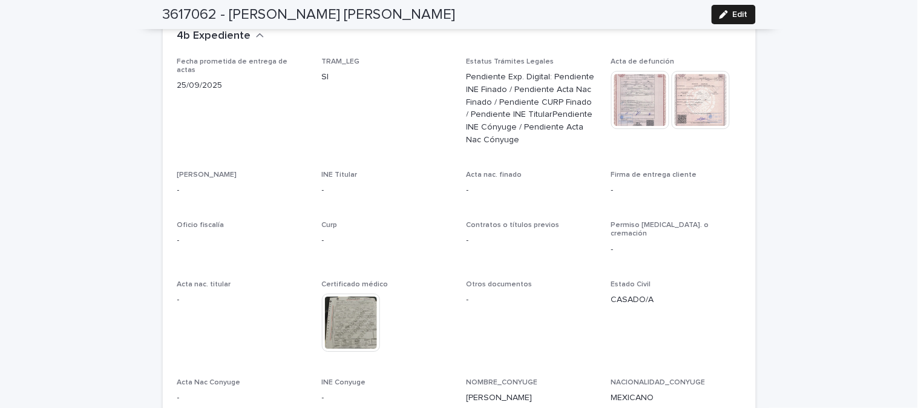
scroll to position [3222, 0]
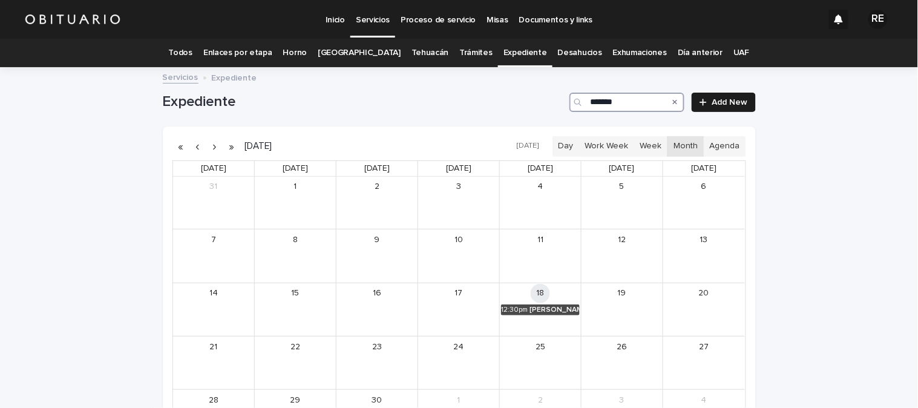
click at [630, 100] on input "*******" at bounding box center [626, 102] width 115 height 19
click at [648, 306] on div "[PERSON_NAME] [PERSON_NAME]" at bounding box center [635, 309] width 52 height 8
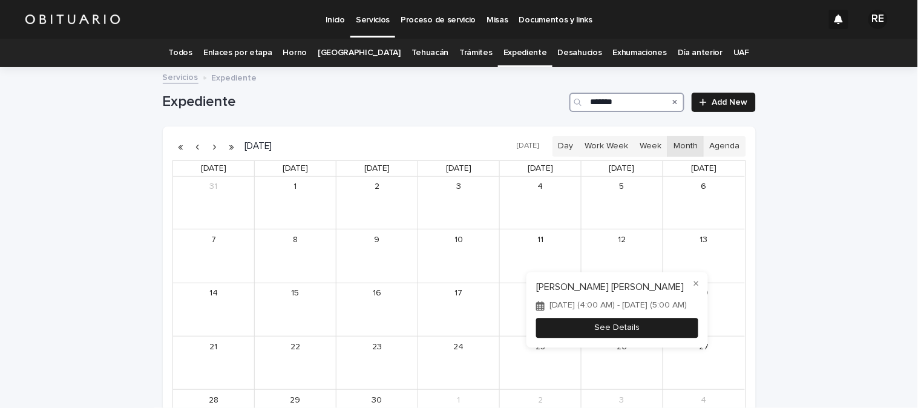
type input "*******"
click at [675, 331] on button "See Details" at bounding box center [617, 328] width 162 height 20
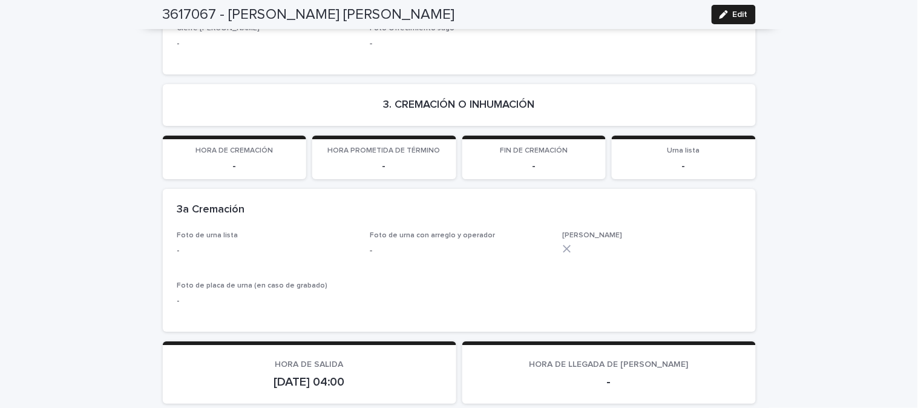
scroll to position [2614, 0]
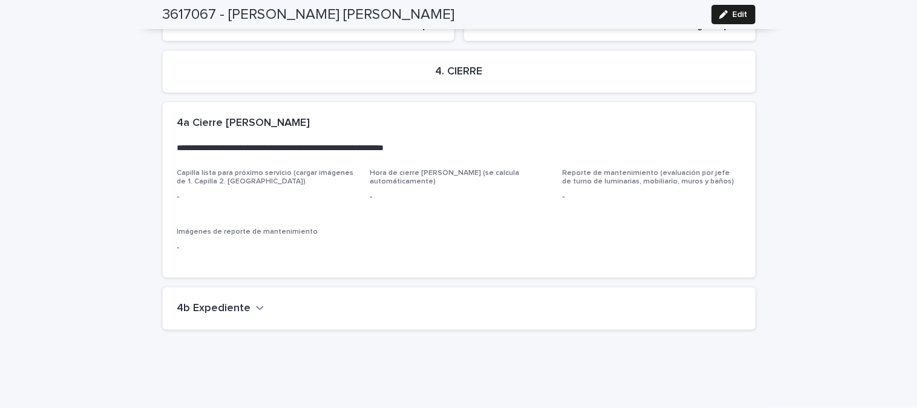
click at [255, 302] on div "4b Expediente" at bounding box center [456, 308] width 559 height 13
click at [232, 302] on h2 "4b Expediente" at bounding box center [214, 308] width 74 height 13
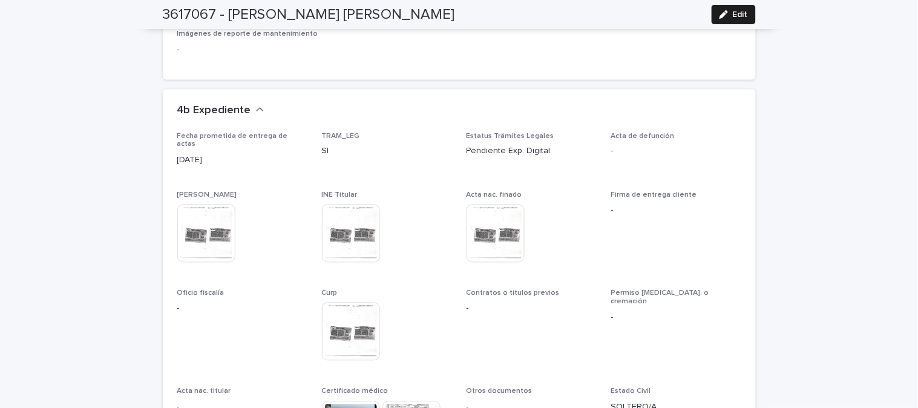
scroll to position [2815, 0]
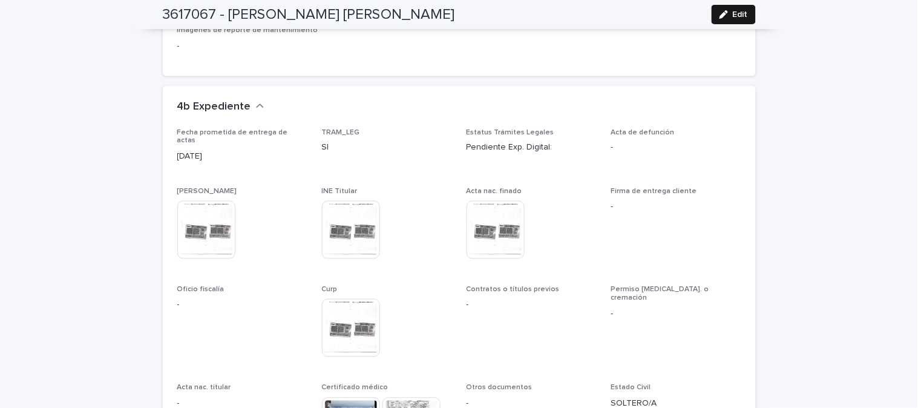
click at [732, 15] on span "Edit" at bounding box center [739, 14] width 15 height 8
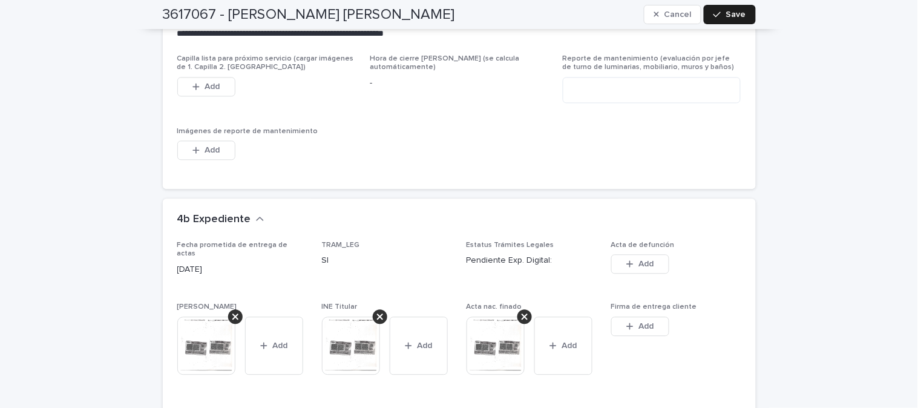
scroll to position [2949, 0]
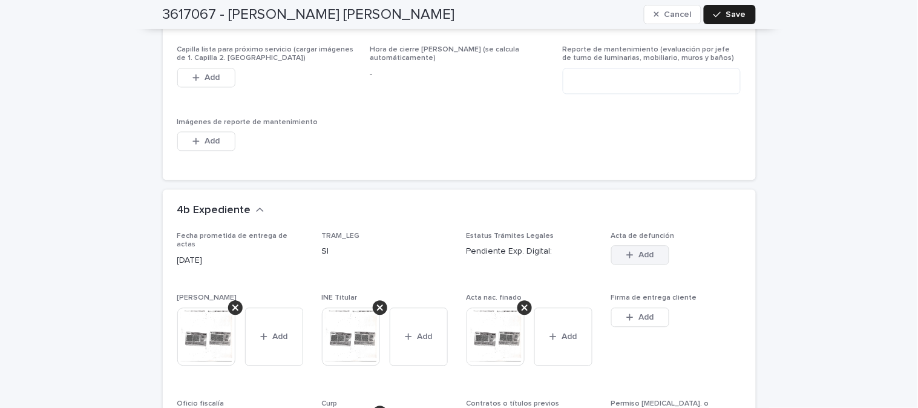
click at [638, 251] on span "Add" at bounding box center [645, 255] width 15 height 8
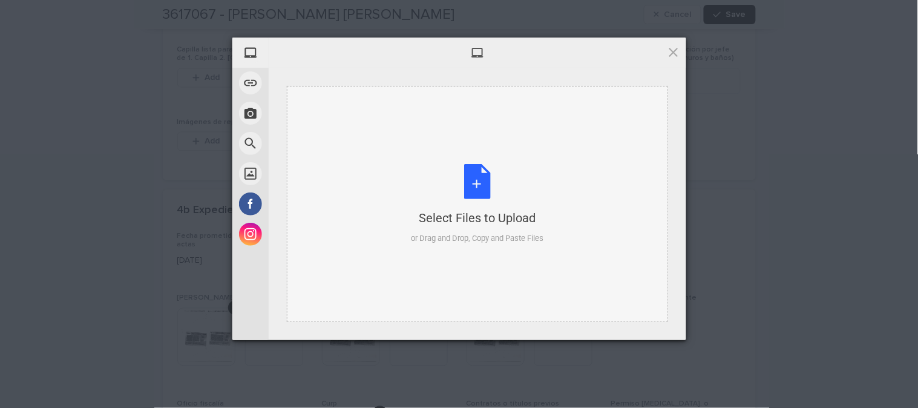
click at [482, 188] on div "Select Files to Upload or Drag and Drop, Copy and Paste Files" at bounding box center [477, 204] width 132 height 80
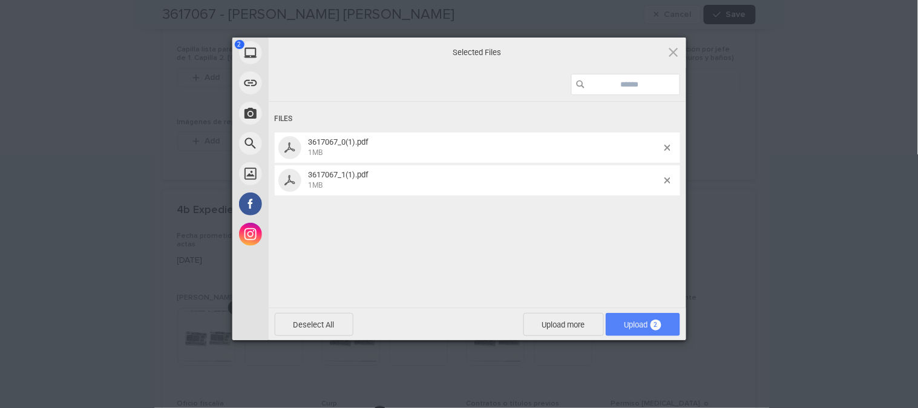
click at [630, 324] on span "Upload 2" at bounding box center [642, 324] width 37 height 9
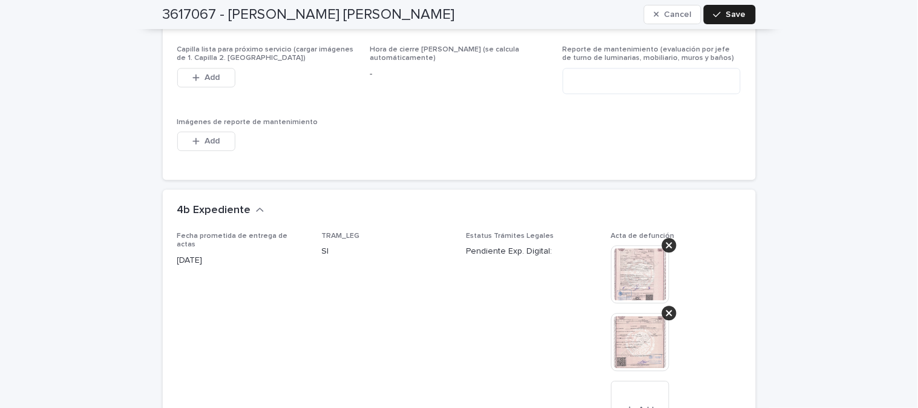
click at [632, 268] on img at bounding box center [640, 275] width 58 height 58
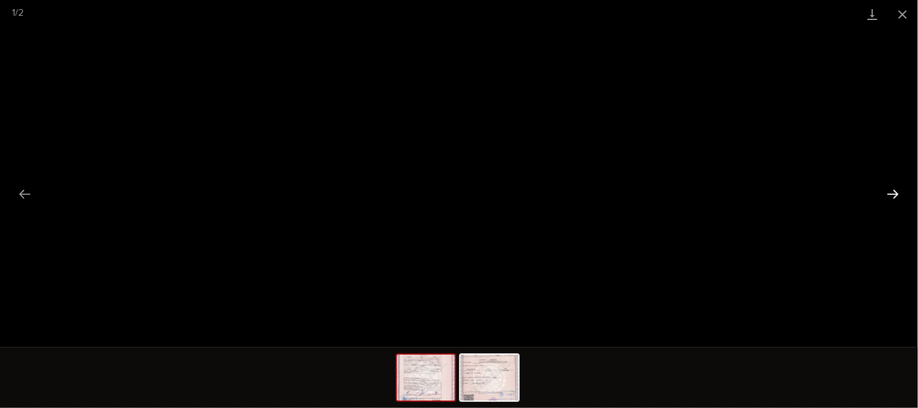
click at [891, 194] on button "Next slide" at bounding box center [892, 194] width 25 height 24
click at [908, 6] on button "Close gallery" at bounding box center [902, 14] width 30 height 28
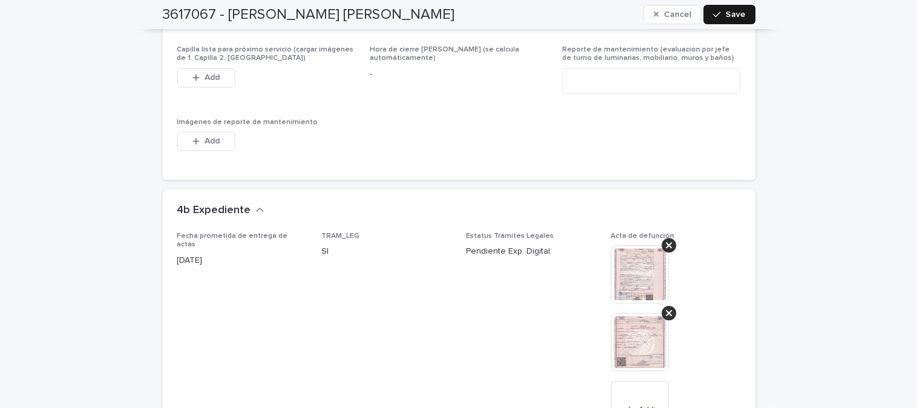
click at [734, 10] on span "Save" at bounding box center [736, 14] width 20 height 8
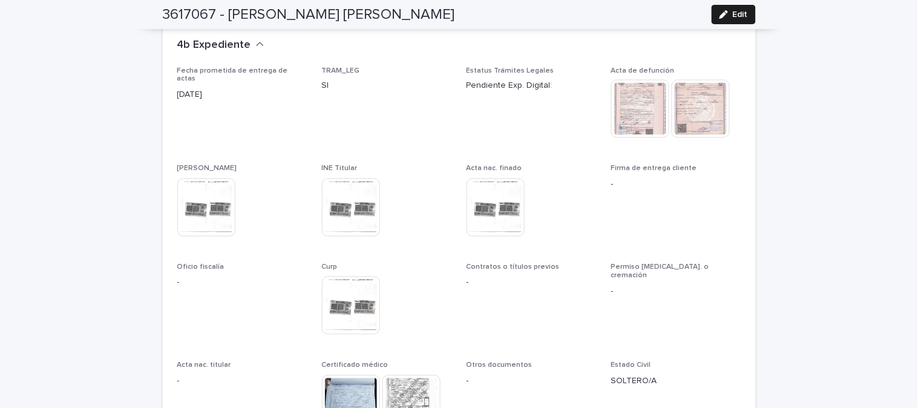
scroll to position [2882, 0]
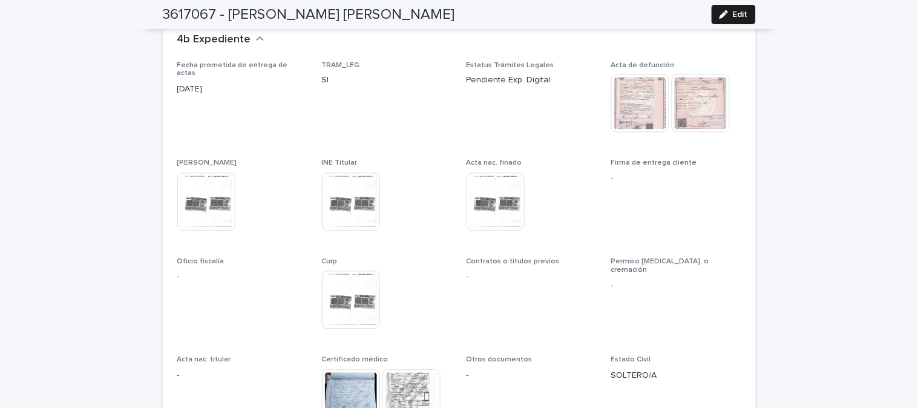
click at [630, 159] on div "Firma de entrega cliente -" at bounding box center [676, 177] width 130 height 36
click at [732, 10] on span "Edit" at bounding box center [739, 14] width 15 height 8
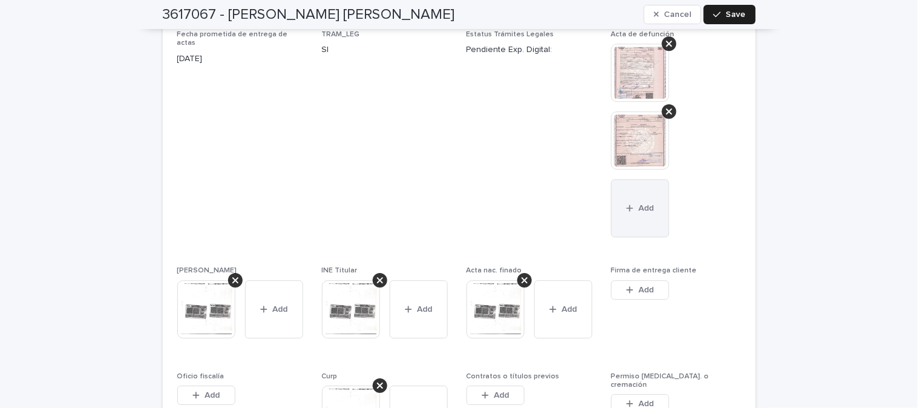
scroll to position [3286, 0]
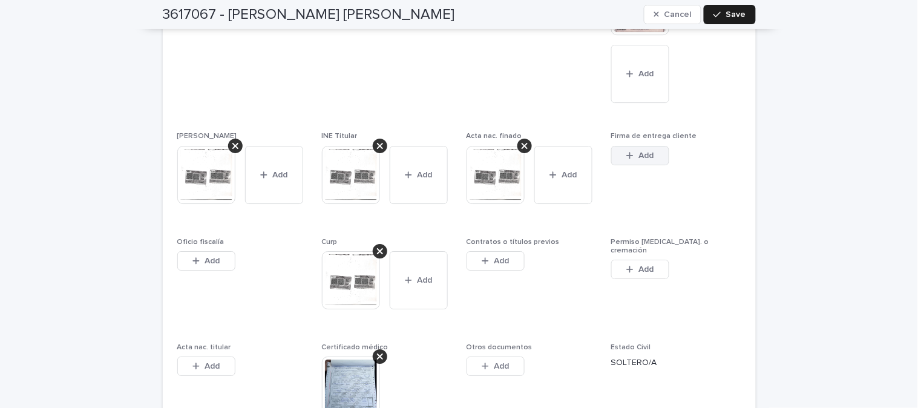
click at [638, 151] on span "Add" at bounding box center [645, 155] width 15 height 8
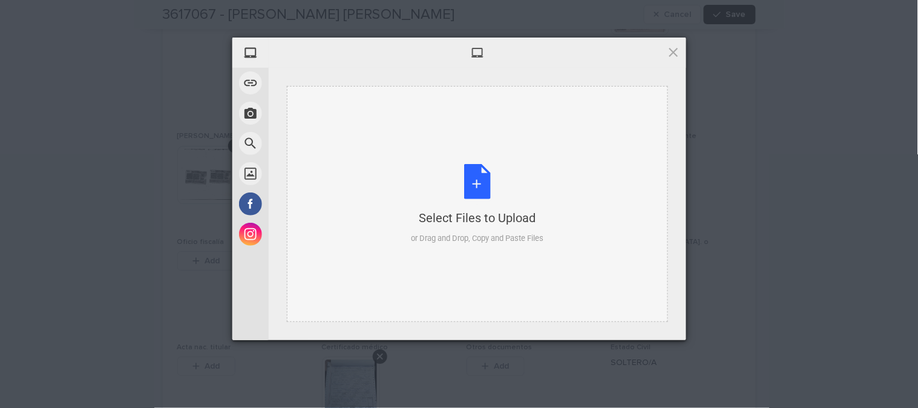
click at [482, 178] on div "Select Files to Upload or Drag and Drop, Copy and Paste Files" at bounding box center [477, 204] width 132 height 80
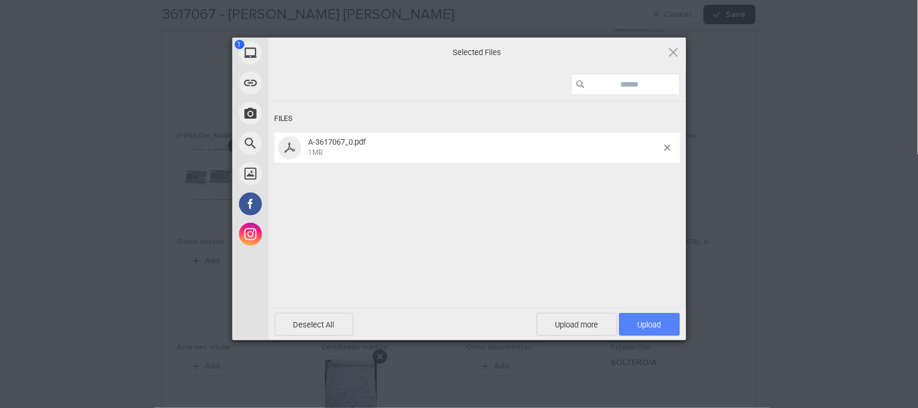
click at [641, 316] on span "Upload 1" at bounding box center [649, 324] width 61 height 23
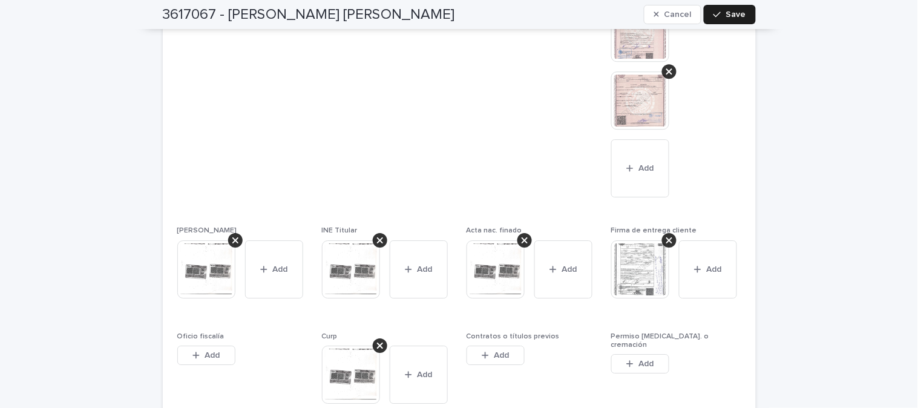
scroll to position [3151, 0]
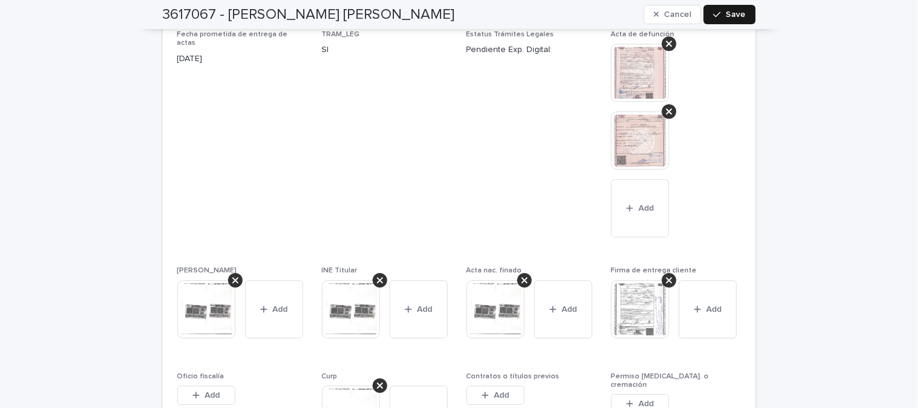
click at [728, 15] on span "Save" at bounding box center [736, 14] width 20 height 8
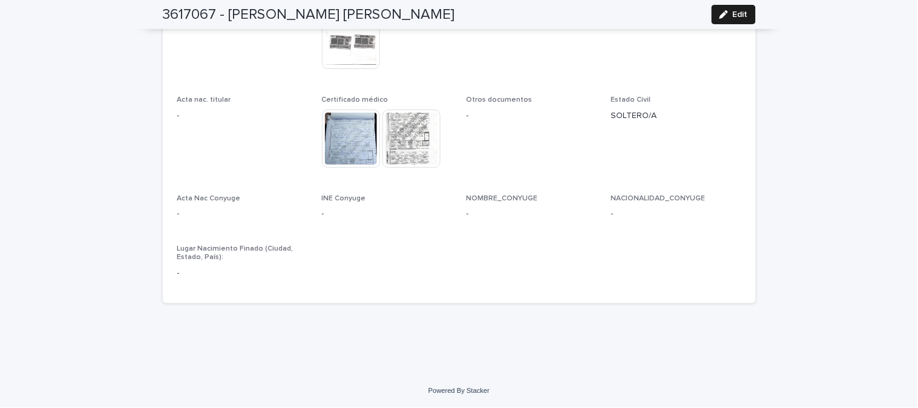
scroll to position [3116, 0]
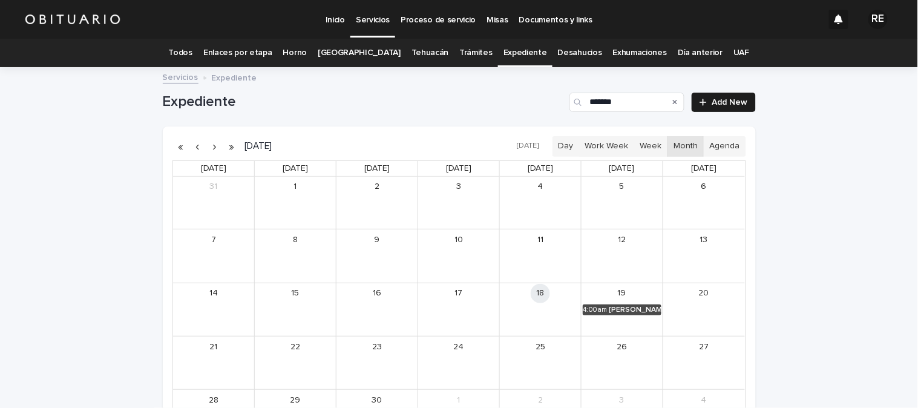
click at [673, 99] on icon "Search" at bounding box center [675, 102] width 5 height 7
click at [670, 99] on input "Search" at bounding box center [626, 102] width 115 height 19
click at [619, 105] on input "Search" at bounding box center [626, 102] width 115 height 19
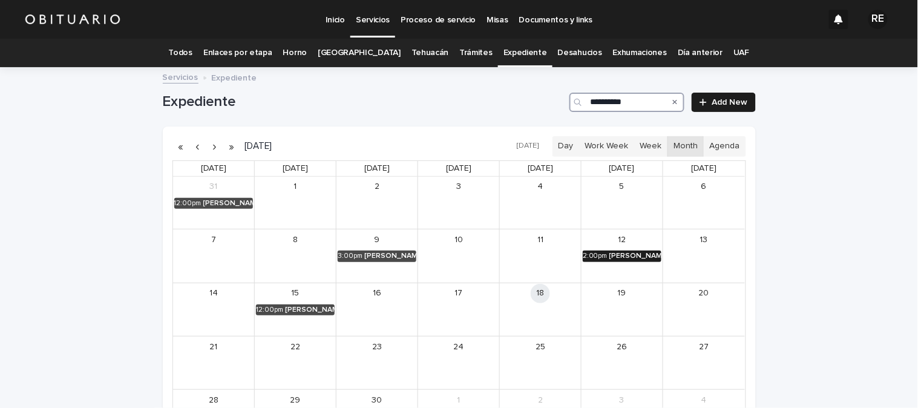
click at [635, 255] on div "[PERSON_NAME]" at bounding box center [635, 256] width 52 height 8
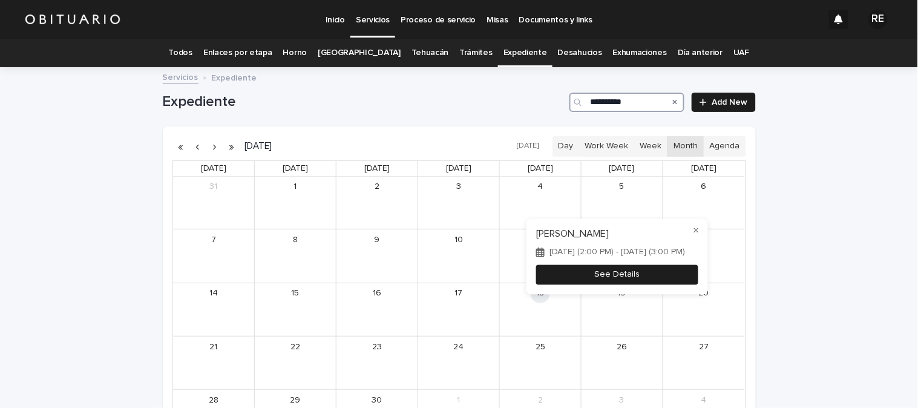
type input "**********"
click at [624, 275] on button "See Details" at bounding box center [617, 274] width 162 height 20
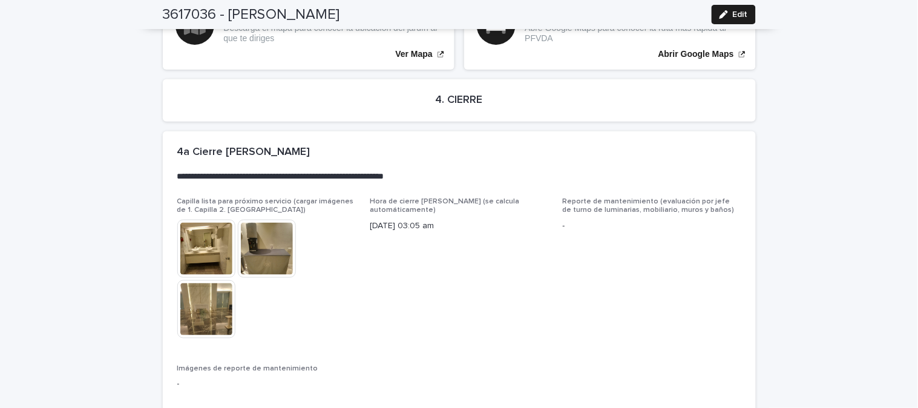
scroll to position [2780, 0]
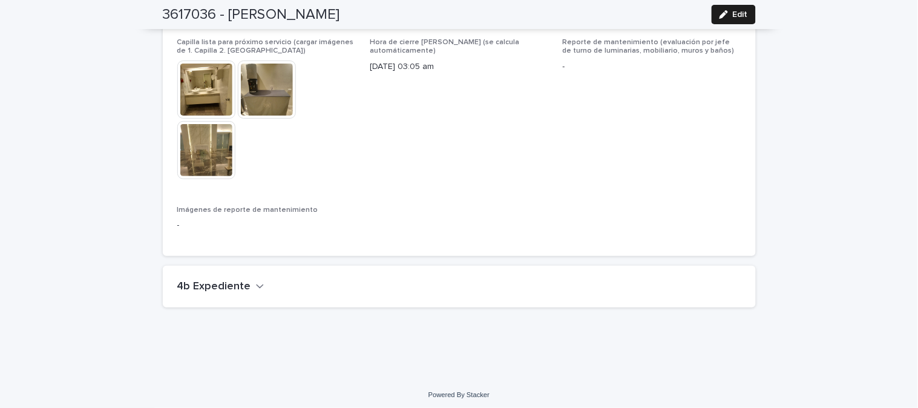
click at [223, 275] on div "4b Expediente" at bounding box center [459, 287] width 593 height 42
click at [235, 284] on h2 "4b Expediente" at bounding box center [214, 286] width 74 height 13
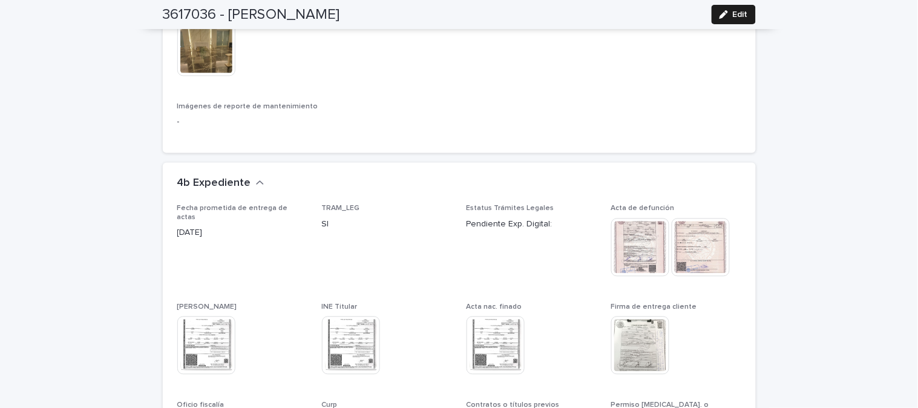
scroll to position [2914, 0]
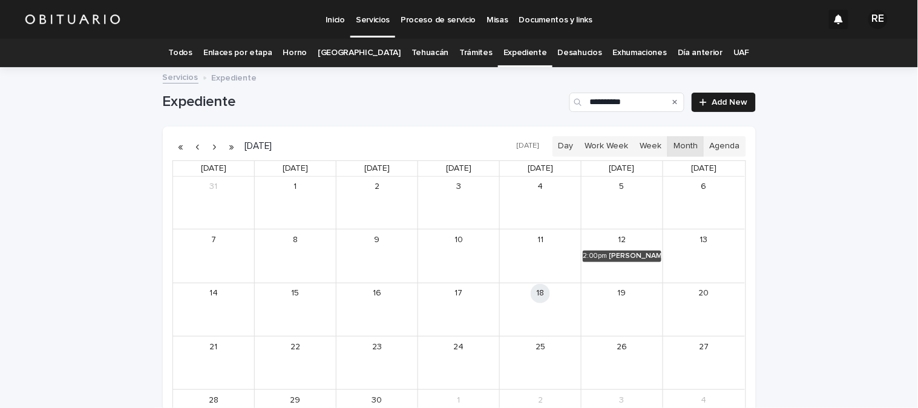
click at [619, 249] on link "12" at bounding box center [621, 239] width 19 height 19
click at [627, 256] on div "[PERSON_NAME]" at bounding box center [635, 256] width 52 height 8
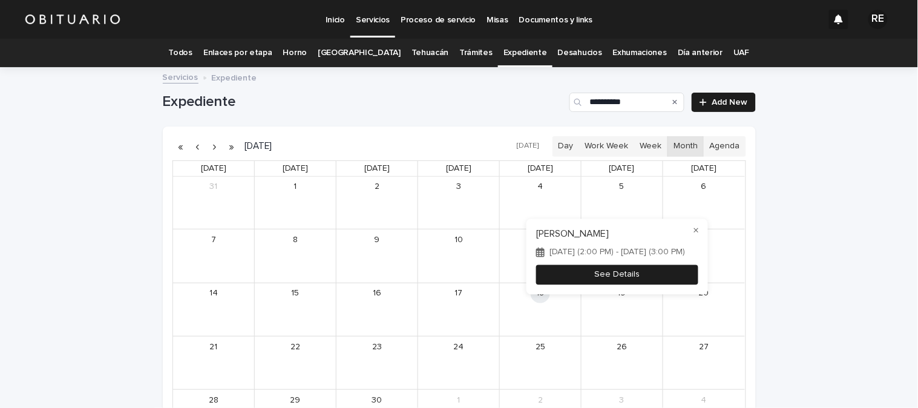
click at [636, 272] on button "See Details" at bounding box center [617, 274] width 162 height 20
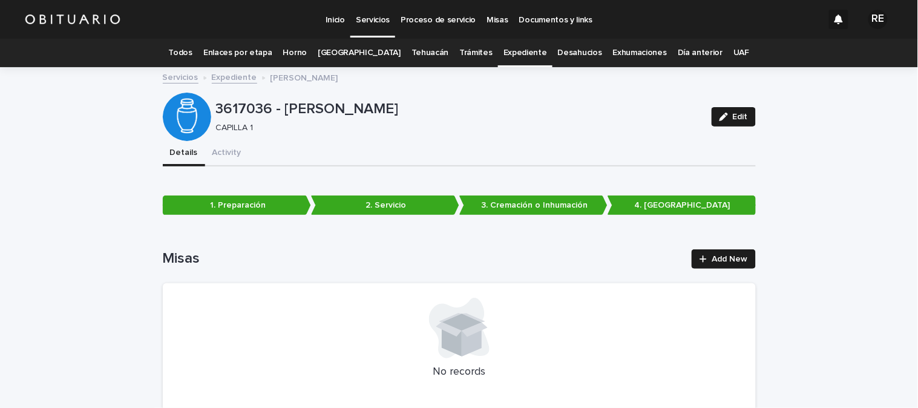
scroll to position [39, 0]
